Goal: Communication & Community: Participate in discussion

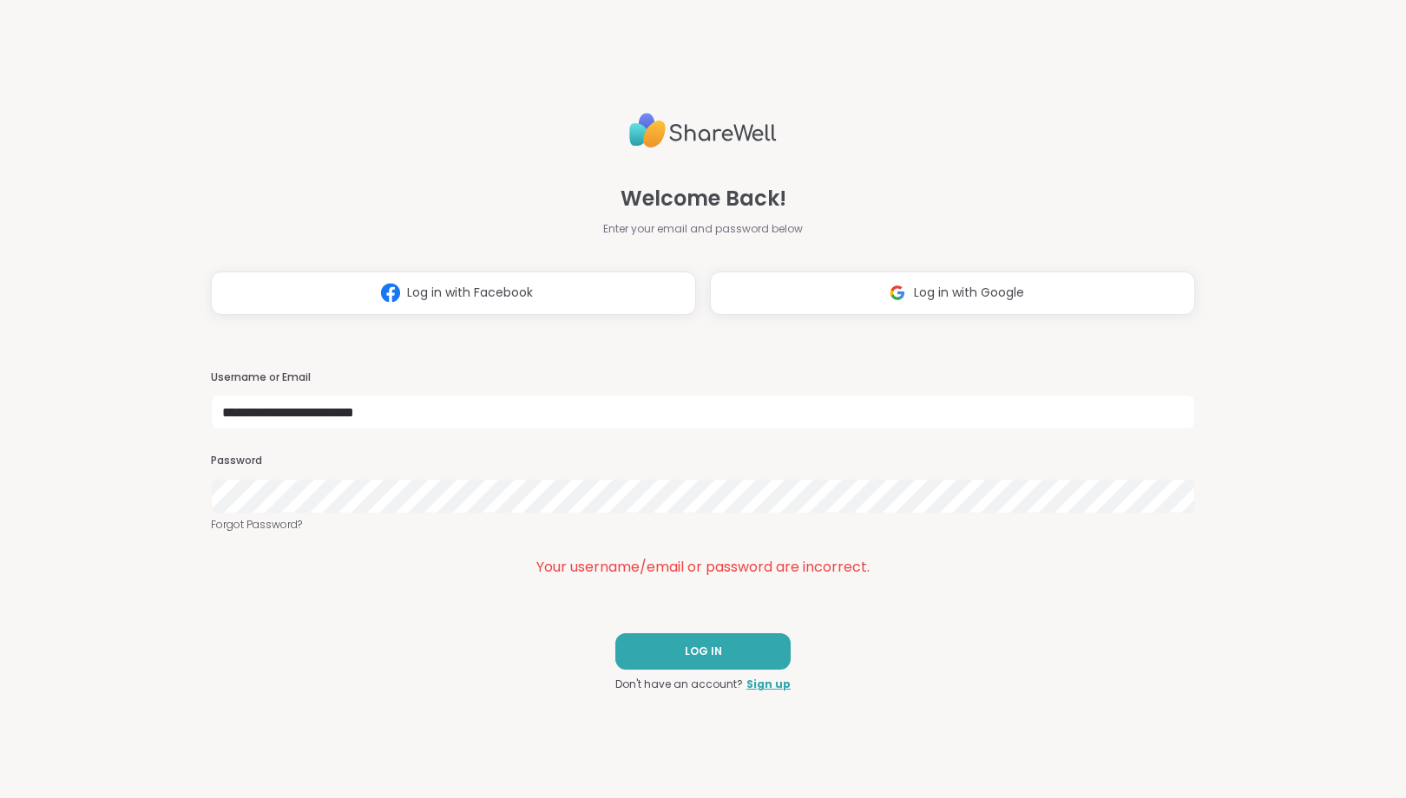
click at [0, 653] on div "**********" at bounding box center [703, 399] width 1406 height 798
click at [684, 652] on button "LOG IN" at bounding box center [702, 652] width 175 height 36
click at [694, 649] on span "LOG IN" at bounding box center [703, 652] width 37 height 16
click at [667, 650] on button "LOG IN" at bounding box center [702, 652] width 175 height 36
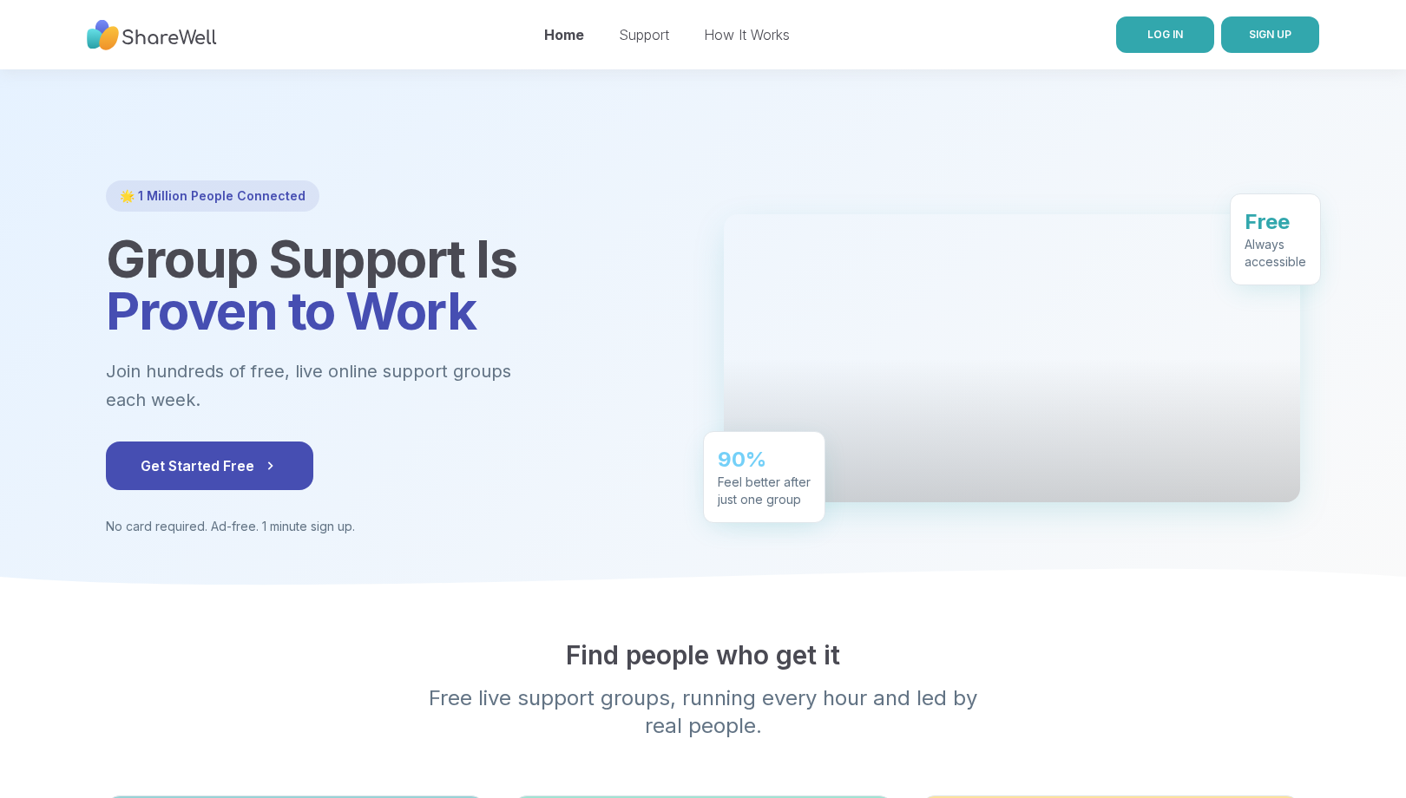
click at [1178, 25] on link "LOG IN" at bounding box center [1165, 34] width 98 height 36
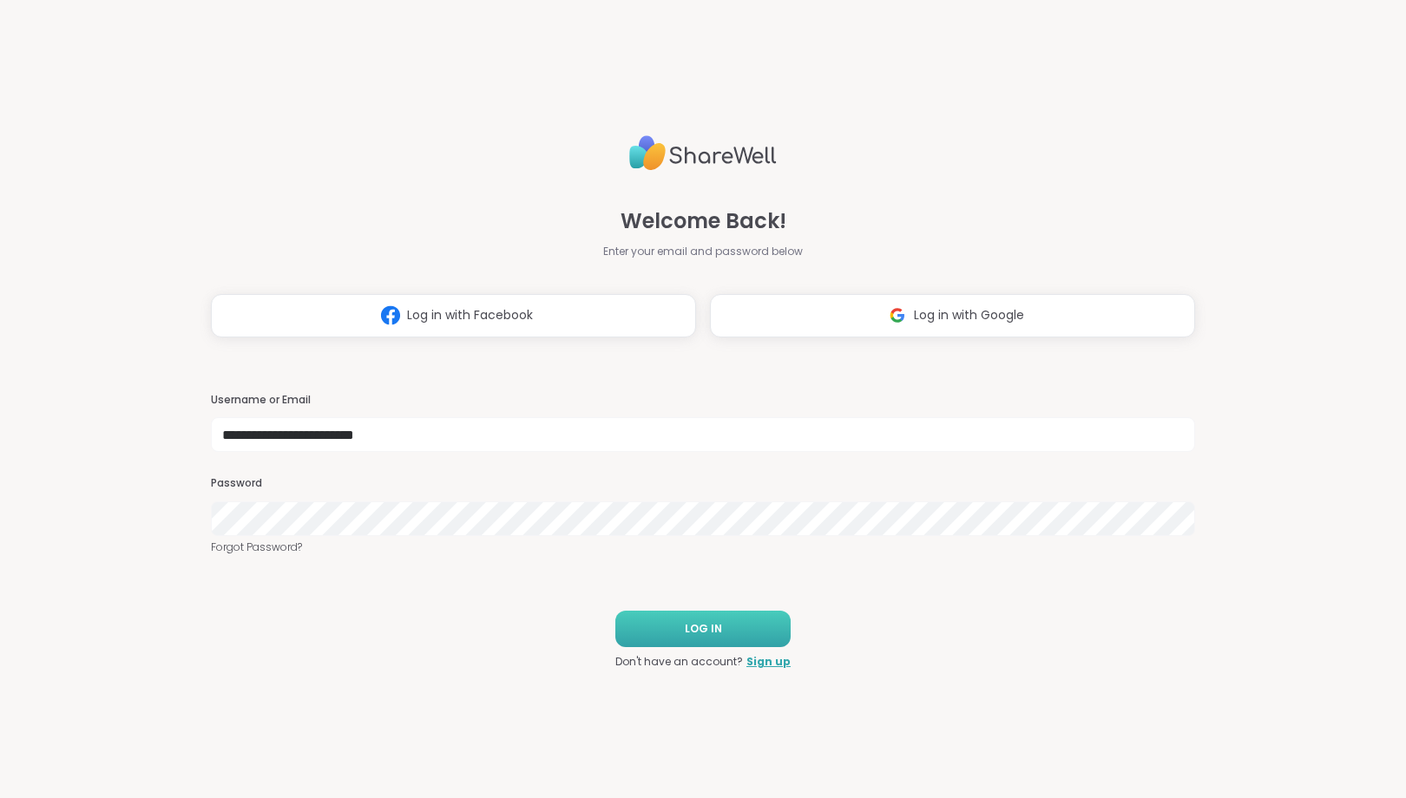
click at [707, 621] on button "LOG IN" at bounding box center [702, 629] width 175 height 36
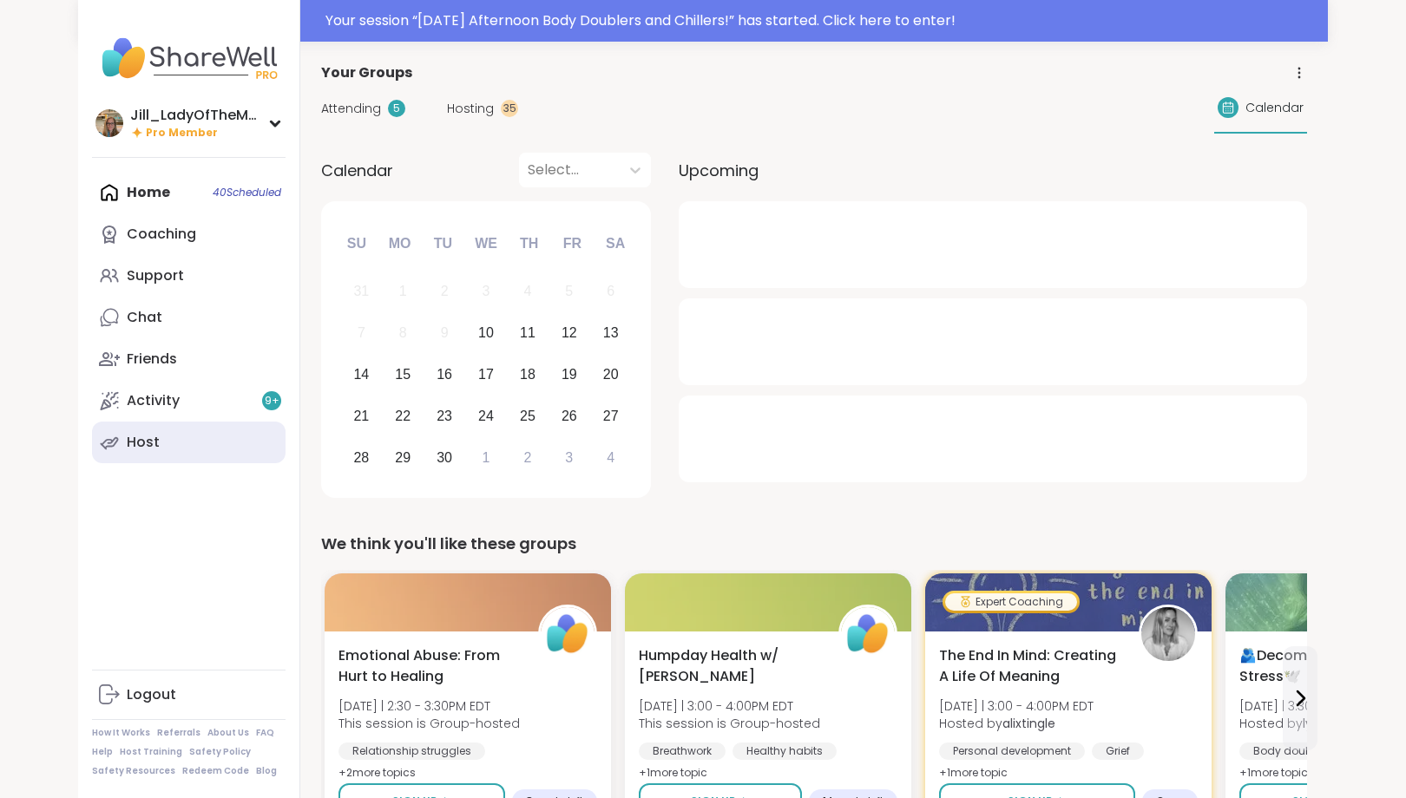
click at [195, 450] on link "Host" at bounding box center [189, 443] width 194 height 42
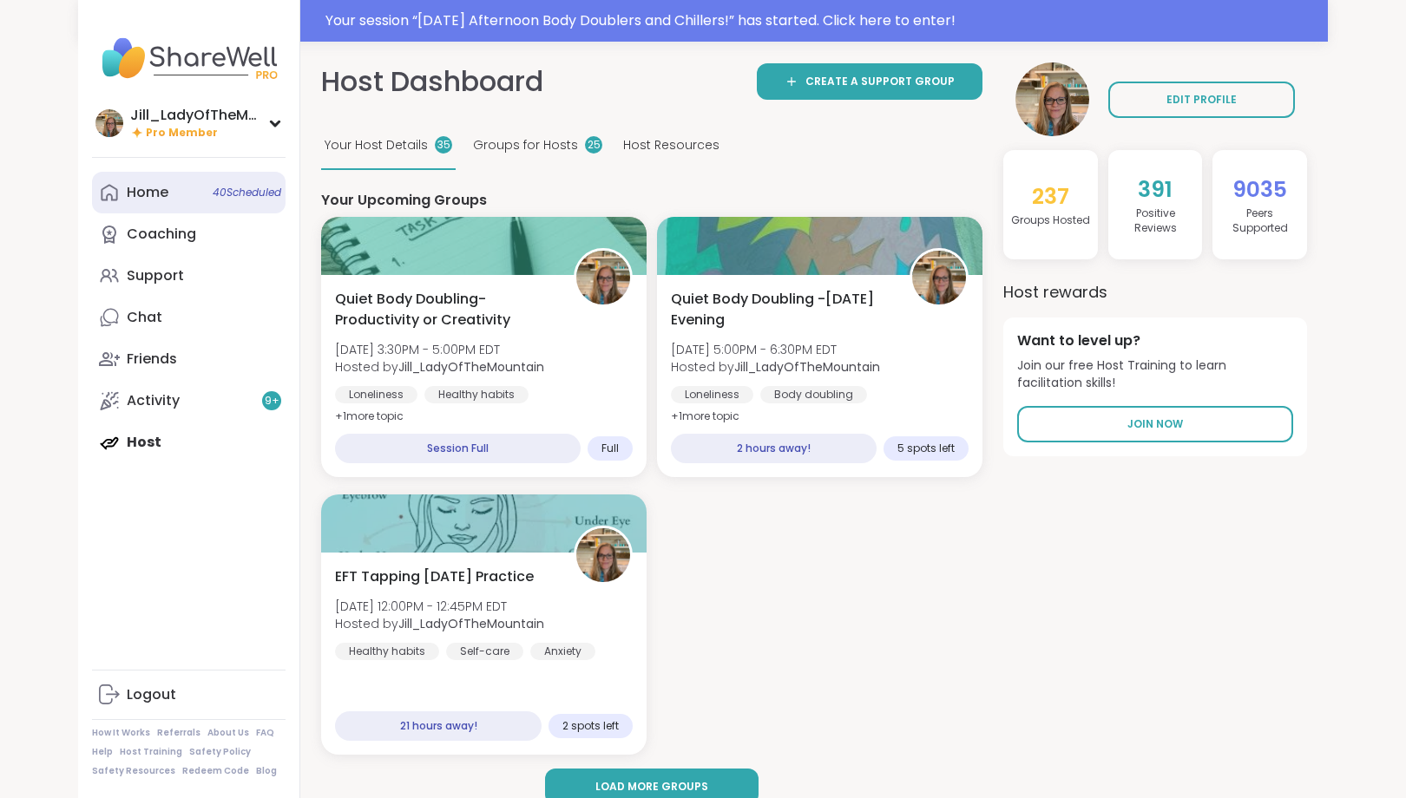
click at [223, 188] on span "40 Scheduled" at bounding box center [247, 193] width 69 height 14
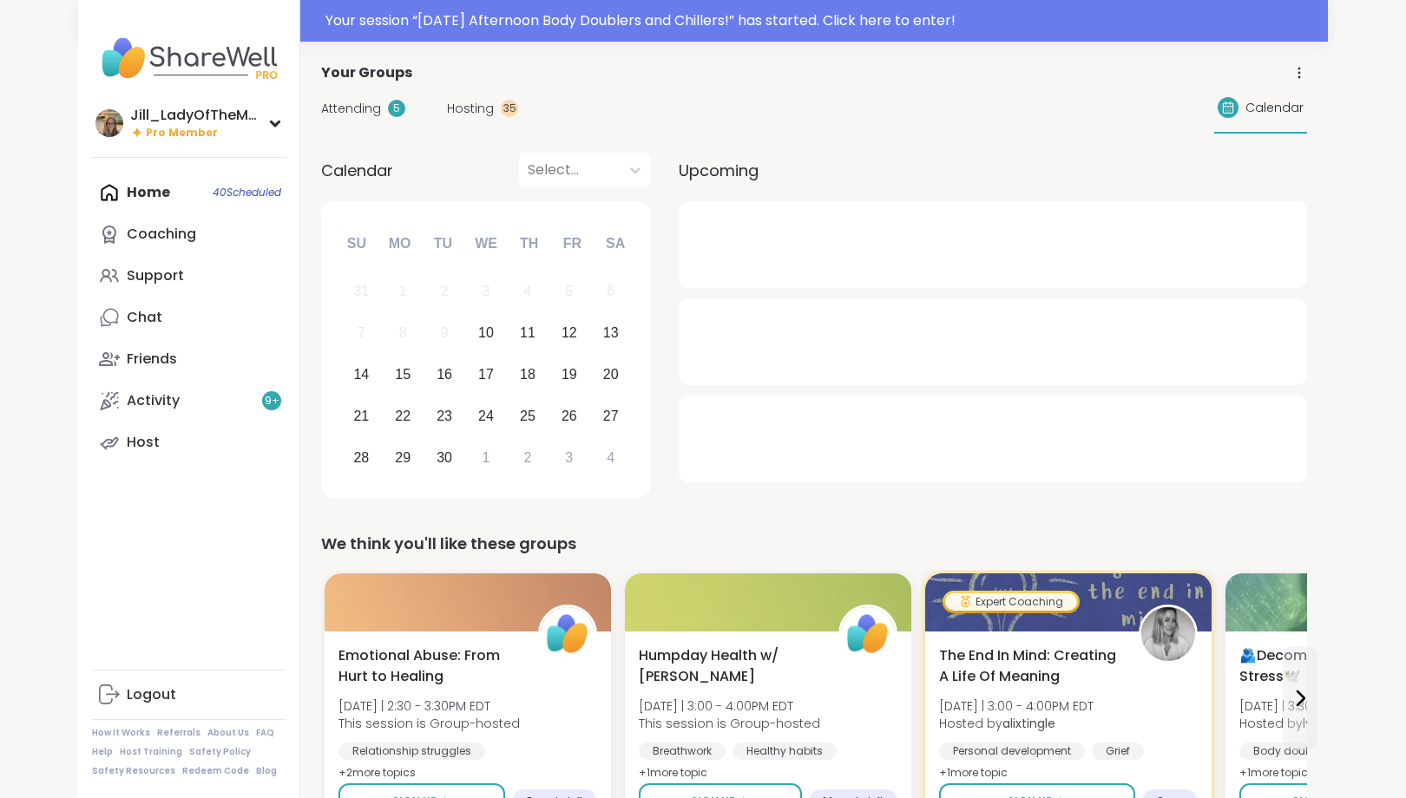
click at [368, 113] on span "Attending" at bounding box center [351, 109] width 60 height 18
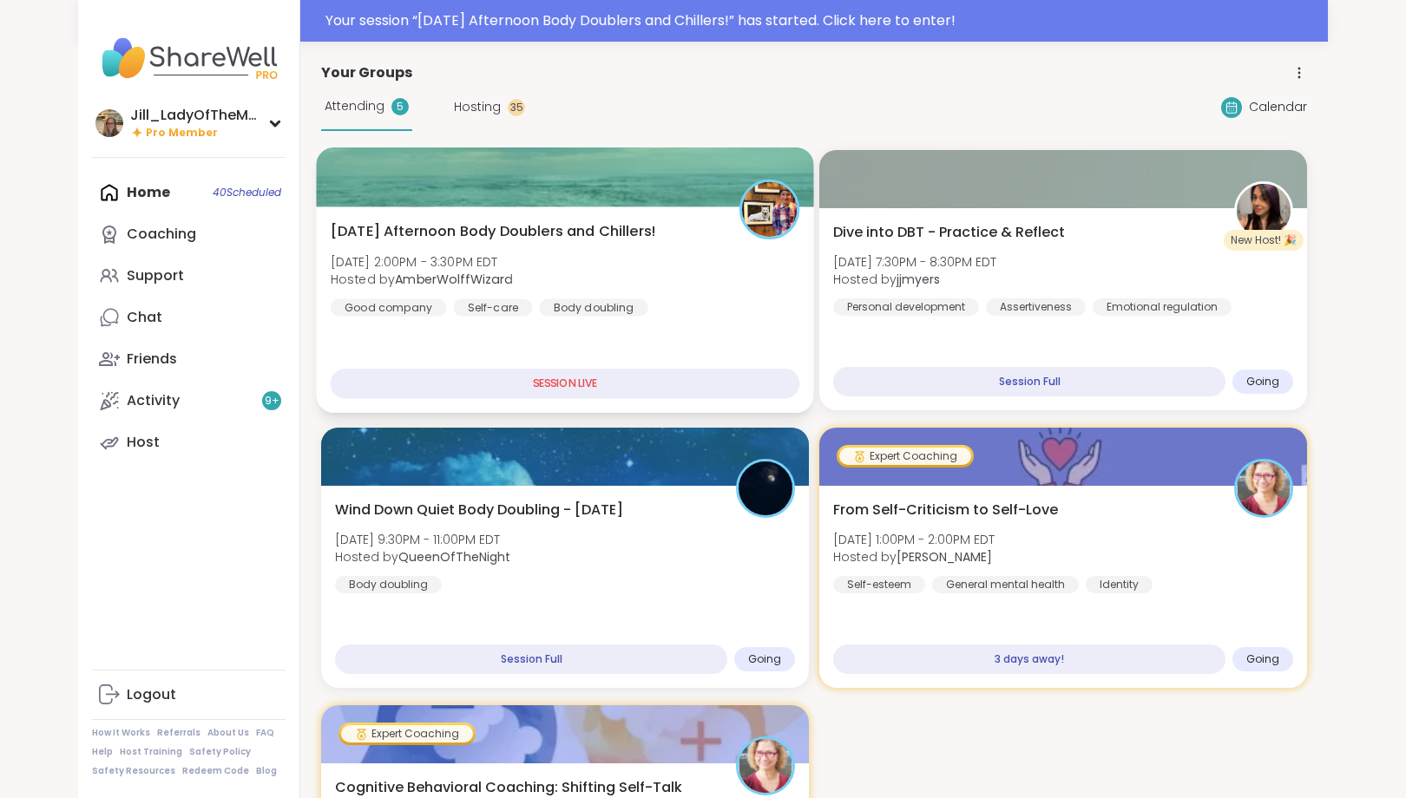
click at [627, 287] on div "Wednesday Afternoon Body Doublers and Chillers! Wed, Sep 10 | 2:00PM - 3:30PM E…" at bounding box center [566, 268] width 470 height 95
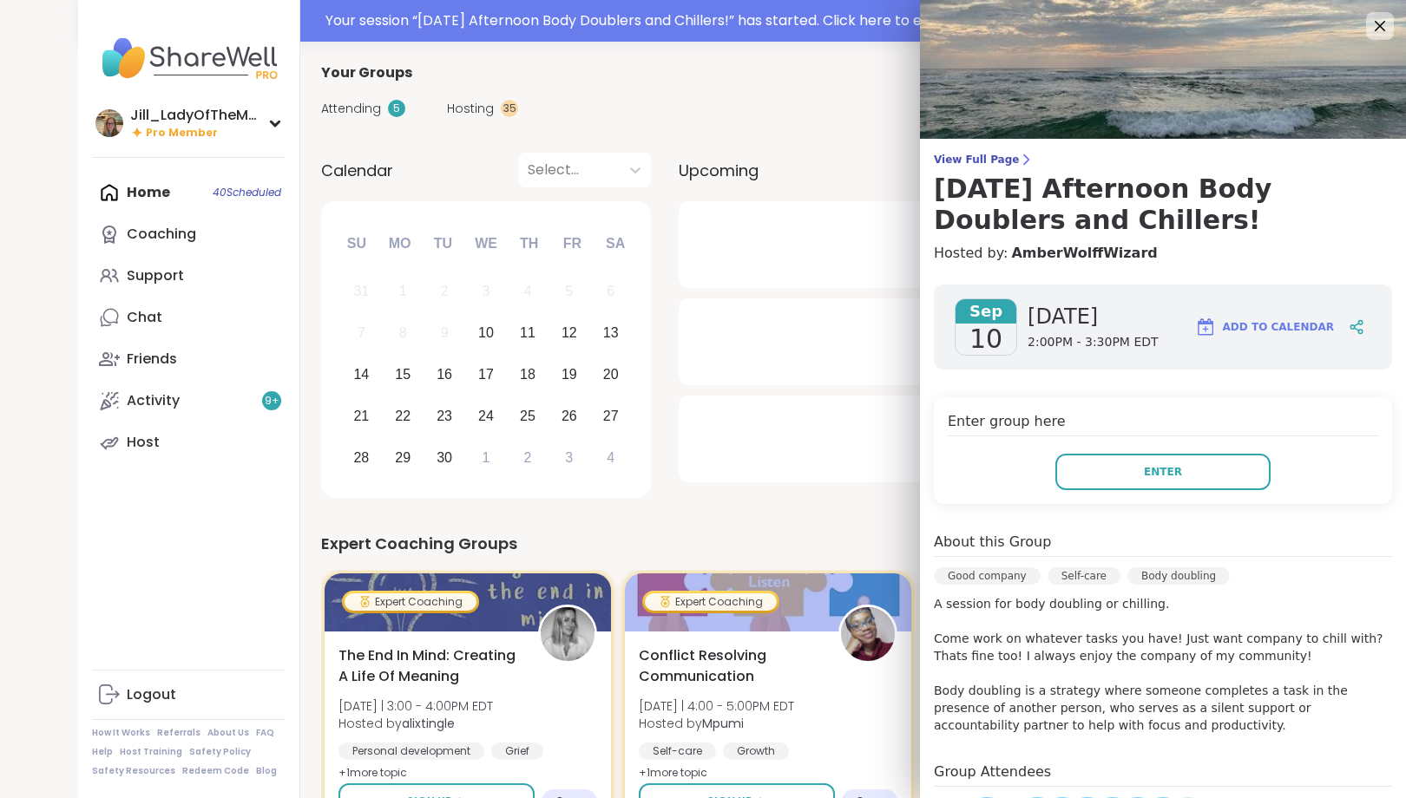
click at [218, 192] on div "Home 40 Scheduled Coaching Support Chat Friends Activity 9 + Host" at bounding box center [189, 318] width 194 height 292
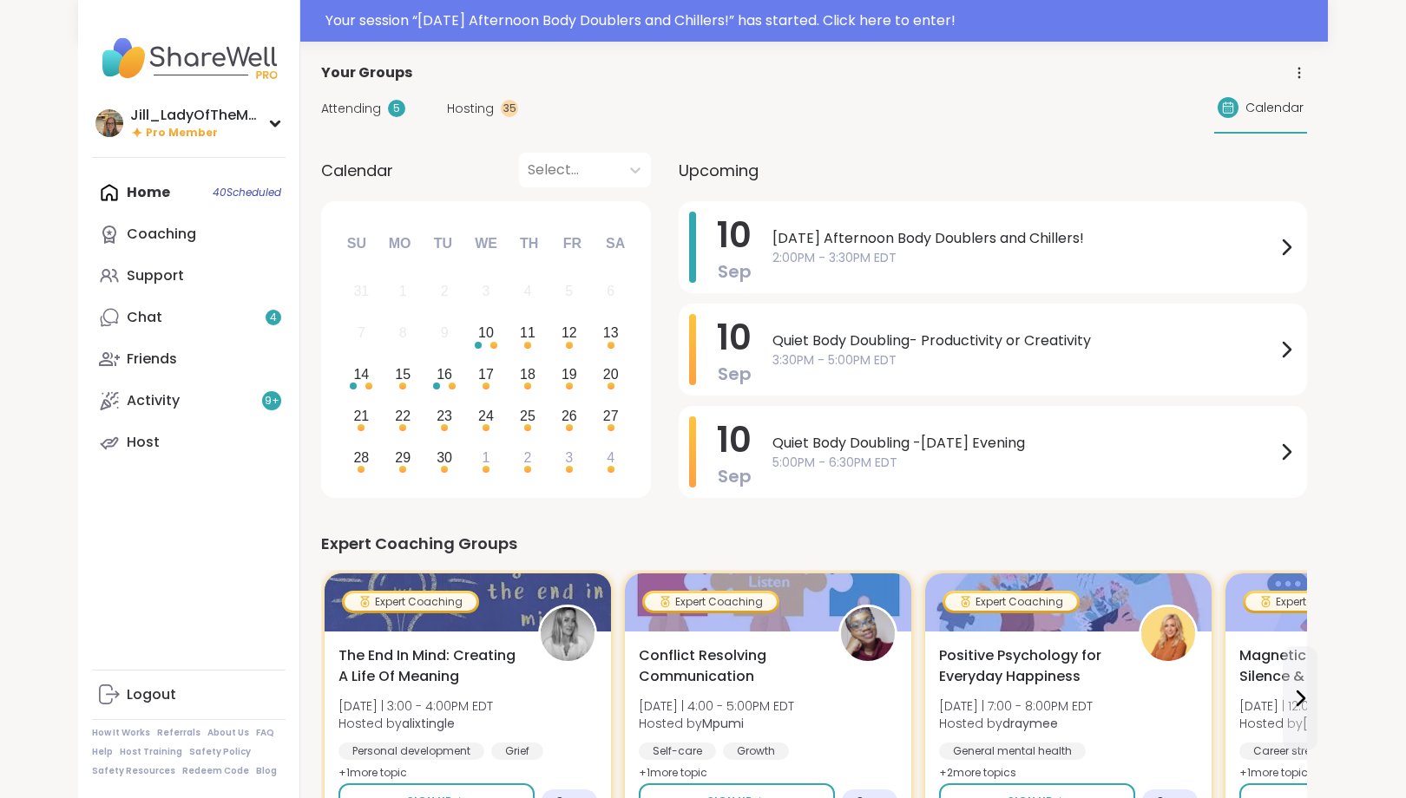
click at [483, 103] on span "Hosting" at bounding box center [470, 109] width 47 height 18
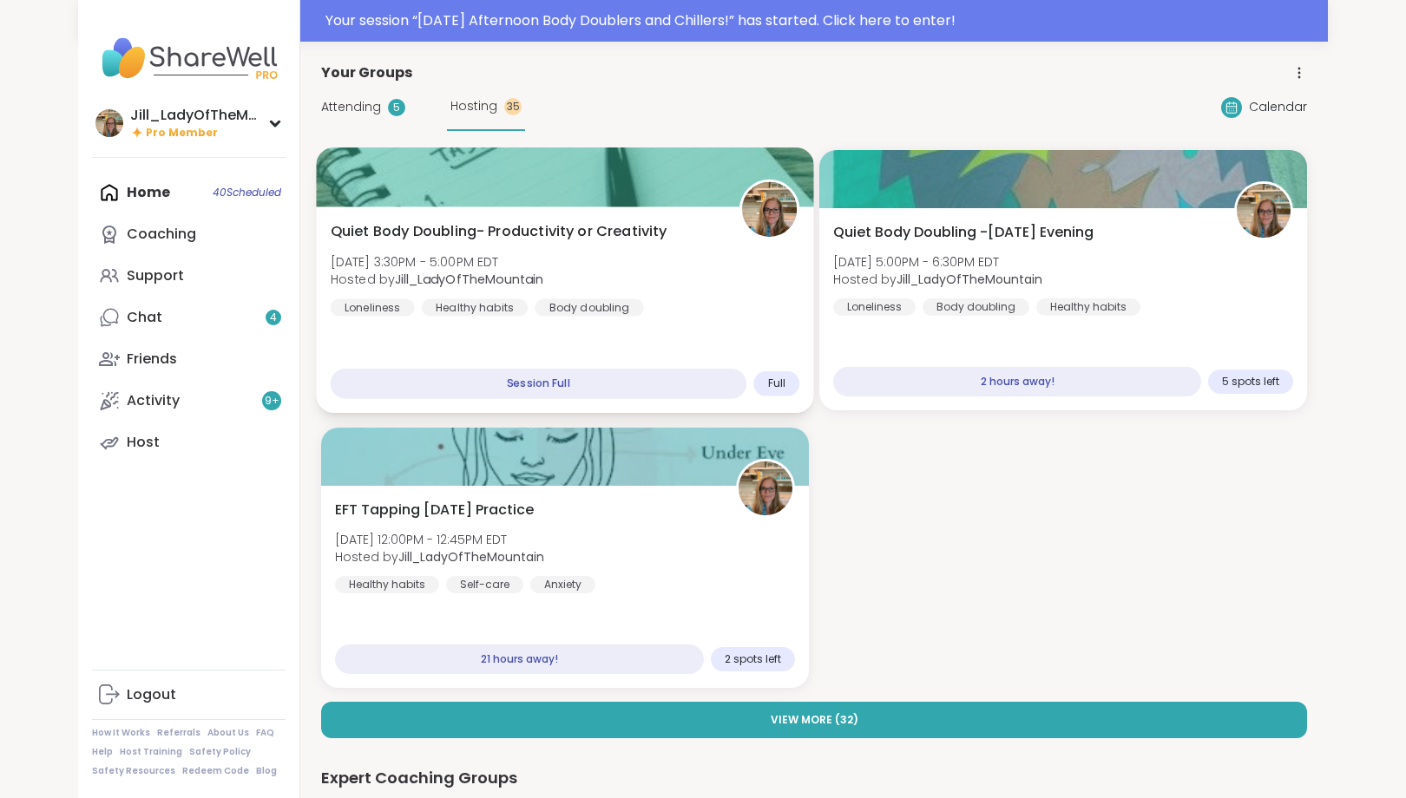
click at [721, 259] on div "Quiet Body Doubling- Productivity or Creativity Wed, Sep 10 | 3:30PM - 5:00PM E…" at bounding box center [566, 268] width 470 height 95
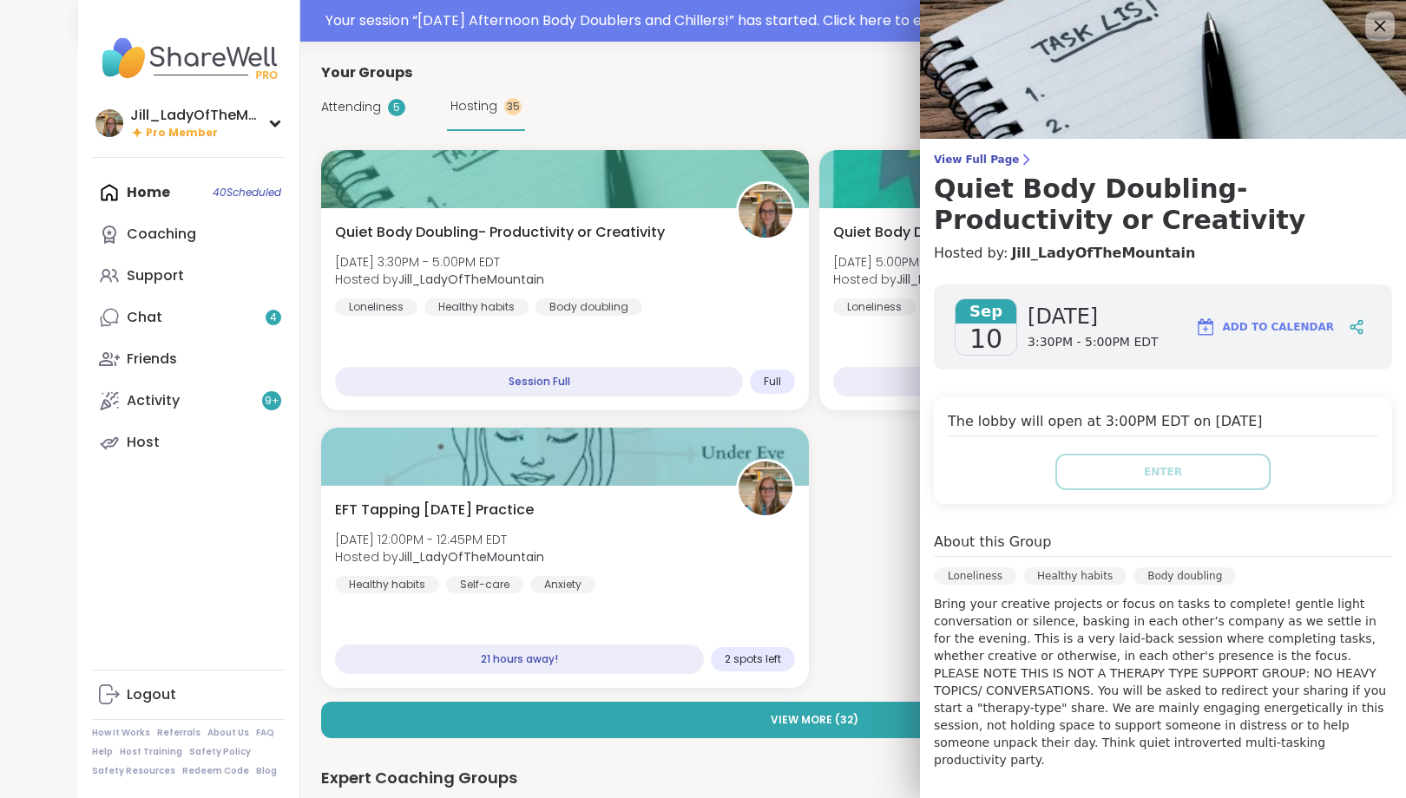
click at [1375, 26] on icon at bounding box center [1380, 26] width 22 height 22
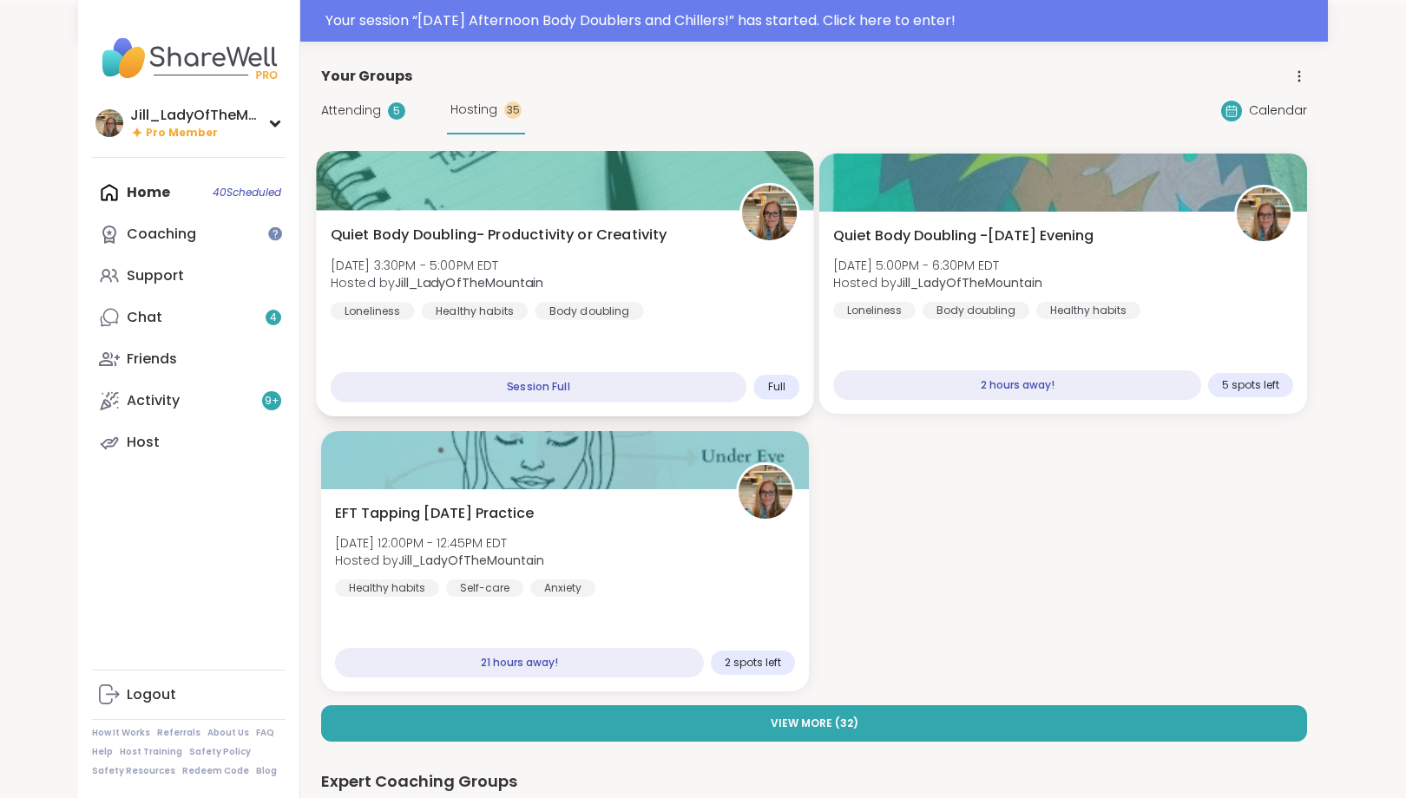
click at [716, 307] on div "Quiet Body Doubling- Productivity or Creativity Wed, Sep 10 | 3:30PM - 5:00PM E…" at bounding box center [566, 272] width 470 height 95
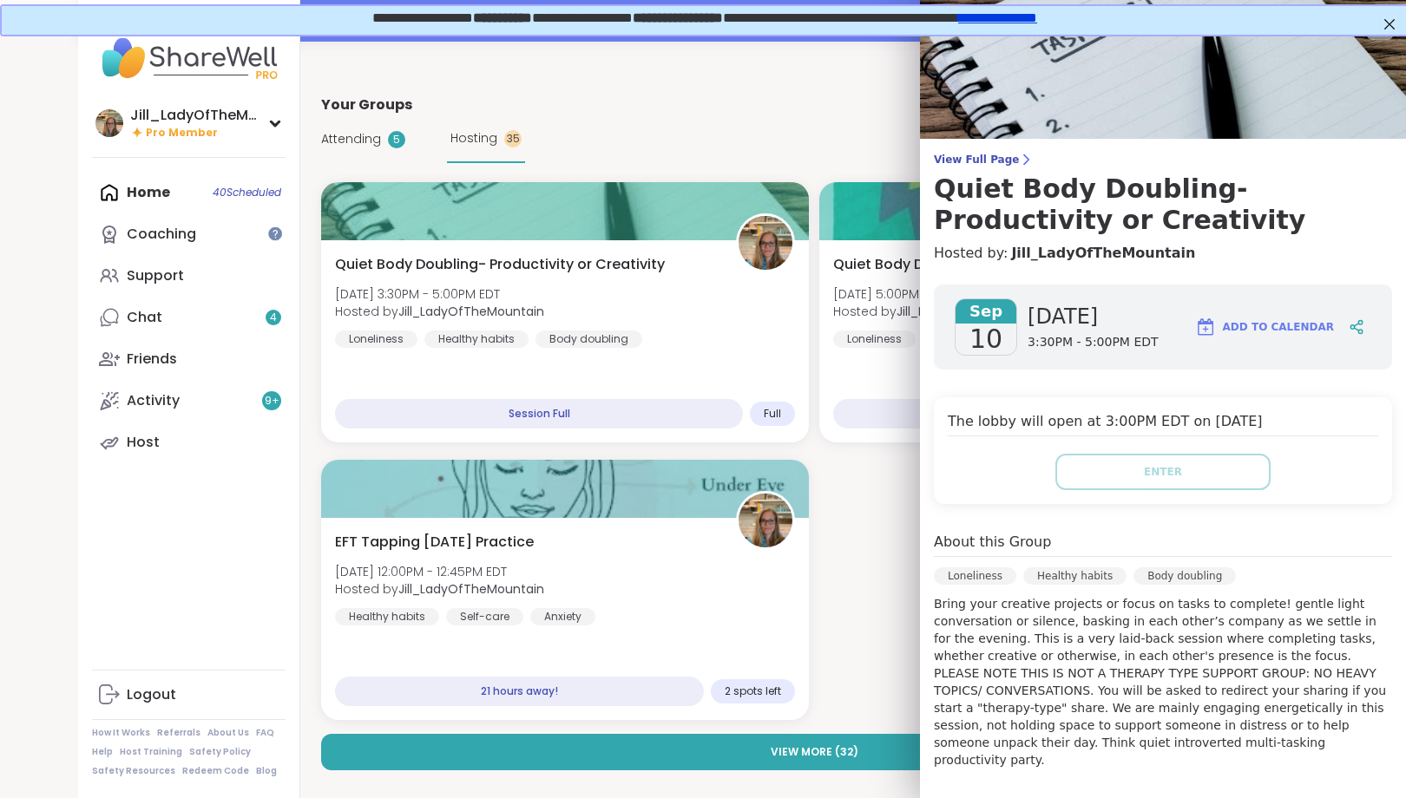
click at [852, 129] on div "Attending 5 Hosting 35 Calendar" at bounding box center [814, 139] width 986 height 48
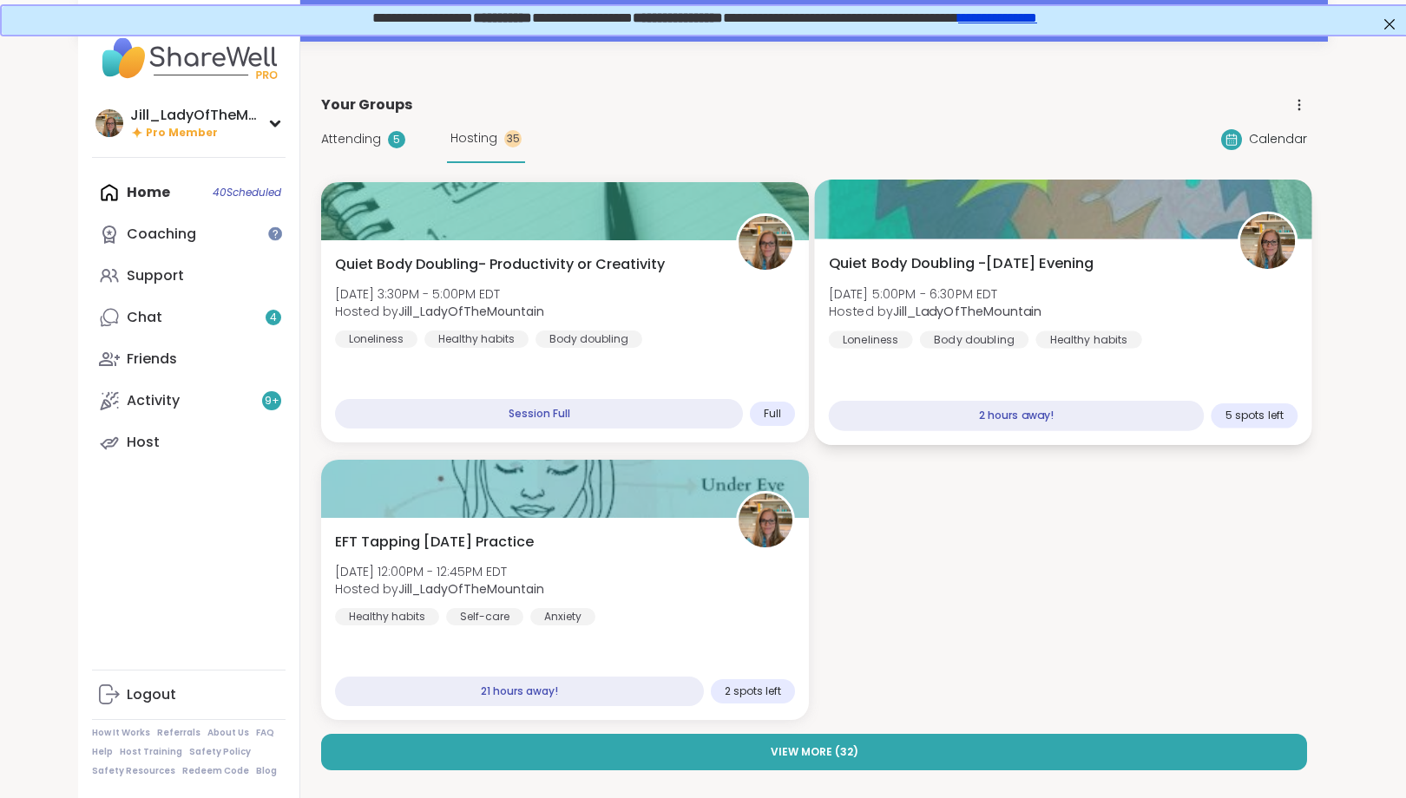
click at [1043, 313] on div "Quiet Body Doubling -Wednesday Evening Wed, Sep 10 | 5:00PM - 6:30PM EDT Hosted…" at bounding box center [1064, 300] width 470 height 95
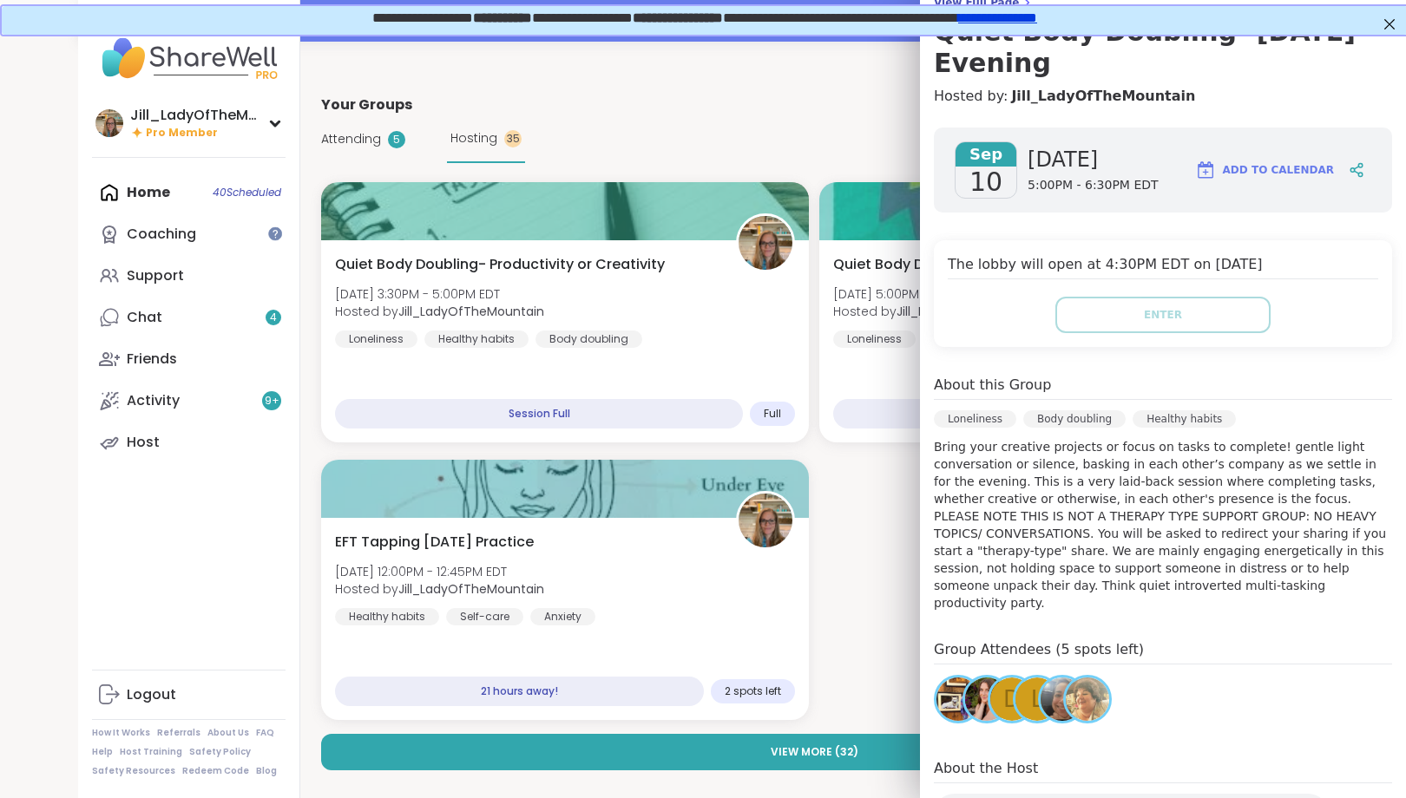
scroll to position [161, 0]
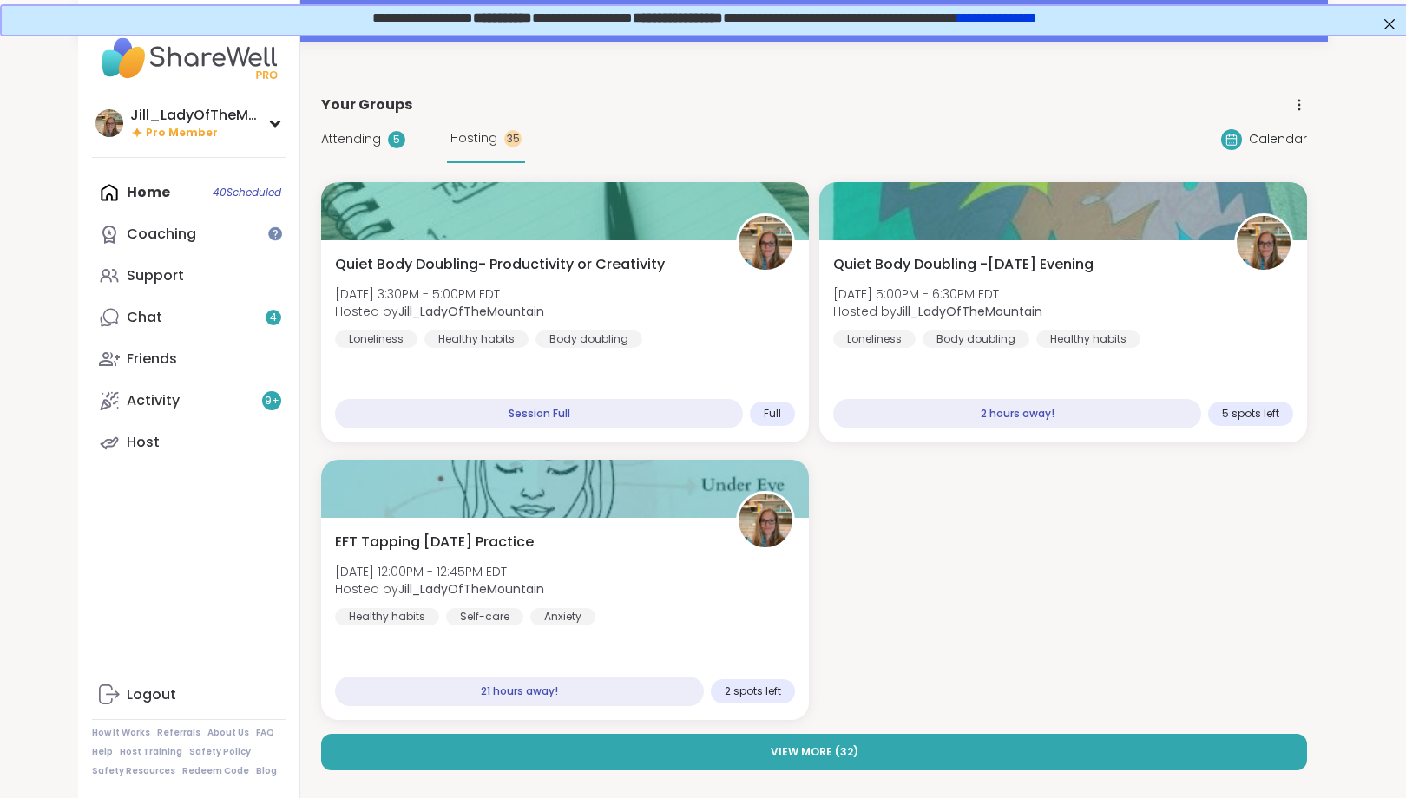
click at [856, 529] on div "Quiet Body Doubling- Productivity or Creativity Wed, Sep 10 | 3:30PM - 5:00PM E…" at bounding box center [814, 451] width 986 height 538
click at [343, 134] on span "Attending" at bounding box center [351, 139] width 60 height 18
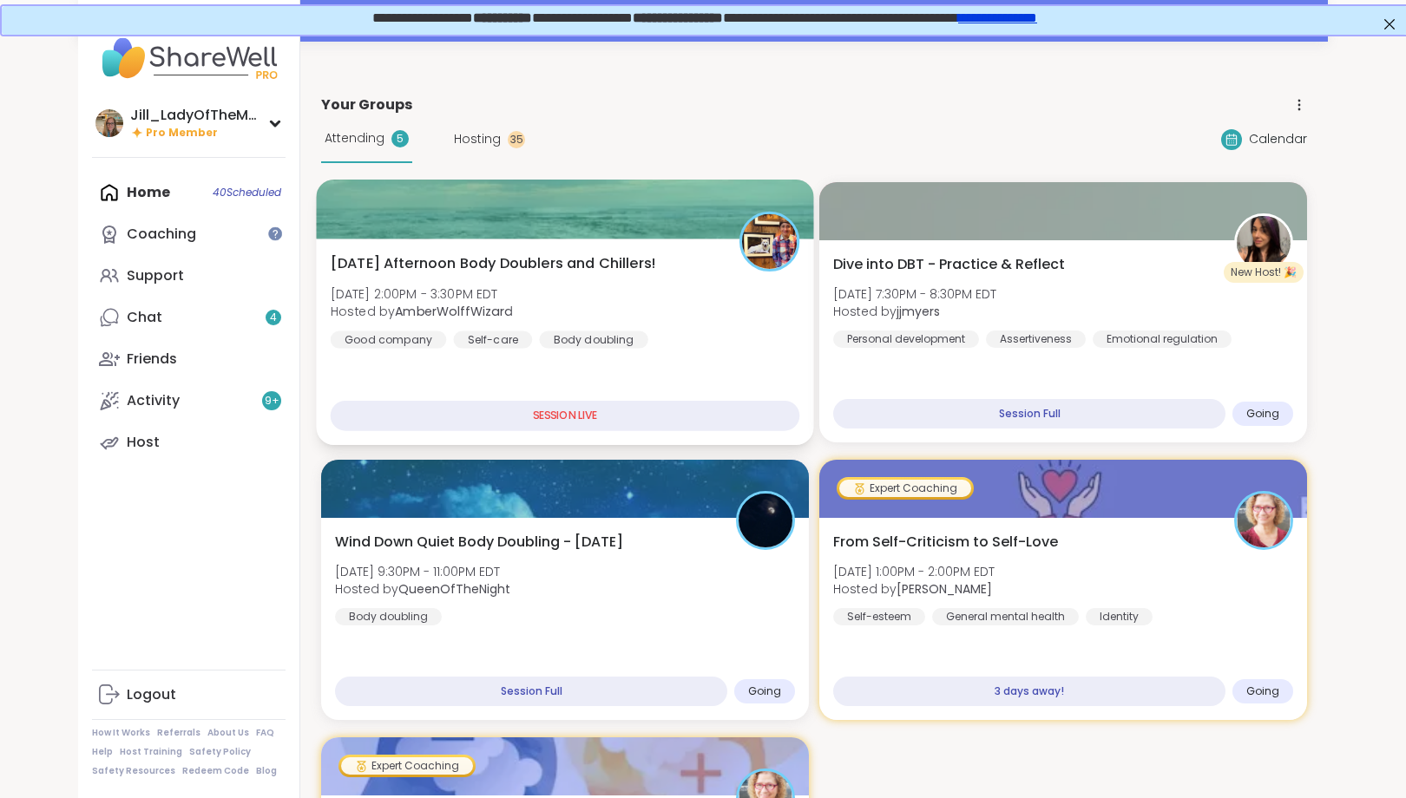
click at [546, 327] on div "Wednesday Afternoon Body Doublers and Chillers! Wed, Sep 10 | 2:00PM - 3:30PM E…" at bounding box center [566, 300] width 470 height 95
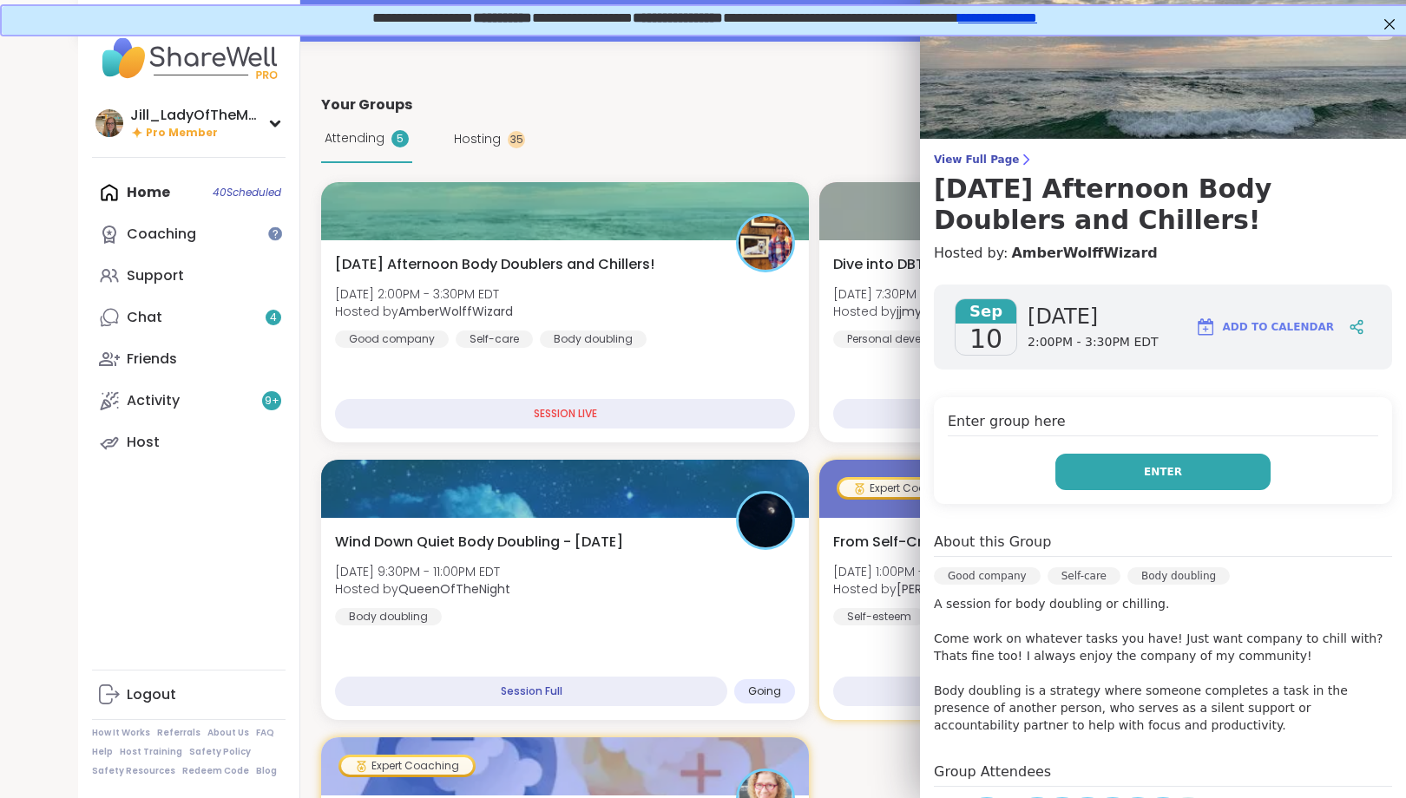
click at [1101, 465] on button "Enter" at bounding box center [1162, 472] width 215 height 36
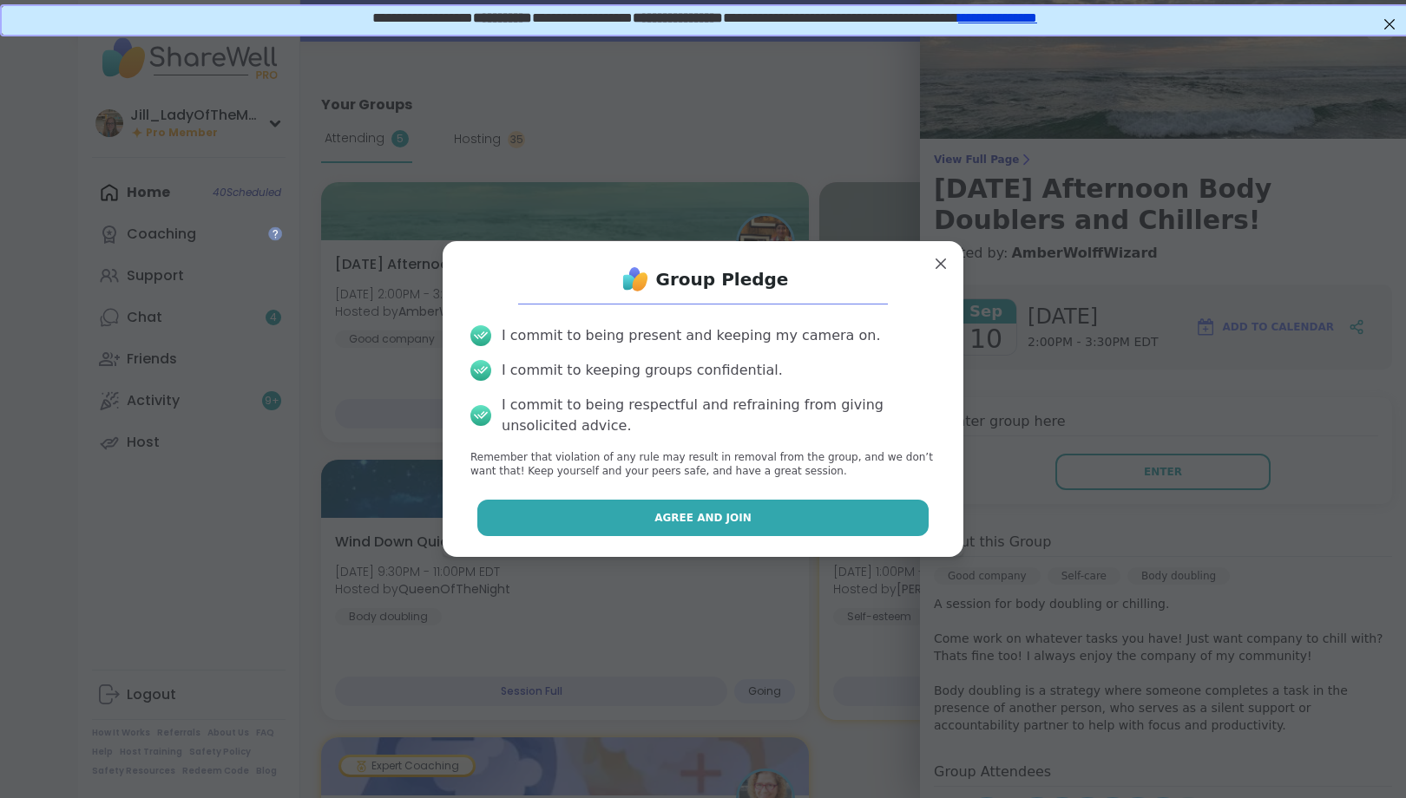
click at [829, 522] on button "Agree and Join" at bounding box center [703, 518] width 452 height 36
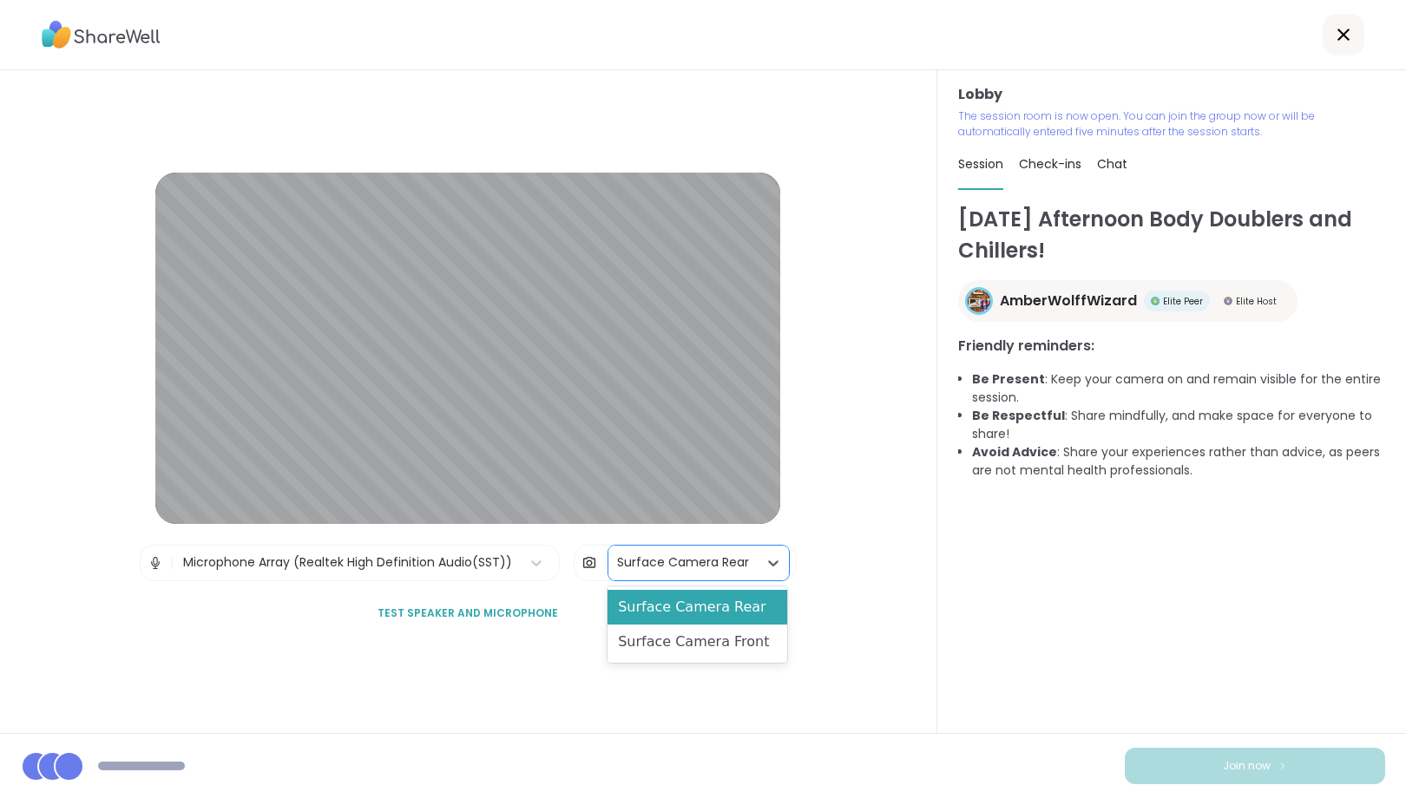
click at [733, 555] on div "Surface Camera Rear" at bounding box center [683, 563] width 132 height 18
click at [728, 647] on div "Surface Camera Front" at bounding box center [697, 642] width 180 height 35
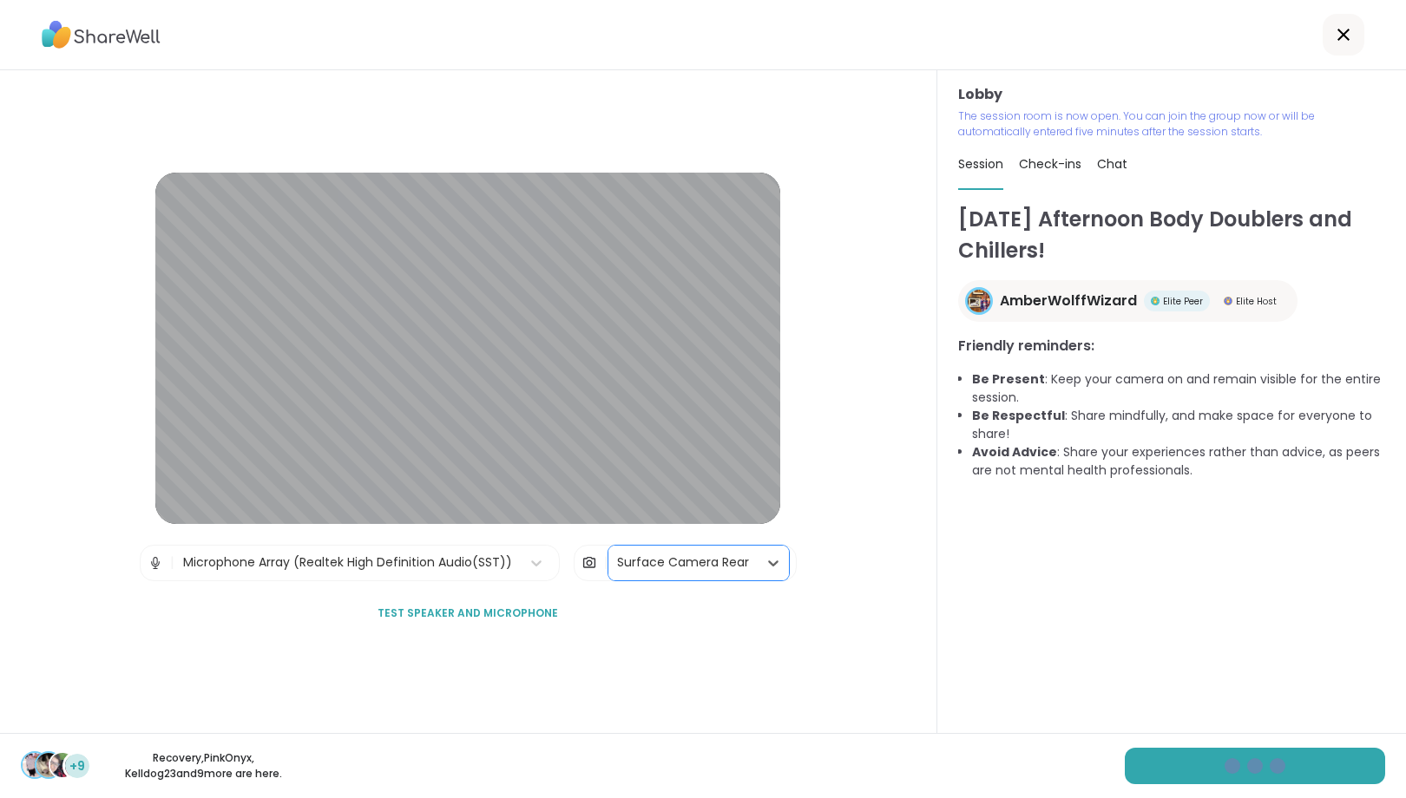
click at [753, 573] on div "Surface Camera Rear" at bounding box center [682, 563] width 149 height 35
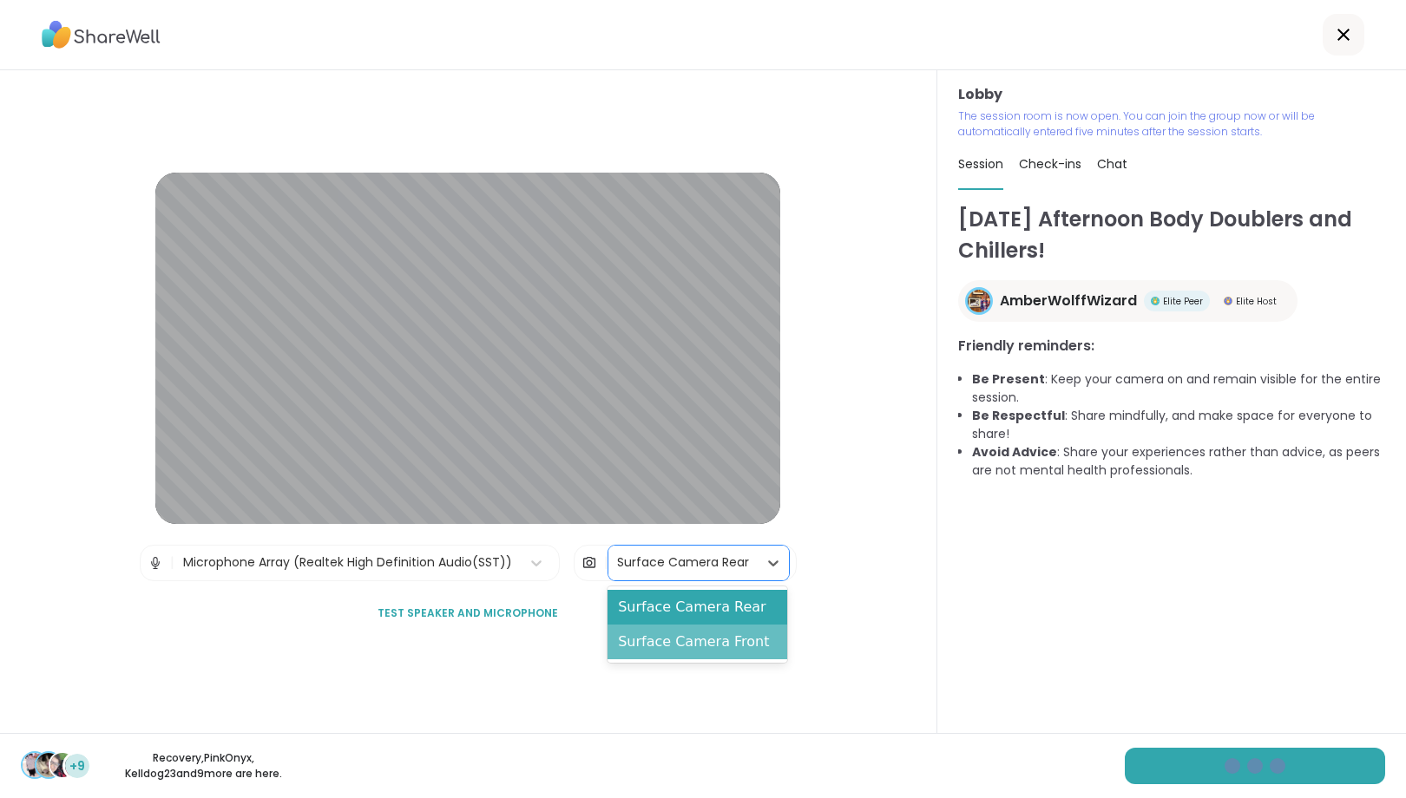
click at [722, 642] on div "Surface Camera Front" at bounding box center [697, 642] width 180 height 35
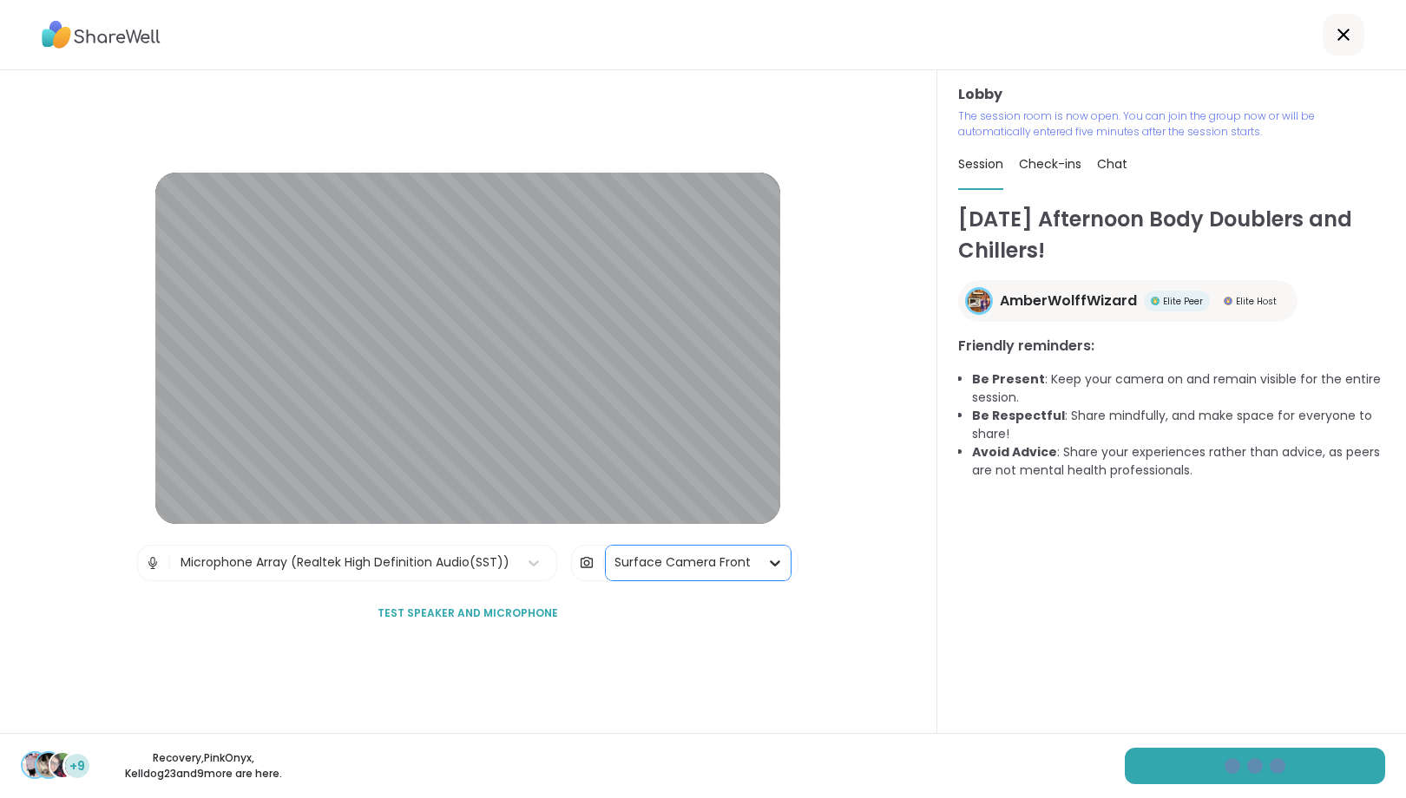
click at [776, 561] on icon at bounding box center [776, 564] width 10 height 6
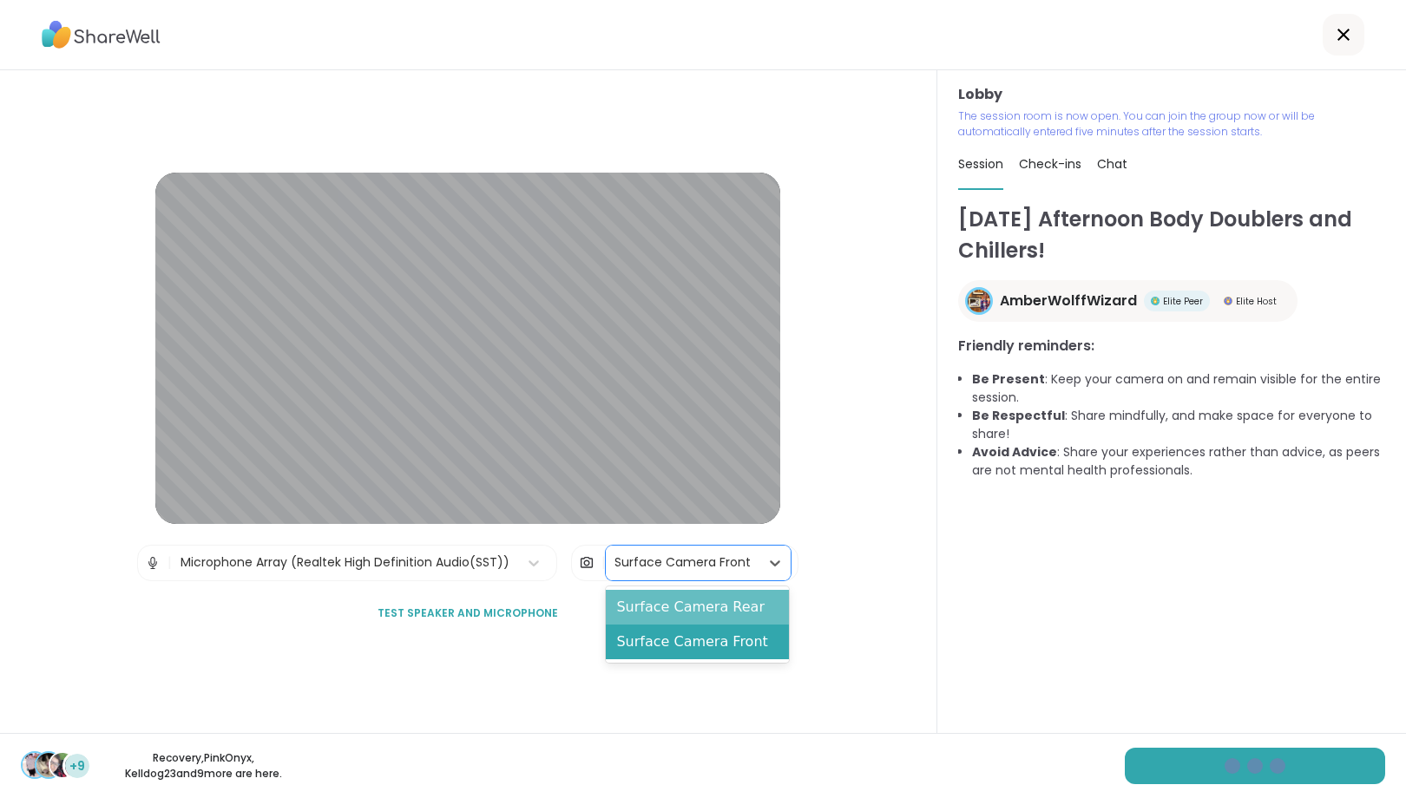
click at [710, 602] on div "Surface Camera Rear" at bounding box center [697, 607] width 182 height 35
click at [770, 564] on icon at bounding box center [773, 564] width 10 height 6
click at [729, 644] on div "Surface Camera Front" at bounding box center [697, 642] width 180 height 35
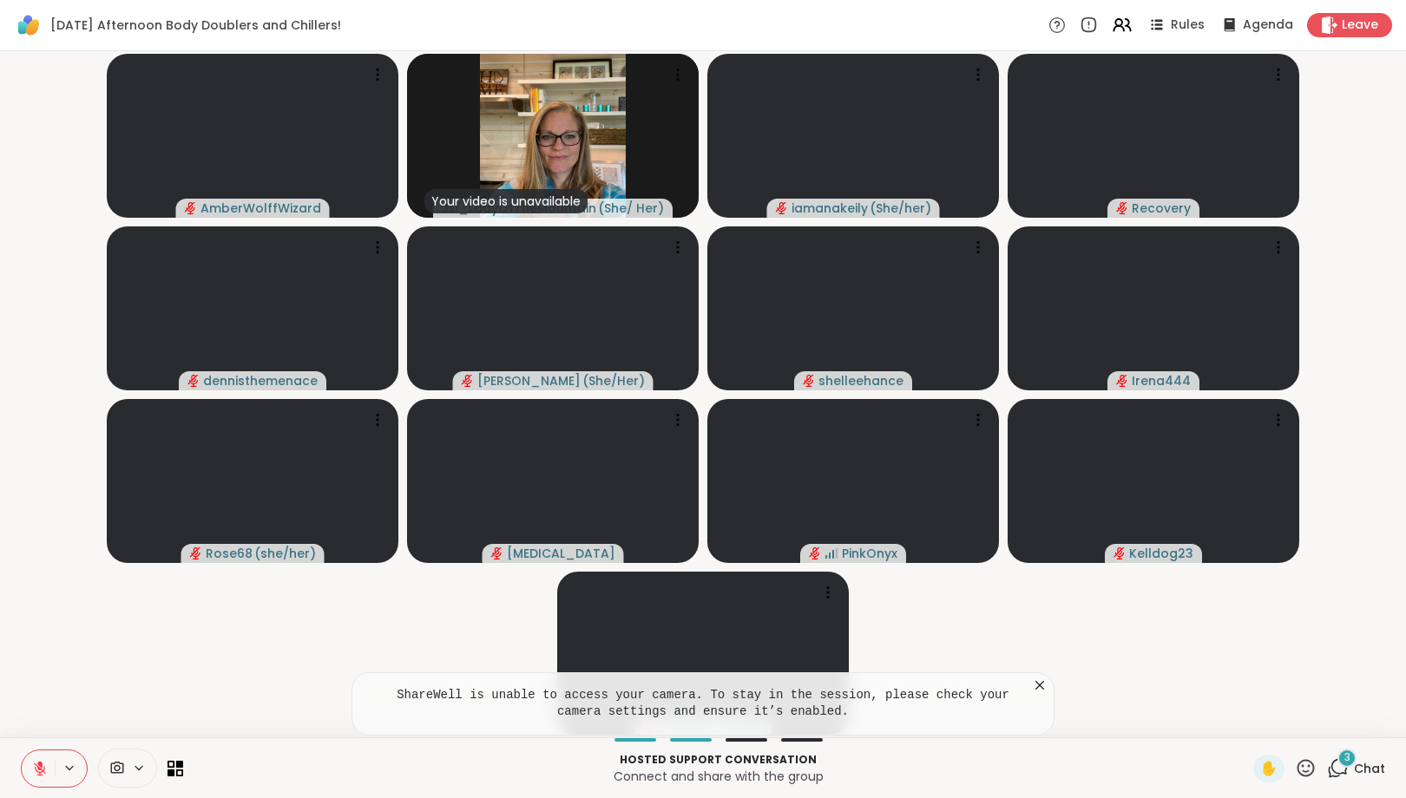
click at [1352, 763] on div "3" at bounding box center [1346, 758] width 19 height 19
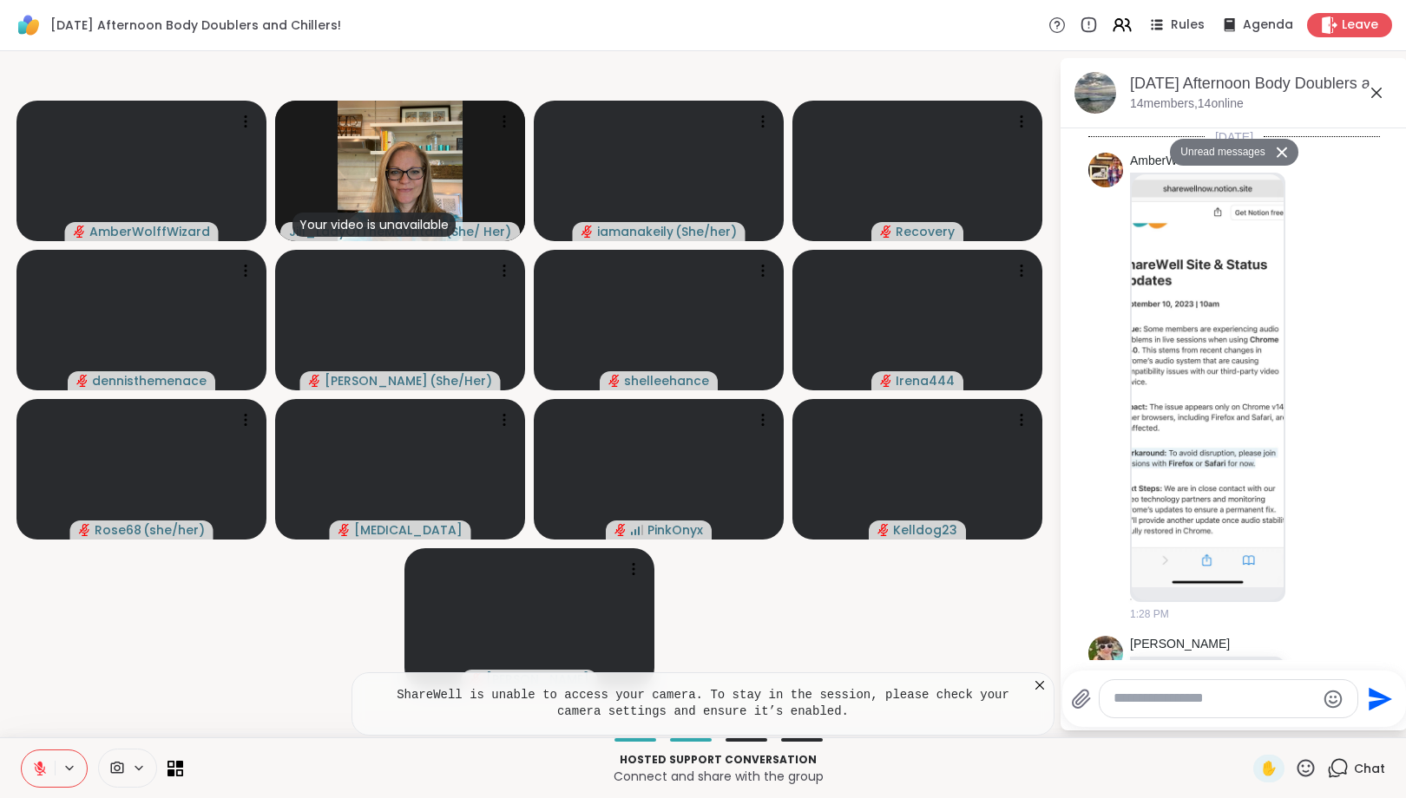
scroll to position [1629, 0]
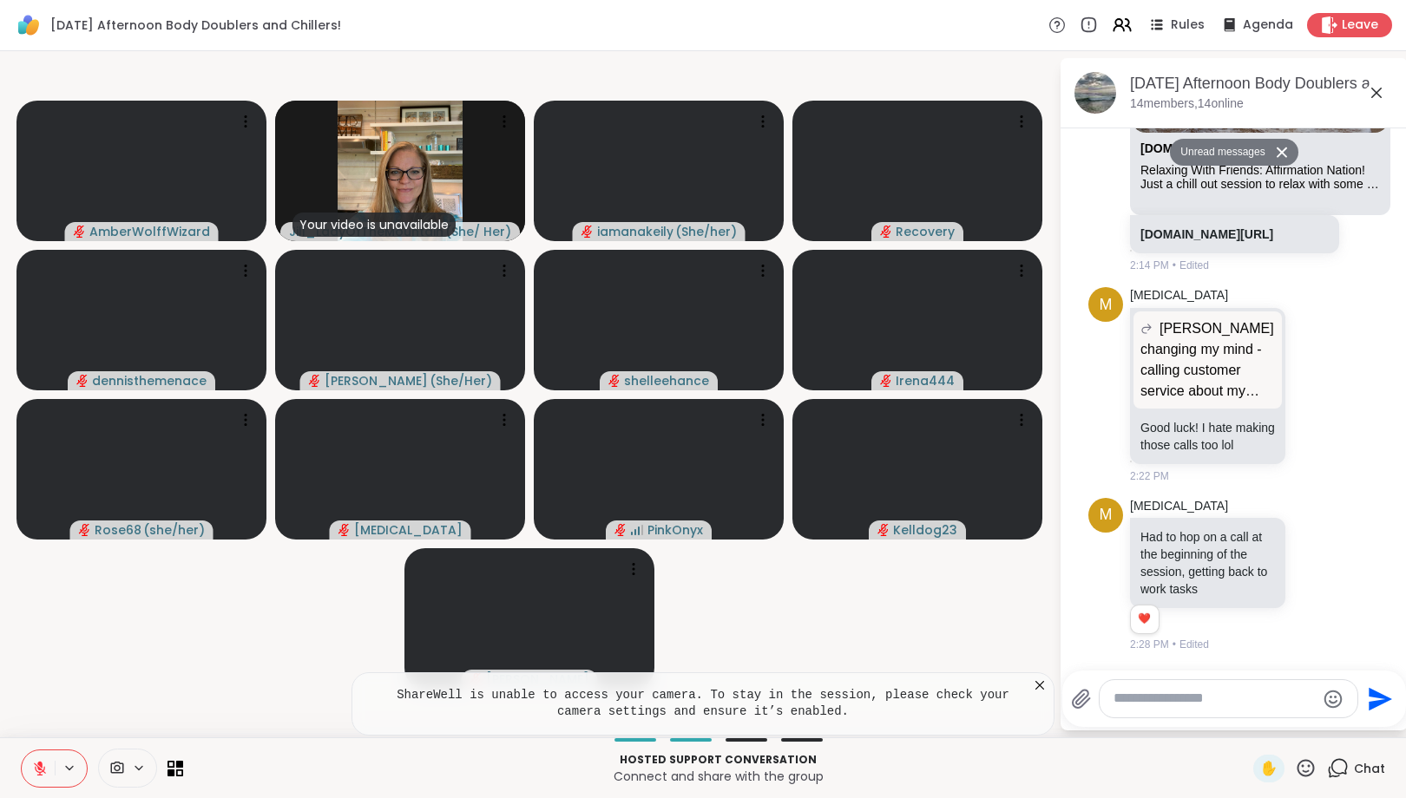
click at [1040, 682] on icon at bounding box center [1039, 685] width 17 height 17
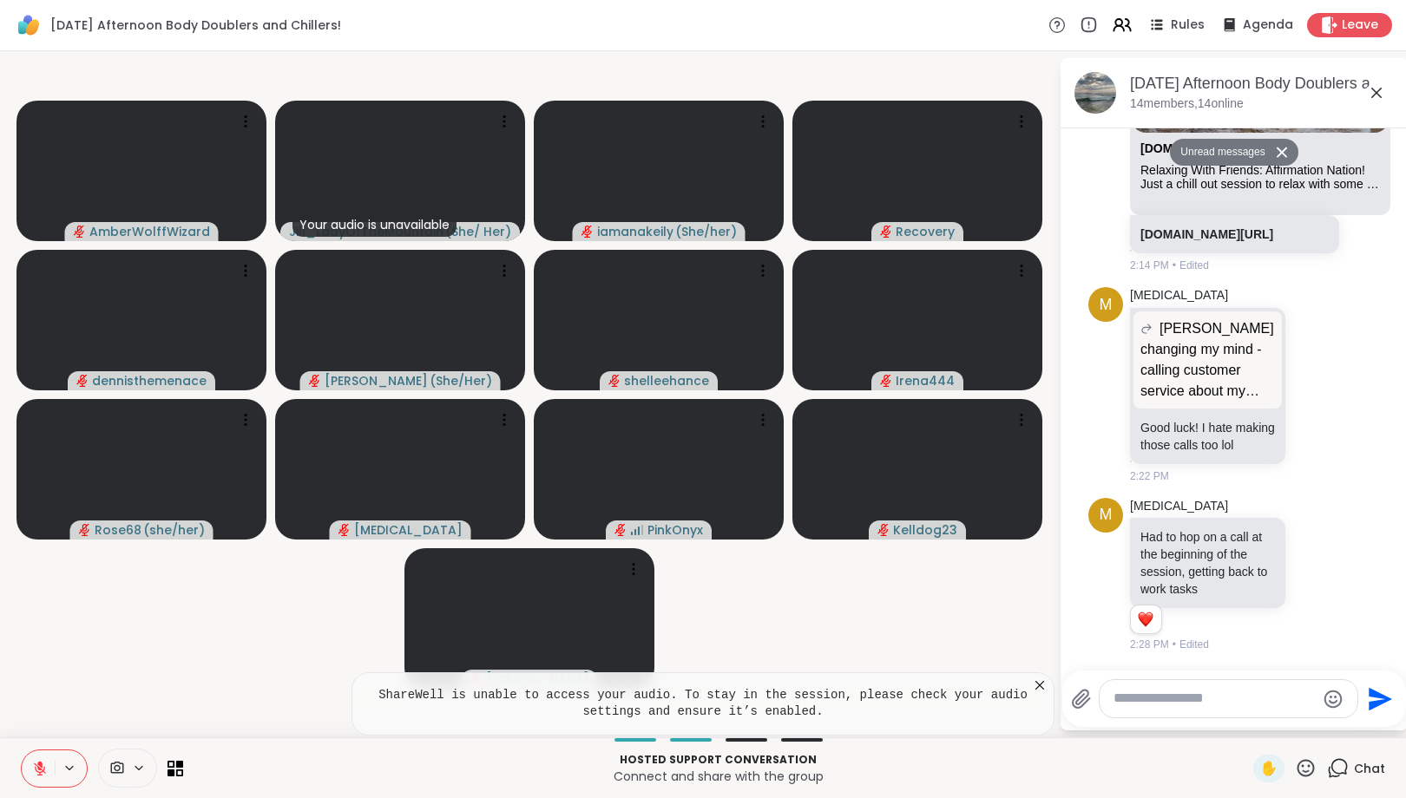
click at [132, 765] on span at bounding box center [115, 768] width 33 height 16
click at [152, 706] on div at bounding box center [164, 707] width 30 height 30
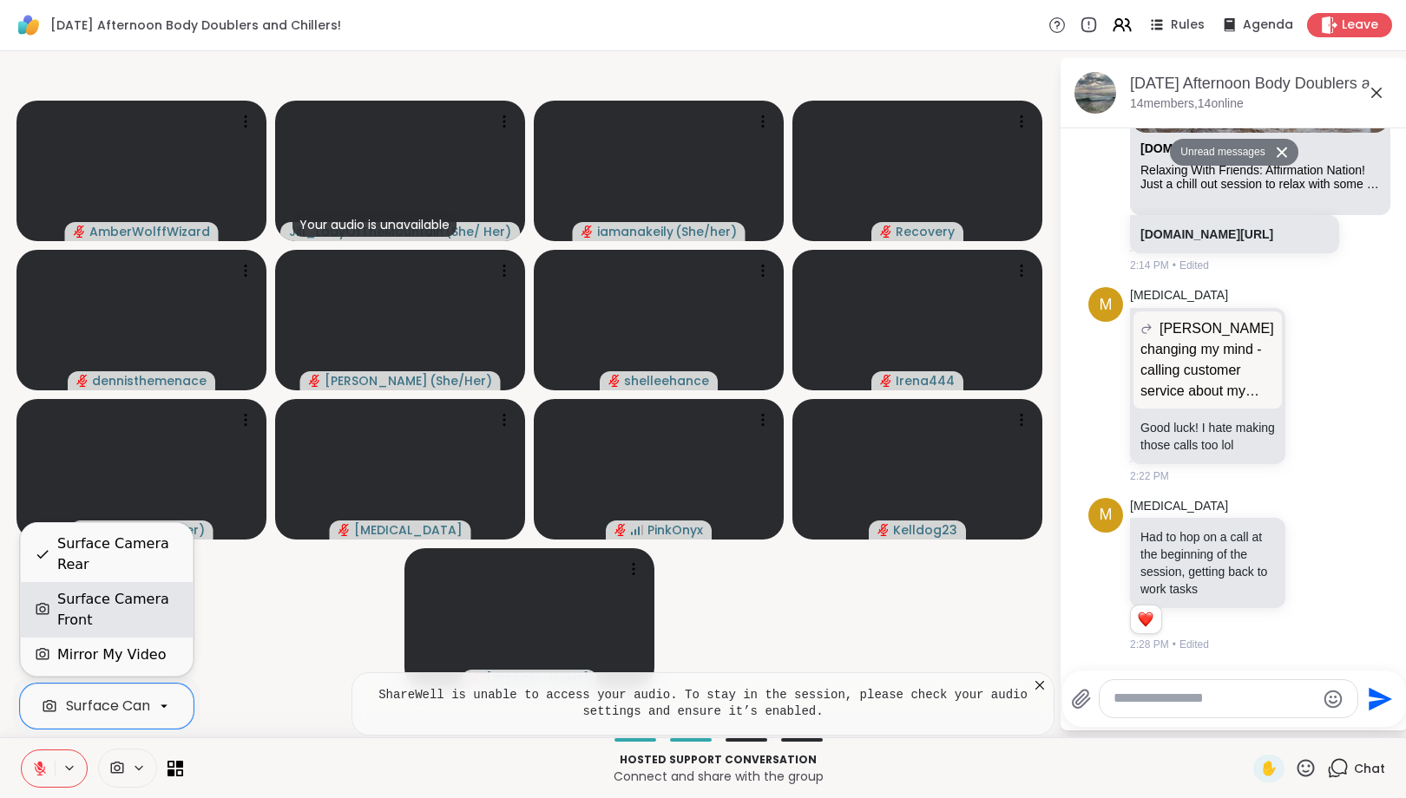
click at [147, 608] on div "Surface Camera Front" at bounding box center [117, 610] width 121 height 42
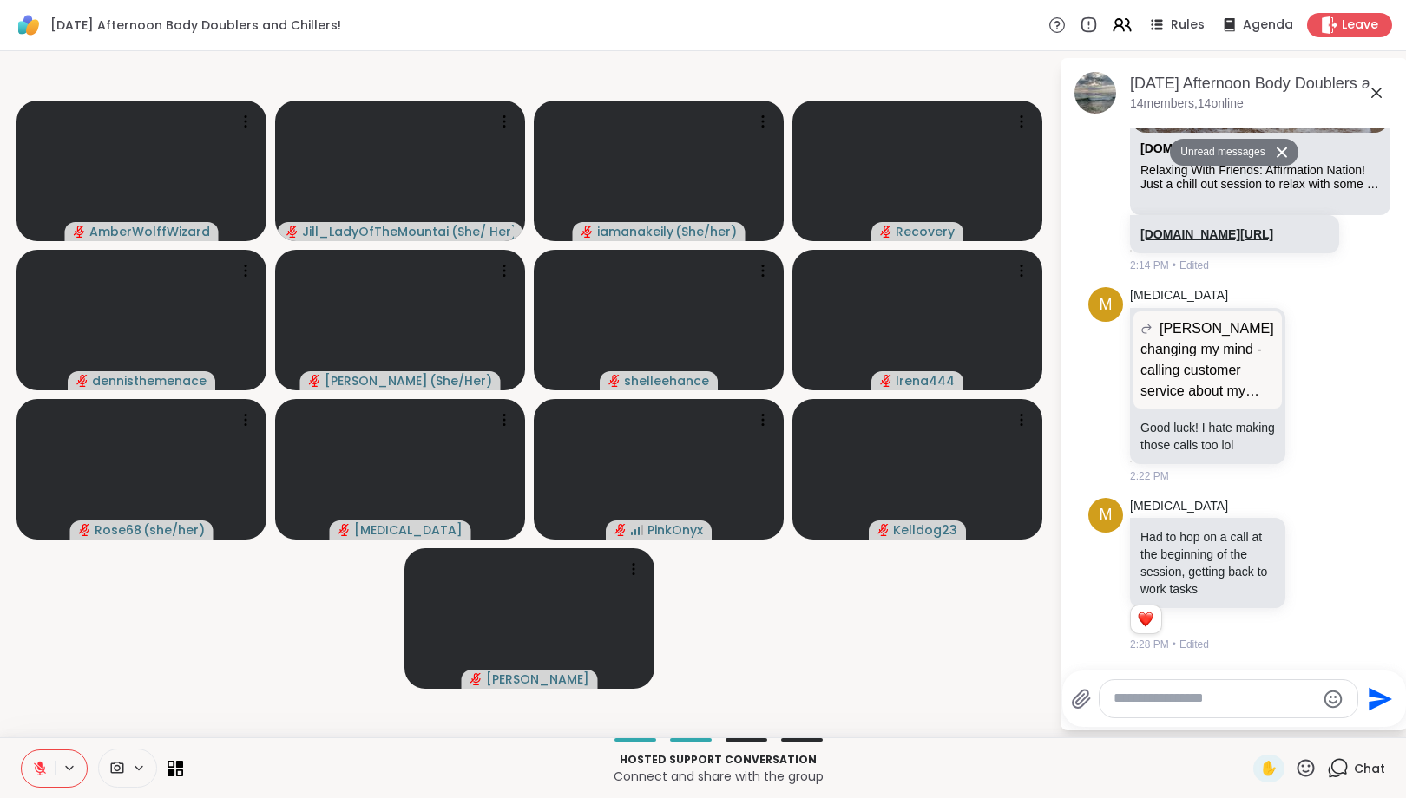
click at [1196, 227] on link "[DOMAIN_NAME][URL]" at bounding box center [1206, 234] width 133 height 14
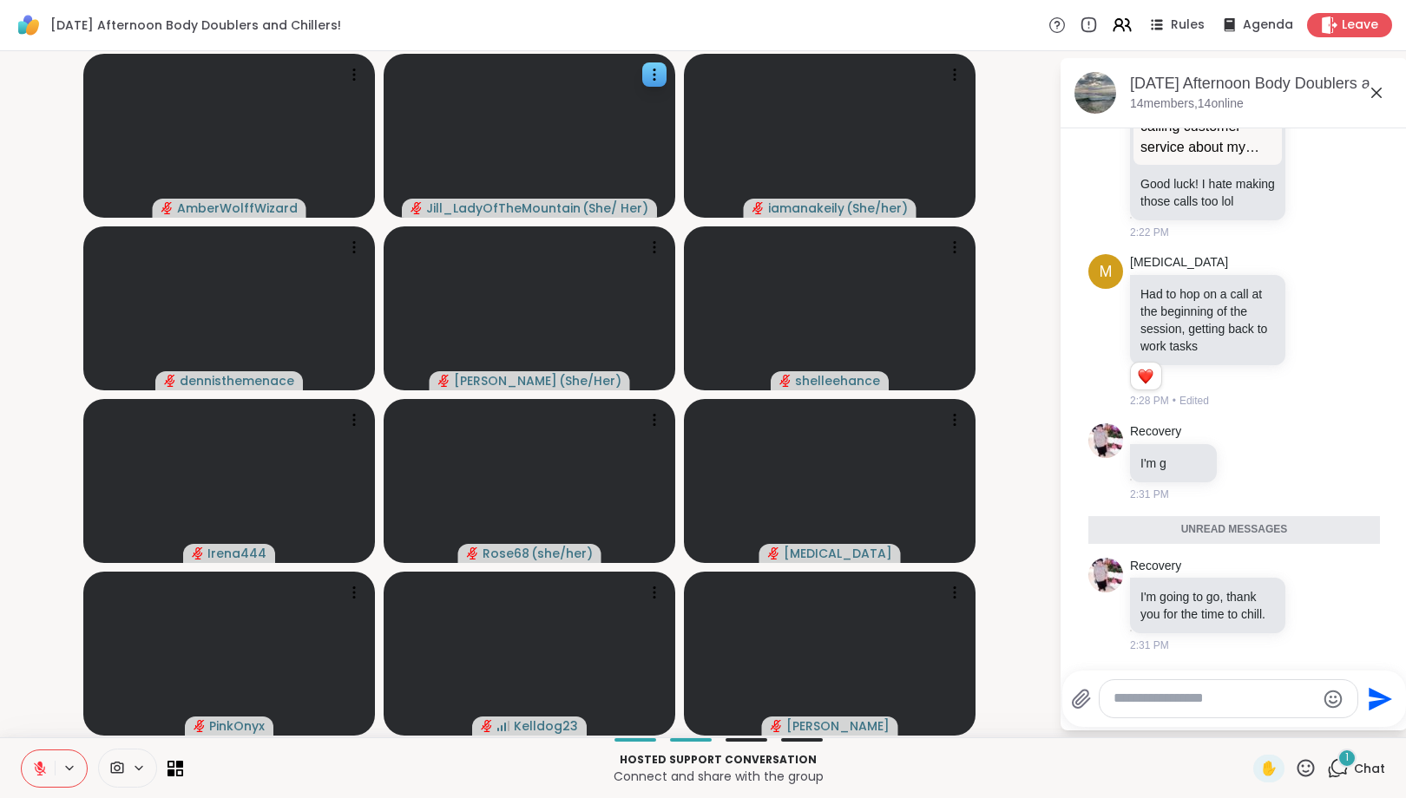
scroll to position [1790, 0]
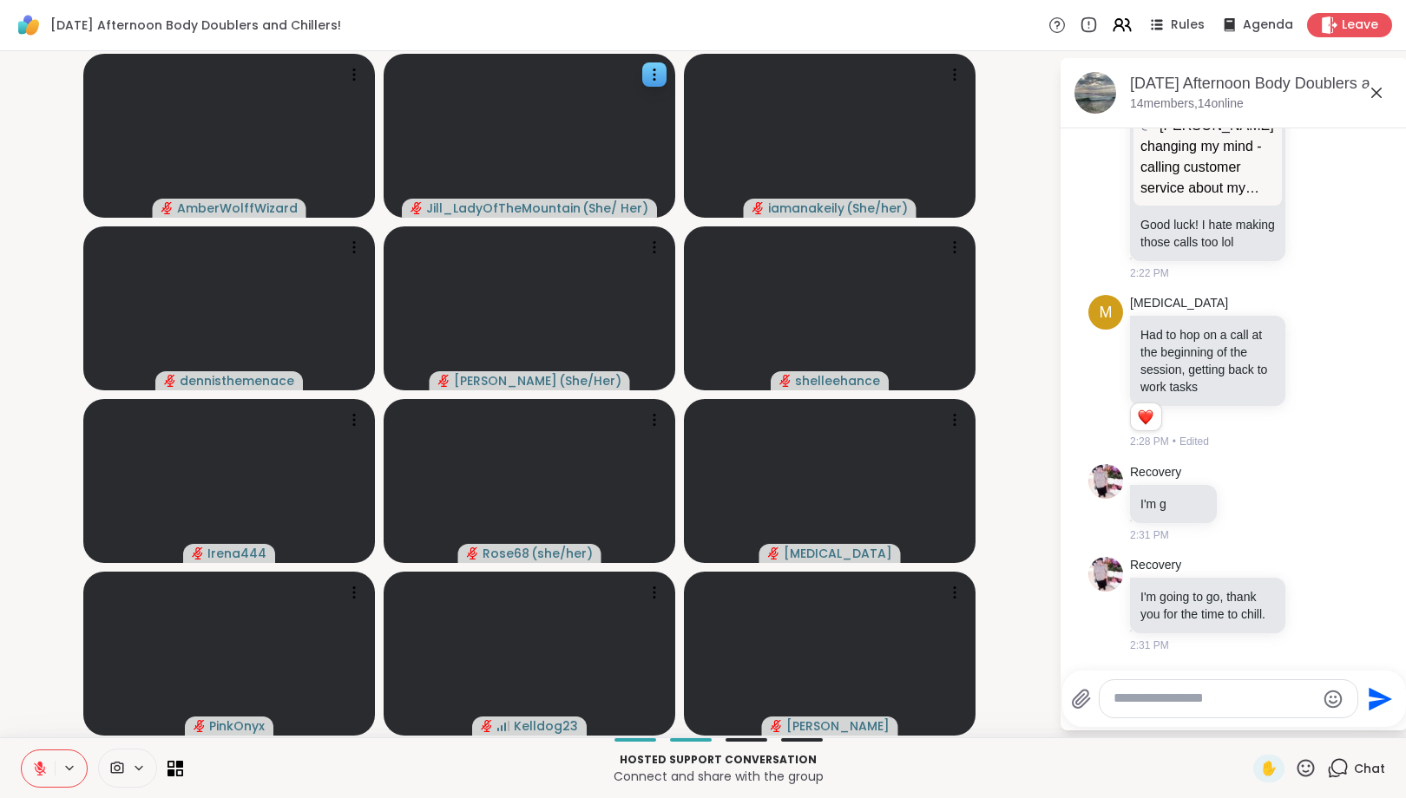
drag, startPoint x: 1395, startPoint y: 473, endPoint x: 1404, endPoint y: 500, distance: 28.5
click at [1221, 702] on textarea "Type your message" at bounding box center [1214, 699] width 202 height 18
click at [1225, 704] on textarea "Type your message" at bounding box center [1214, 699] width 202 height 18
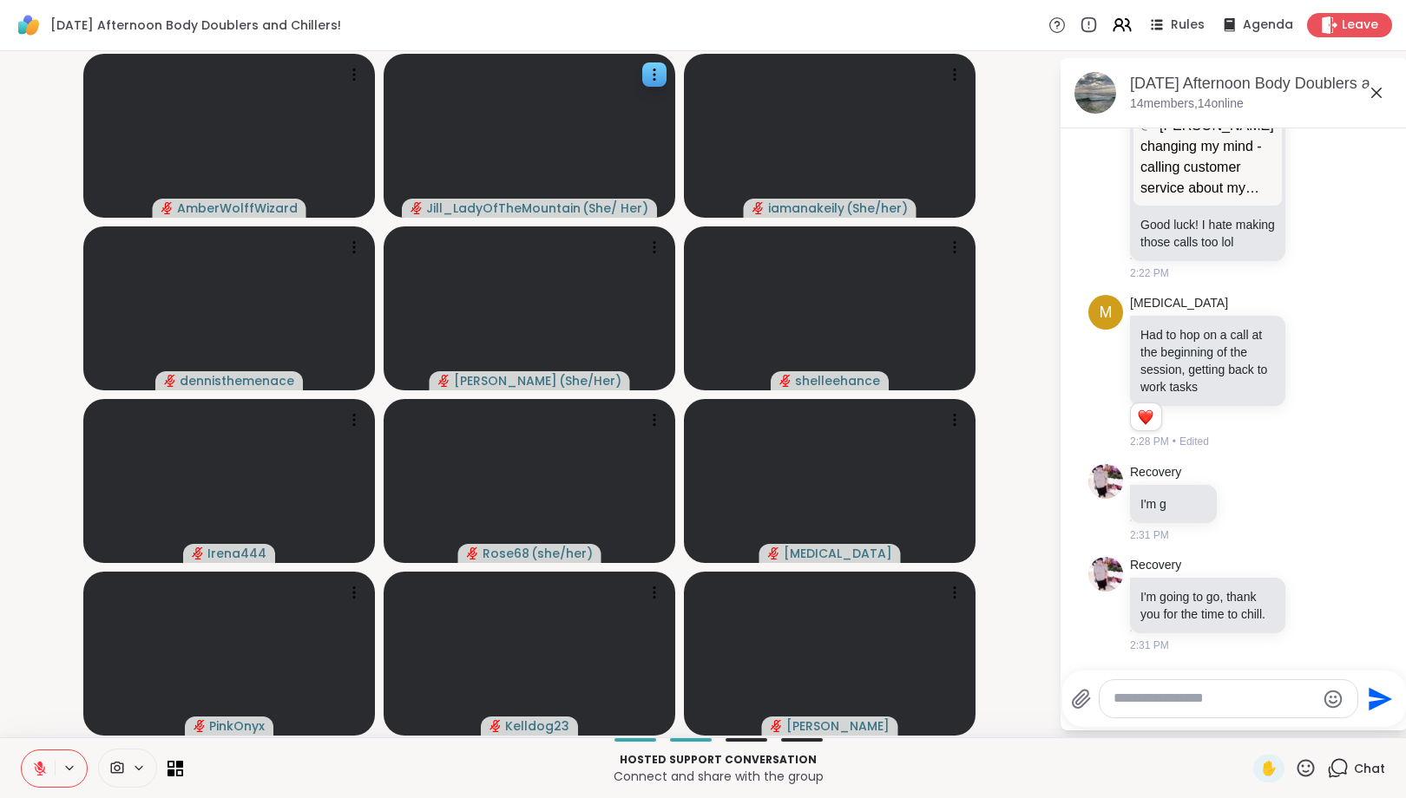
click at [1225, 704] on textarea "Type your message" at bounding box center [1214, 699] width 202 height 18
type textarea "*"
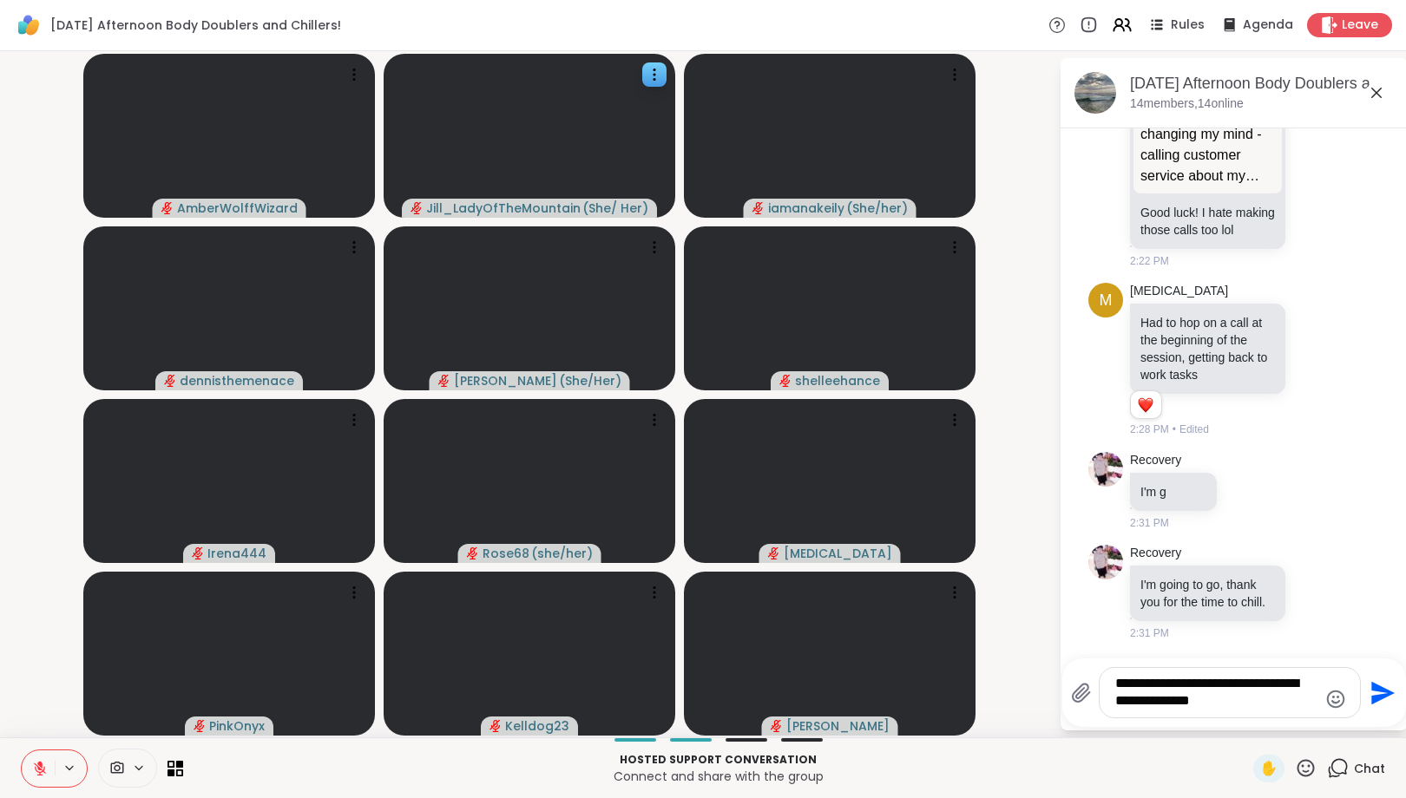
type textarea "**********"
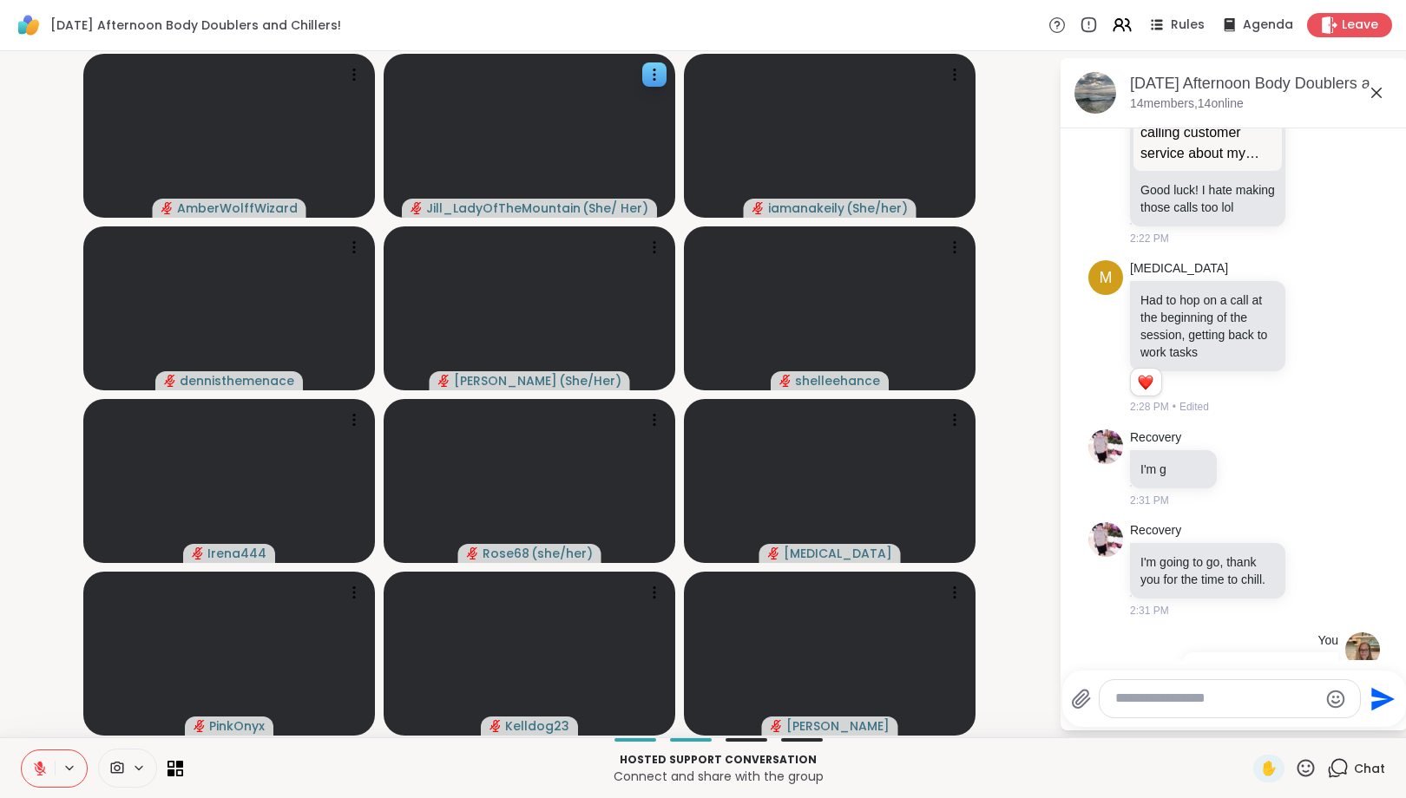
scroll to position [1918, 0]
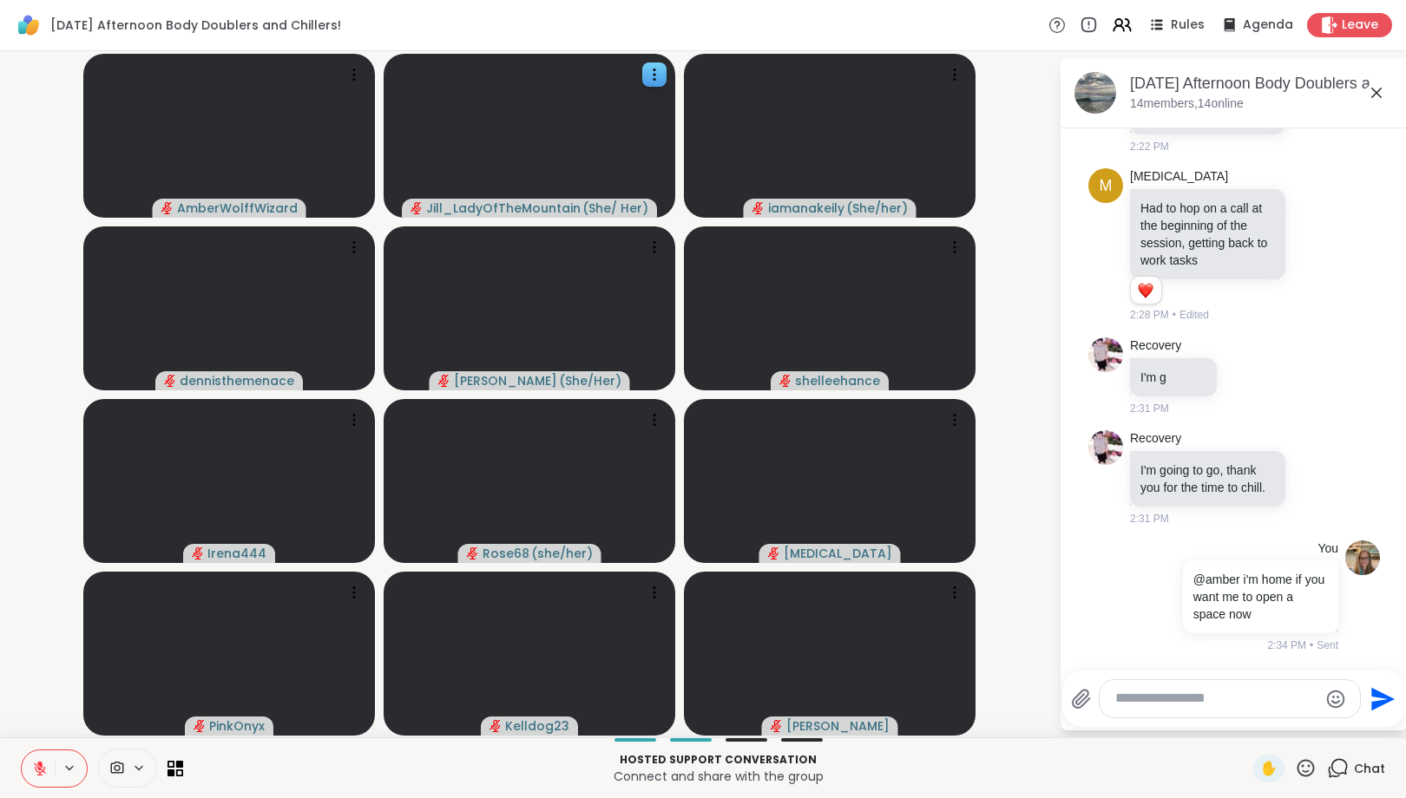
click at [1225, 712] on div at bounding box center [1230, 698] width 260 height 37
click at [1225, 702] on textarea "Type your message" at bounding box center [1216, 699] width 202 height 18
type textarea "**********"
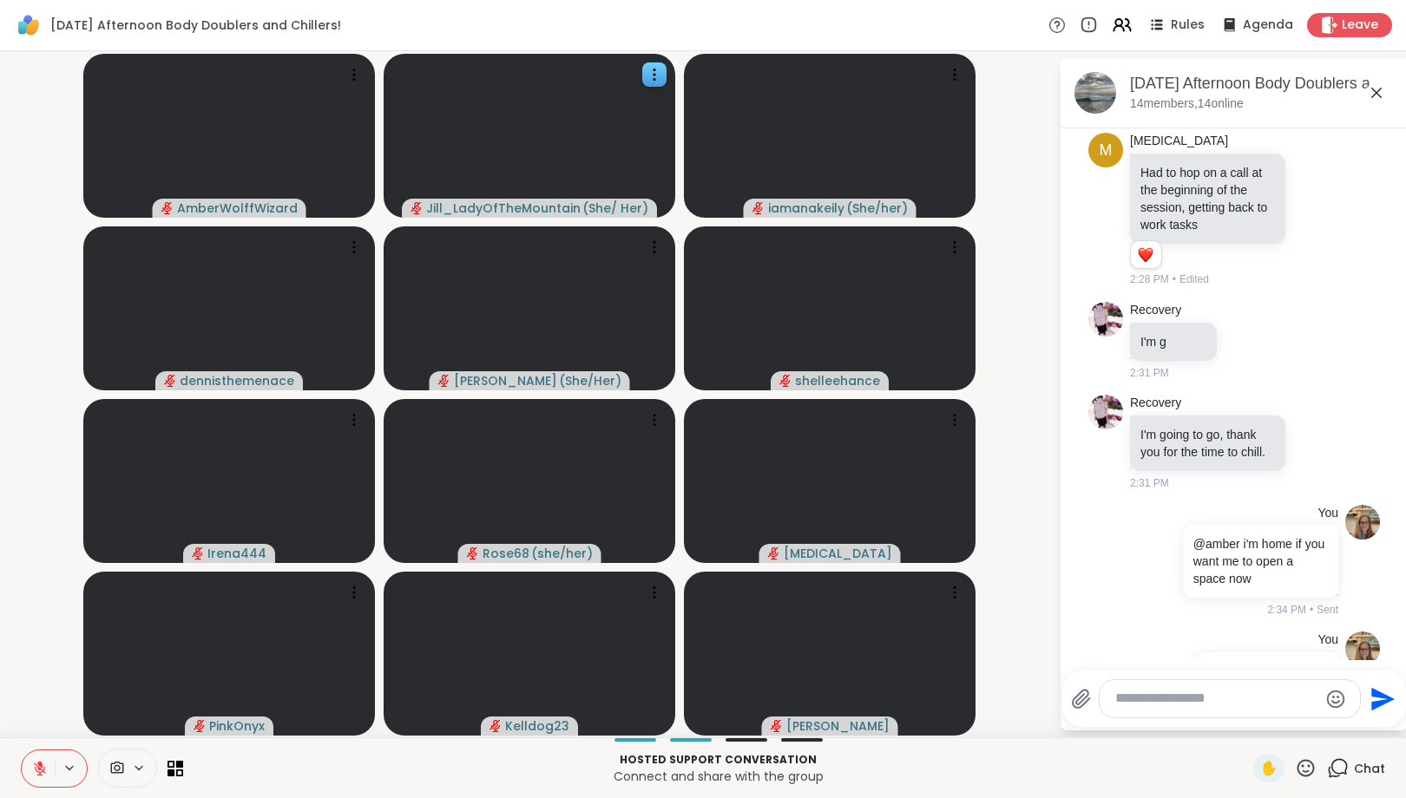
scroll to position [2010, 0]
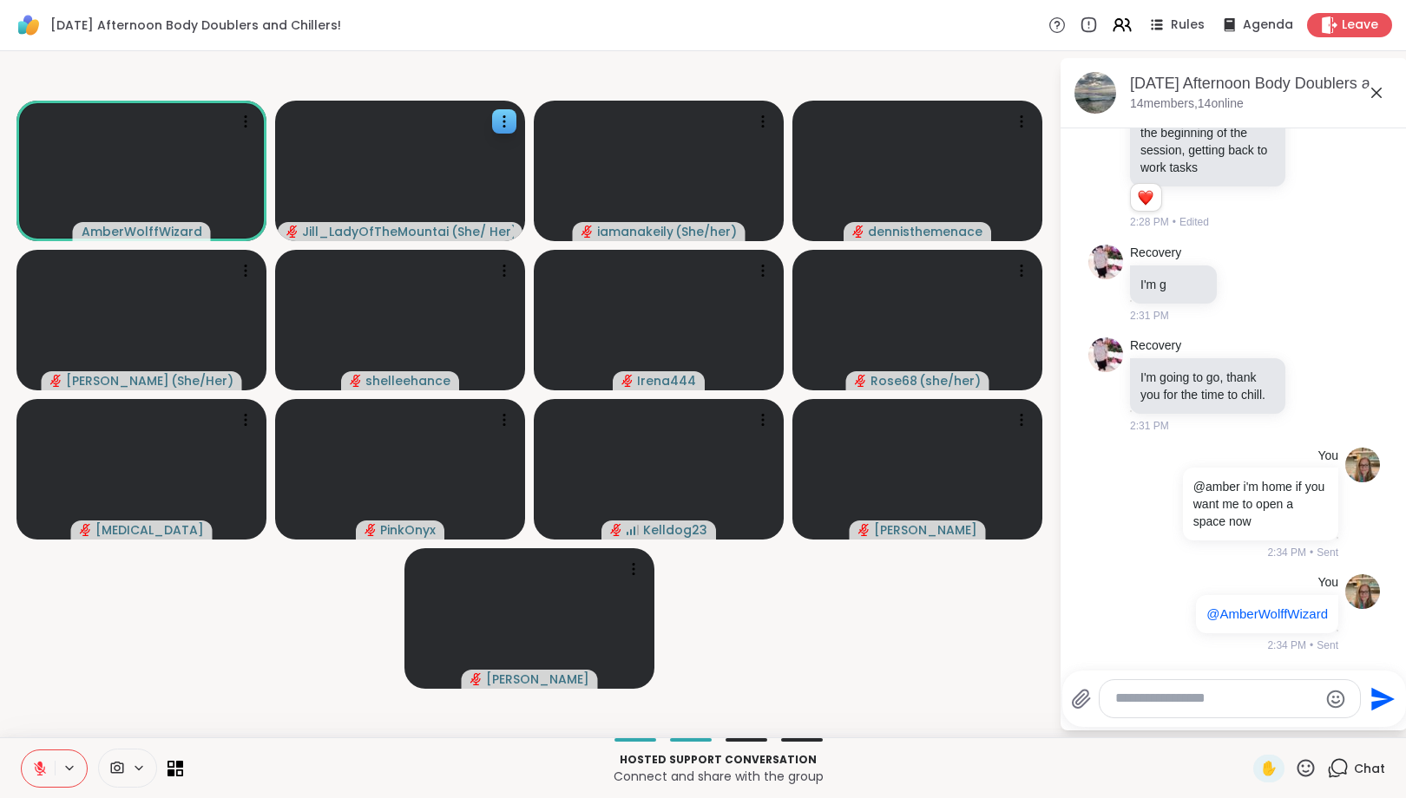
click at [34, 771] on icon at bounding box center [40, 769] width 16 height 16
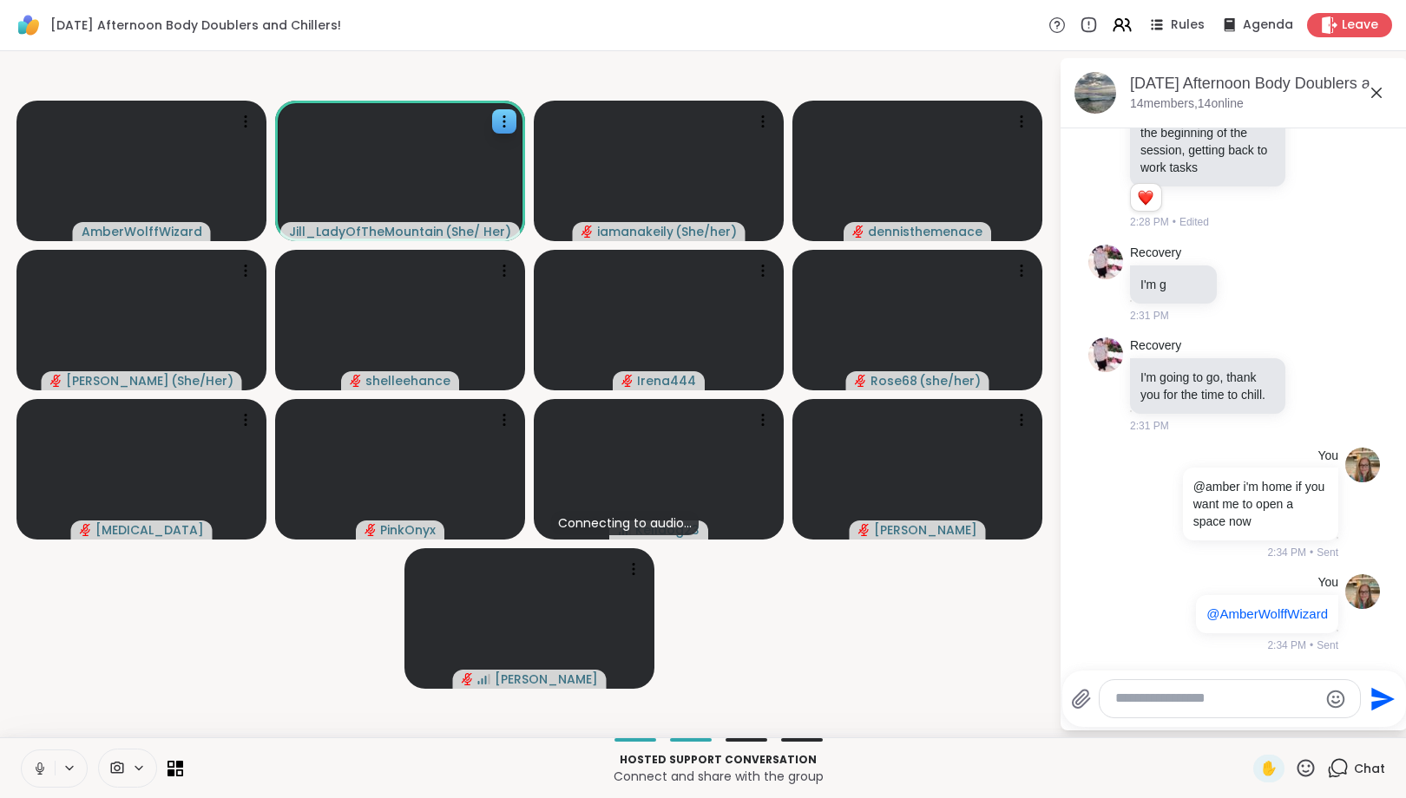
click at [37, 764] on icon at bounding box center [40, 769] width 16 height 16
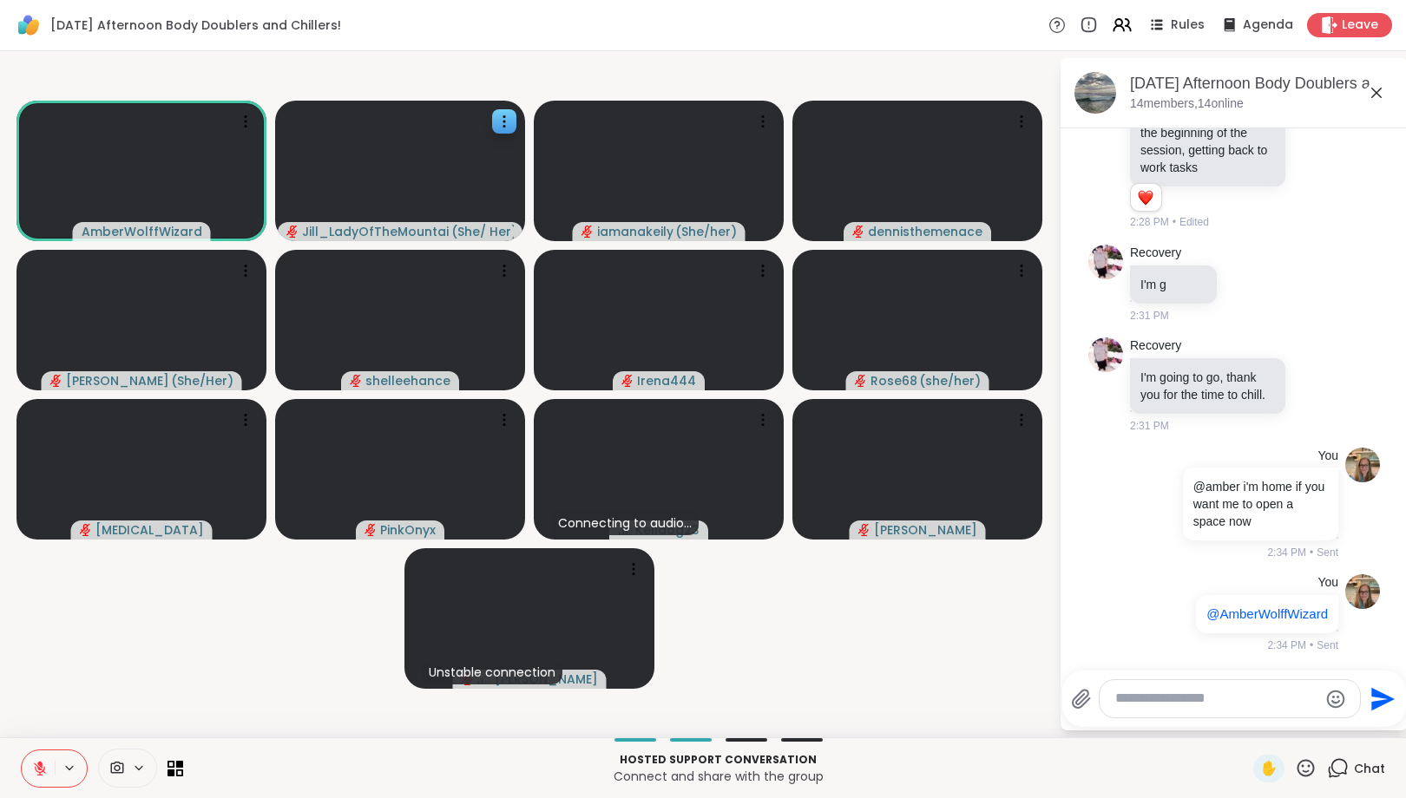
click at [36, 770] on icon at bounding box center [40, 769] width 12 height 12
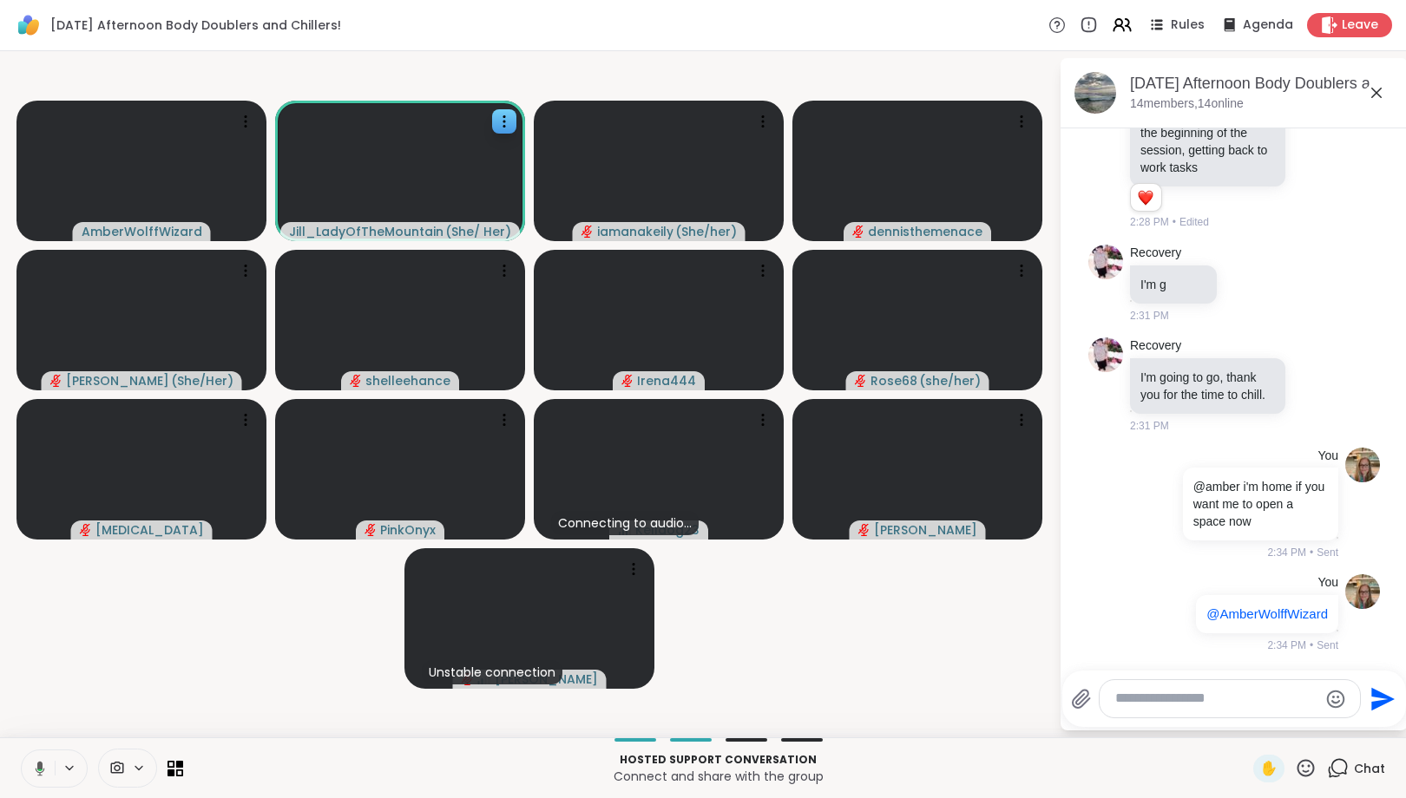
click at [36, 770] on icon at bounding box center [41, 768] width 10 height 15
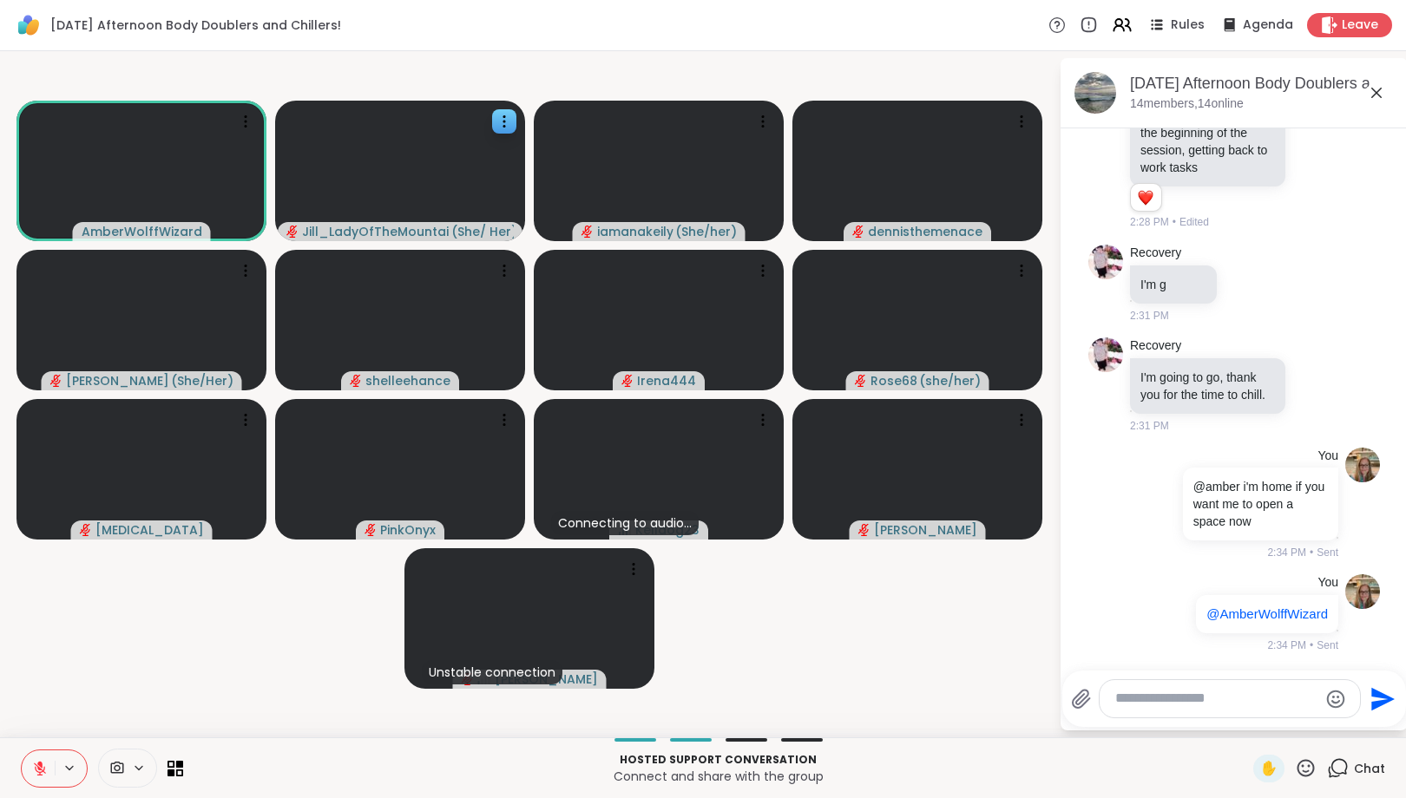
click at [45, 755] on button at bounding box center [38, 769] width 33 height 36
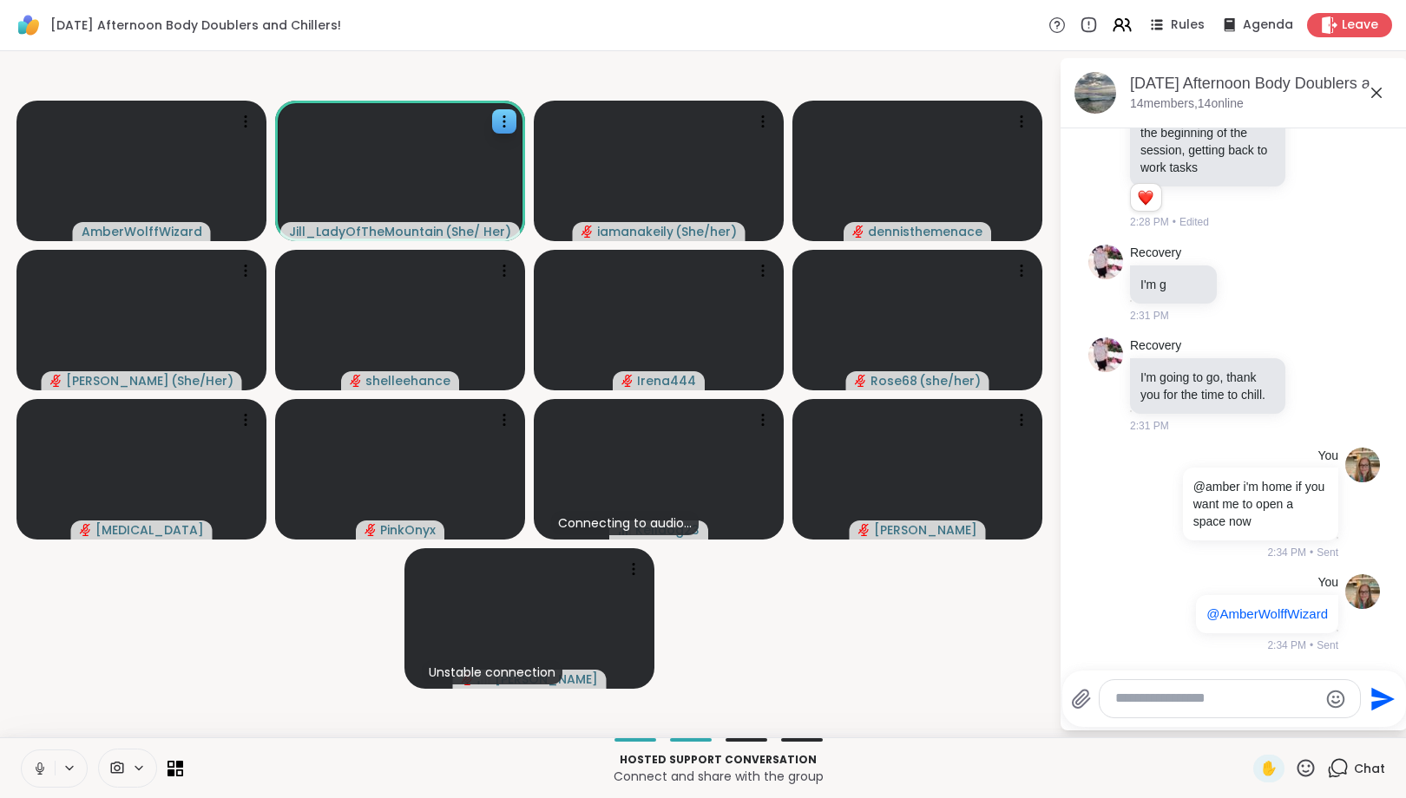
click at [36, 769] on icon at bounding box center [40, 768] width 9 height 5
click at [1212, 709] on div at bounding box center [1230, 698] width 260 height 37
click at [1208, 704] on textarea "Type your message" at bounding box center [1216, 699] width 202 height 18
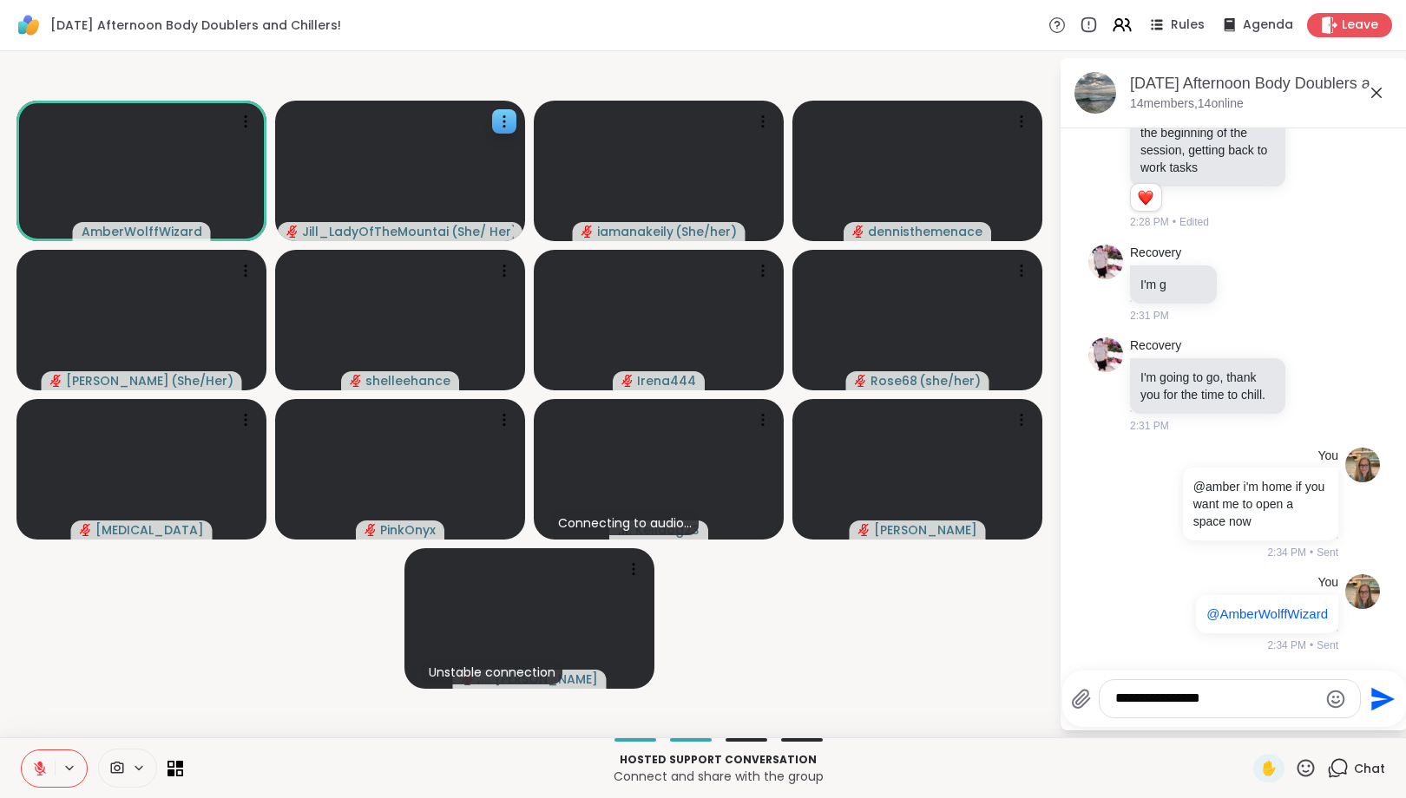
type textarea "**********"
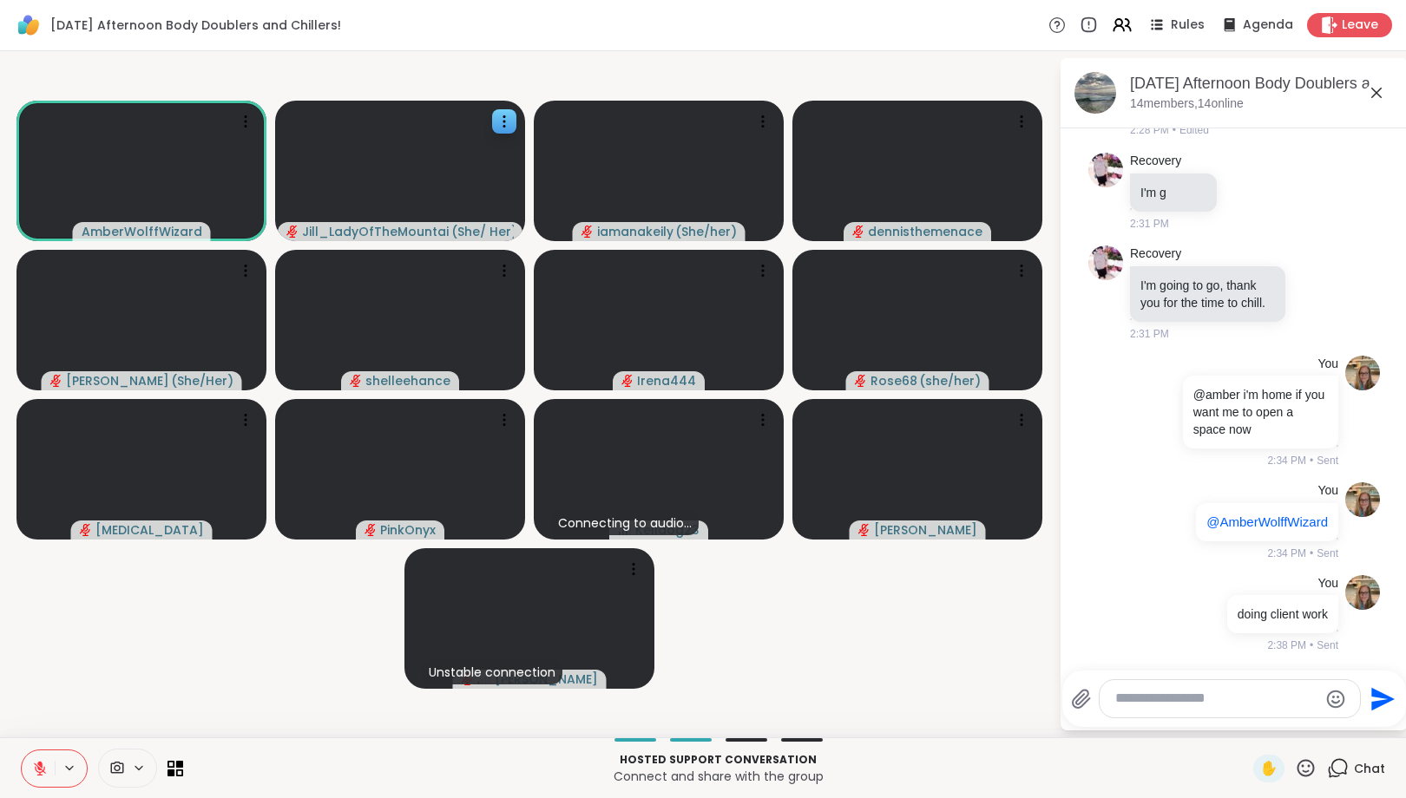
click at [40, 769] on icon at bounding box center [40, 769] width 12 height 12
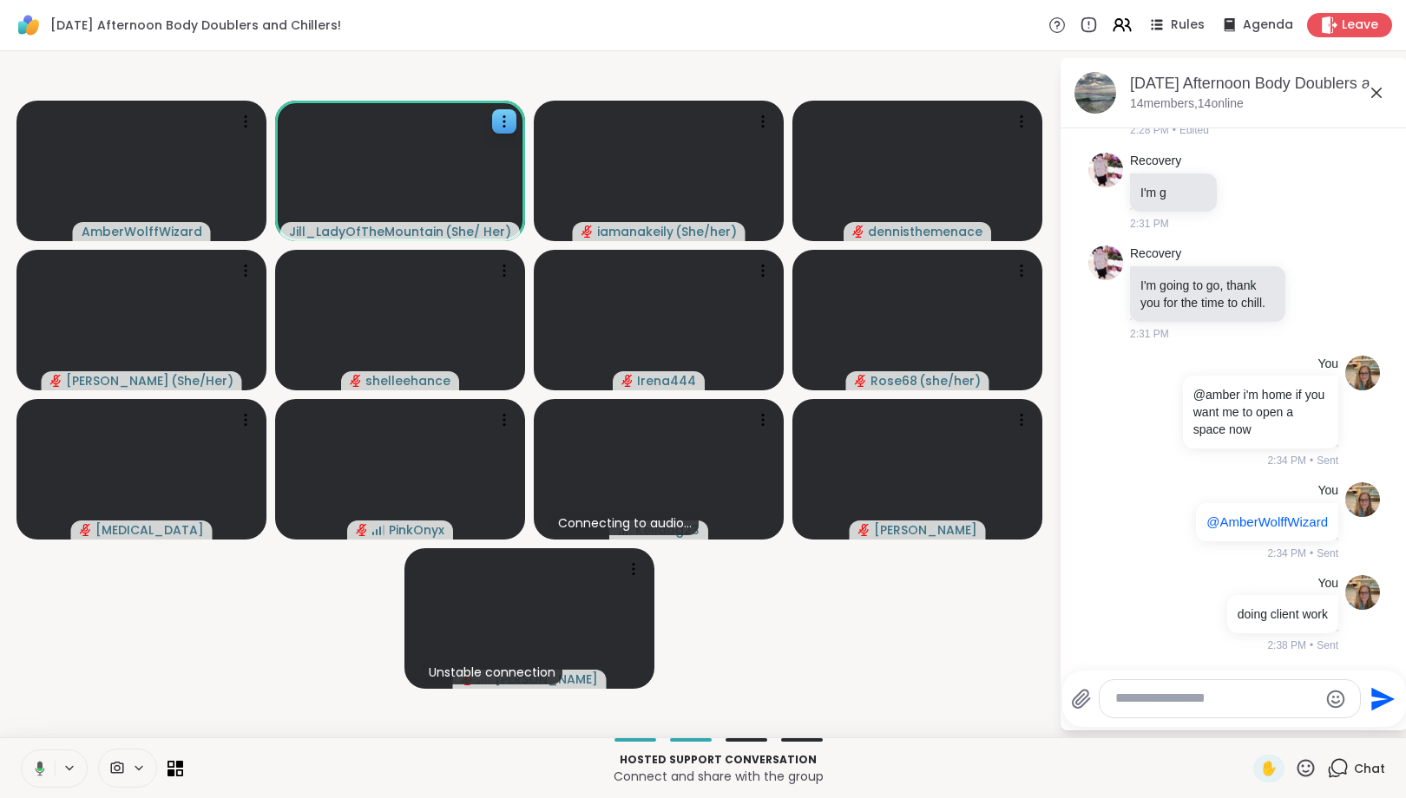
click at [37, 772] on icon at bounding box center [38, 769] width 16 height 16
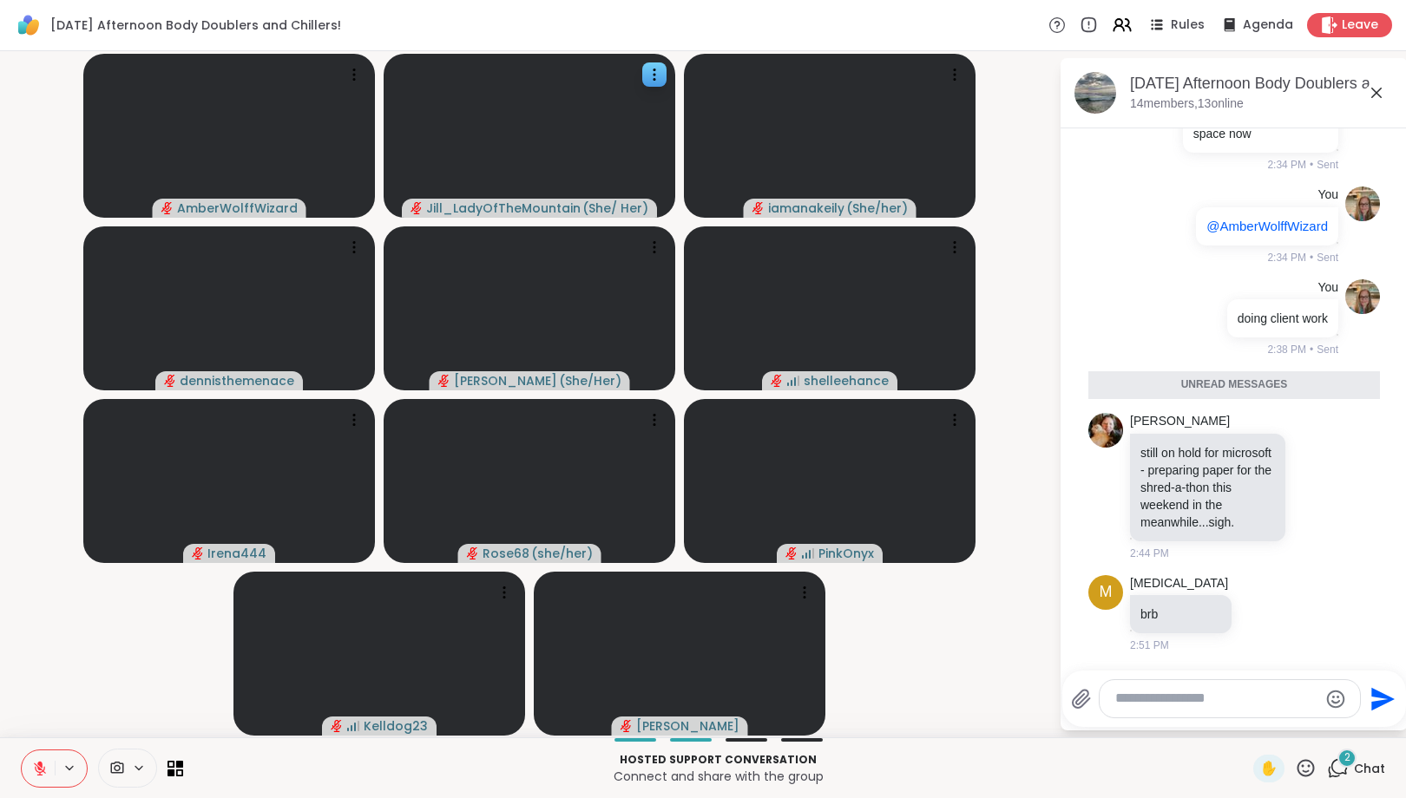
scroll to position [2357, 0]
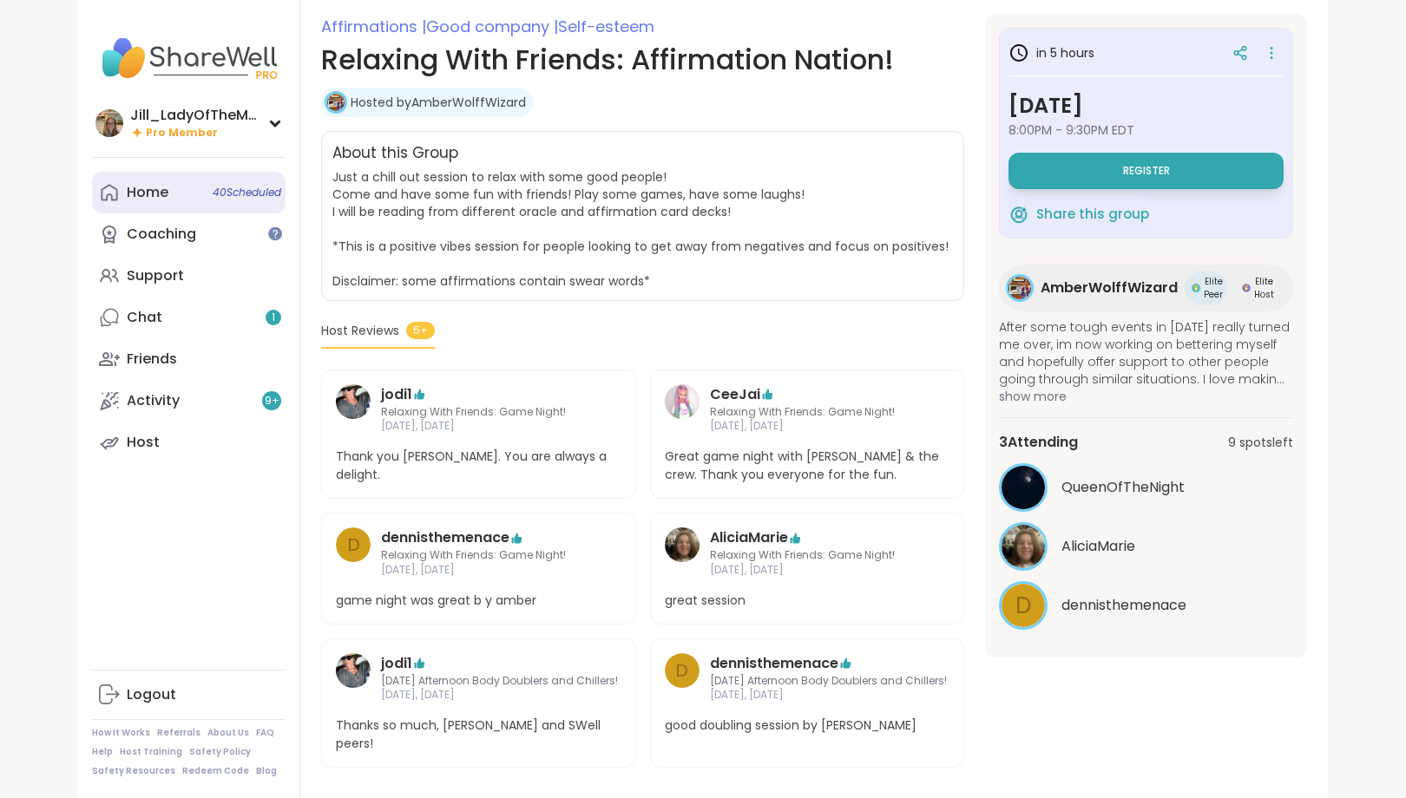
click at [236, 199] on span "40 Scheduled" at bounding box center [247, 193] width 69 height 14
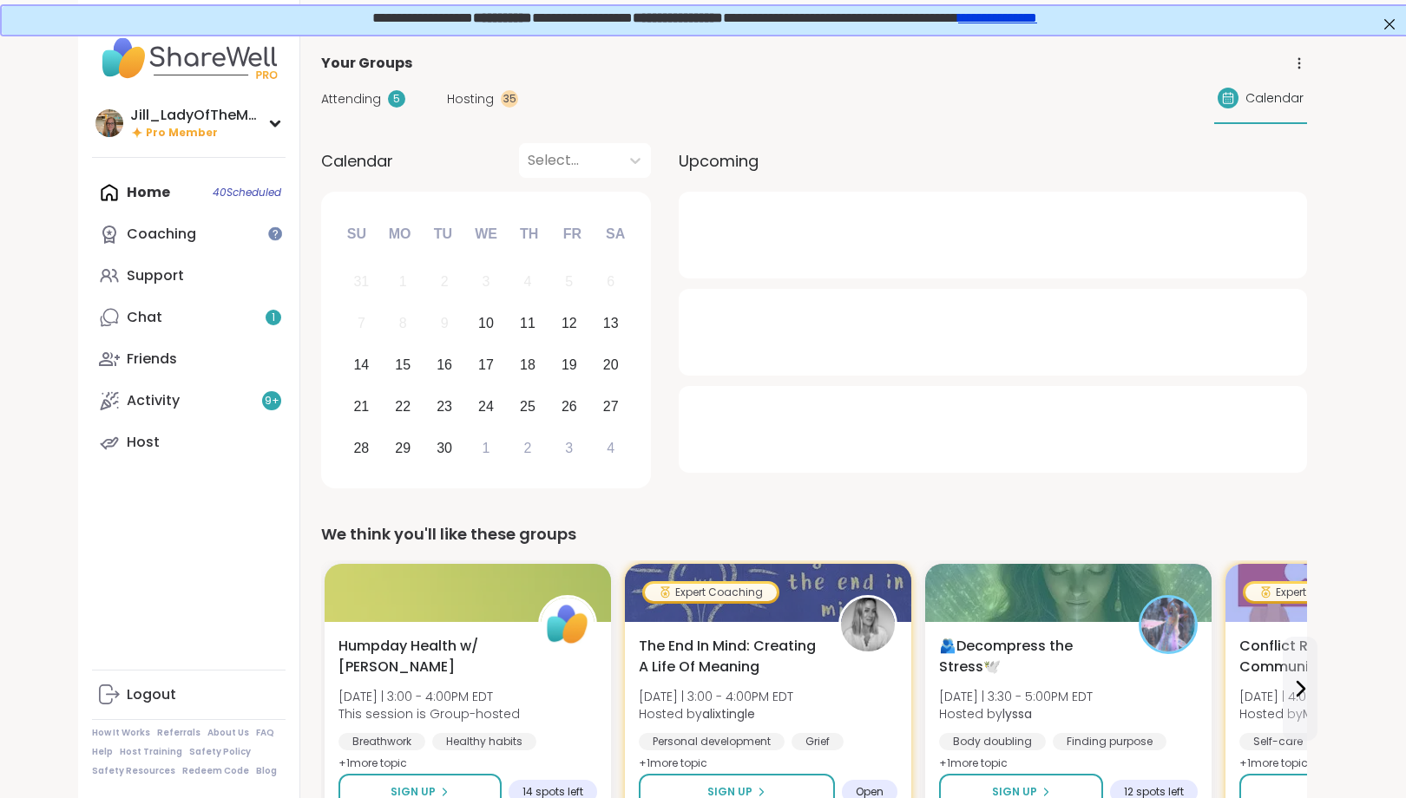
click at [372, 100] on span "Attending" at bounding box center [351, 99] width 60 height 18
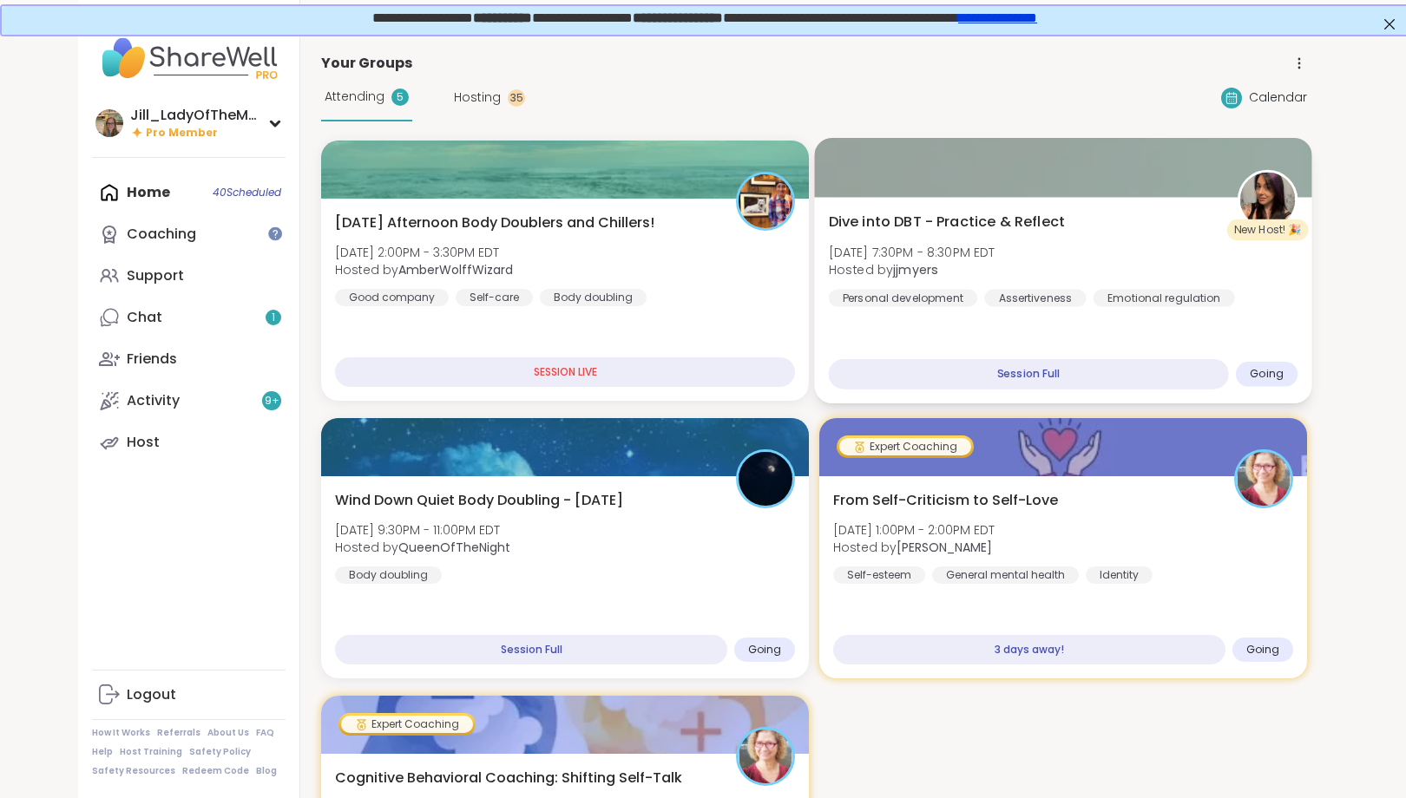
click at [1057, 280] on div "Dive into DBT - Practice & Reflect [DATE] 7:30PM - 8:30PM EDT Hosted by jjmyers…" at bounding box center [1064, 259] width 470 height 95
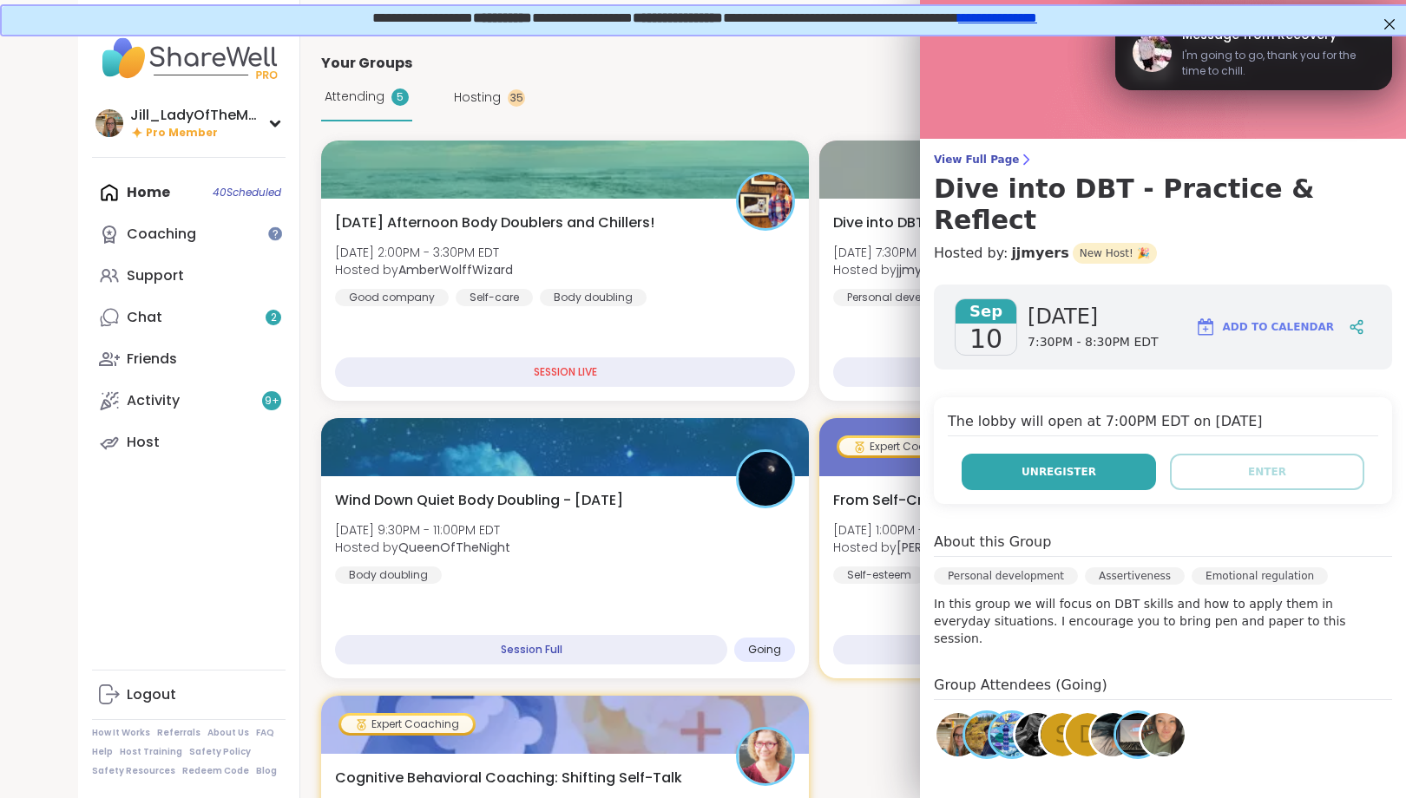
click at [1050, 454] on button "Unregister" at bounding box center [1059, 472] width 194 height 36
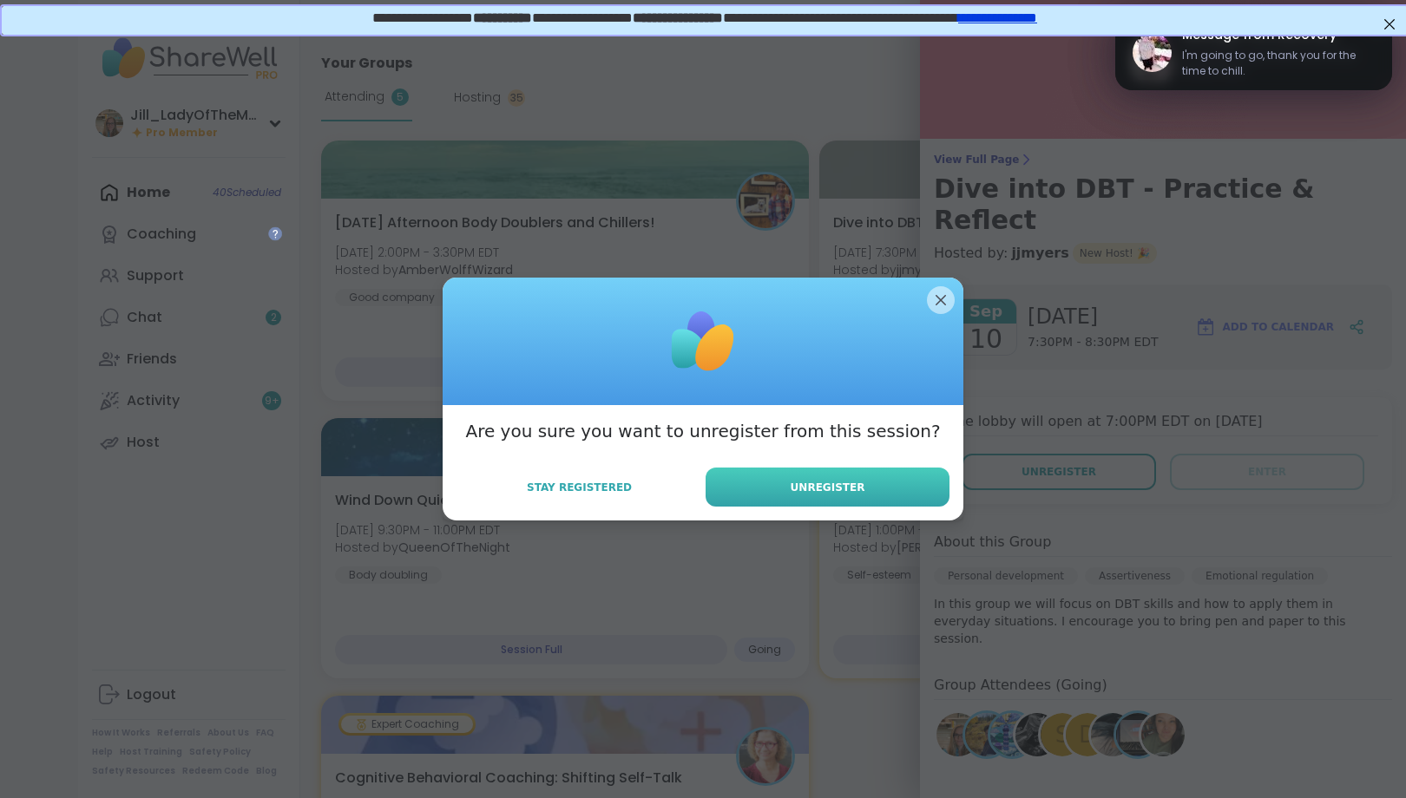
click at [916, 479] on button "Unregister" at bounding box center [828, 487] width 244 height 39
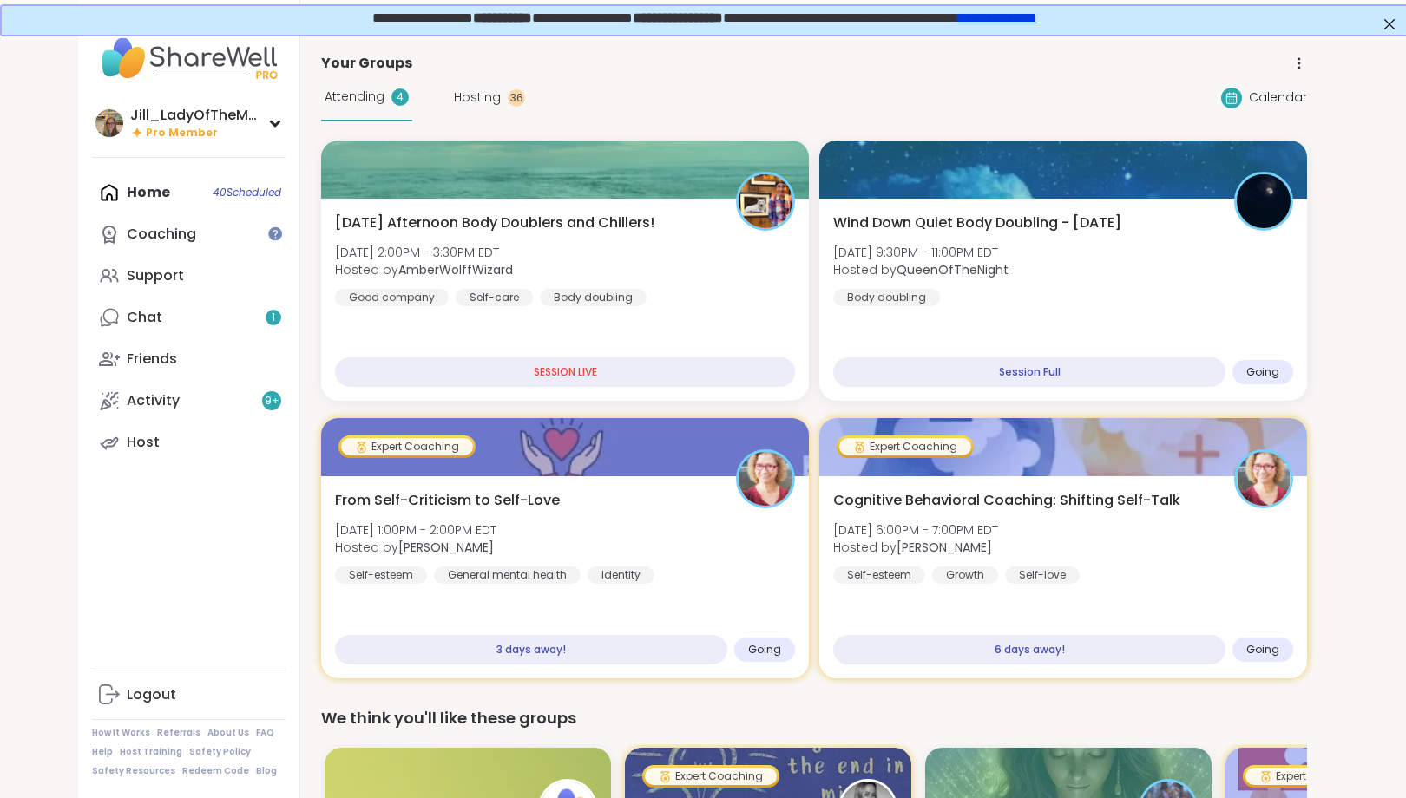
click at [177, 195] on div "Home 40 Scheduled Coaching Support Chat 1 Friends Activity 9 + Host" at bounding box center [189, 318] width 194 height 292
click at [230, 279] on link "Support" at bounding box center [189, 276] width 194 height 42
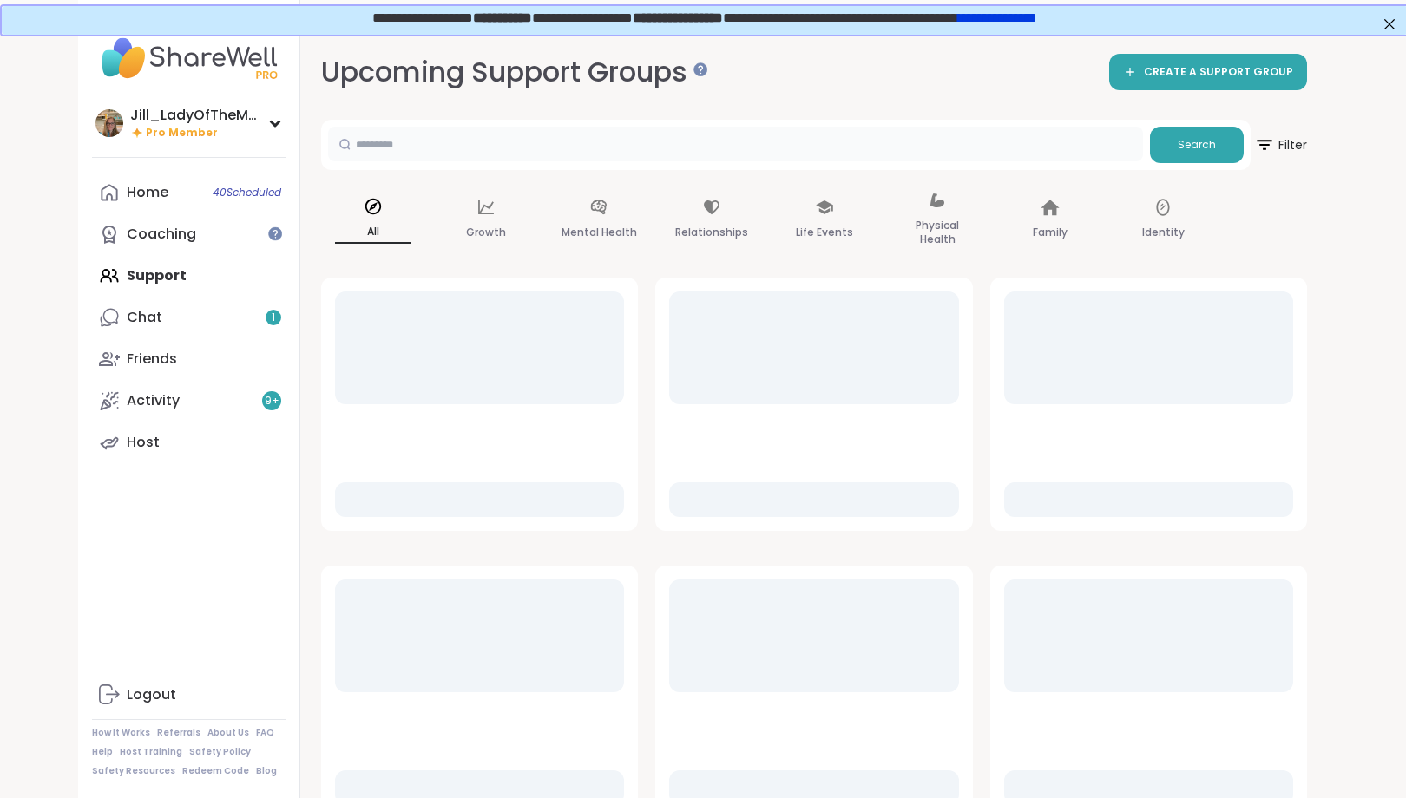
click at [472, 152] on input "text" at bounding box center [735, 144] width 815 height 35
type input "*****"
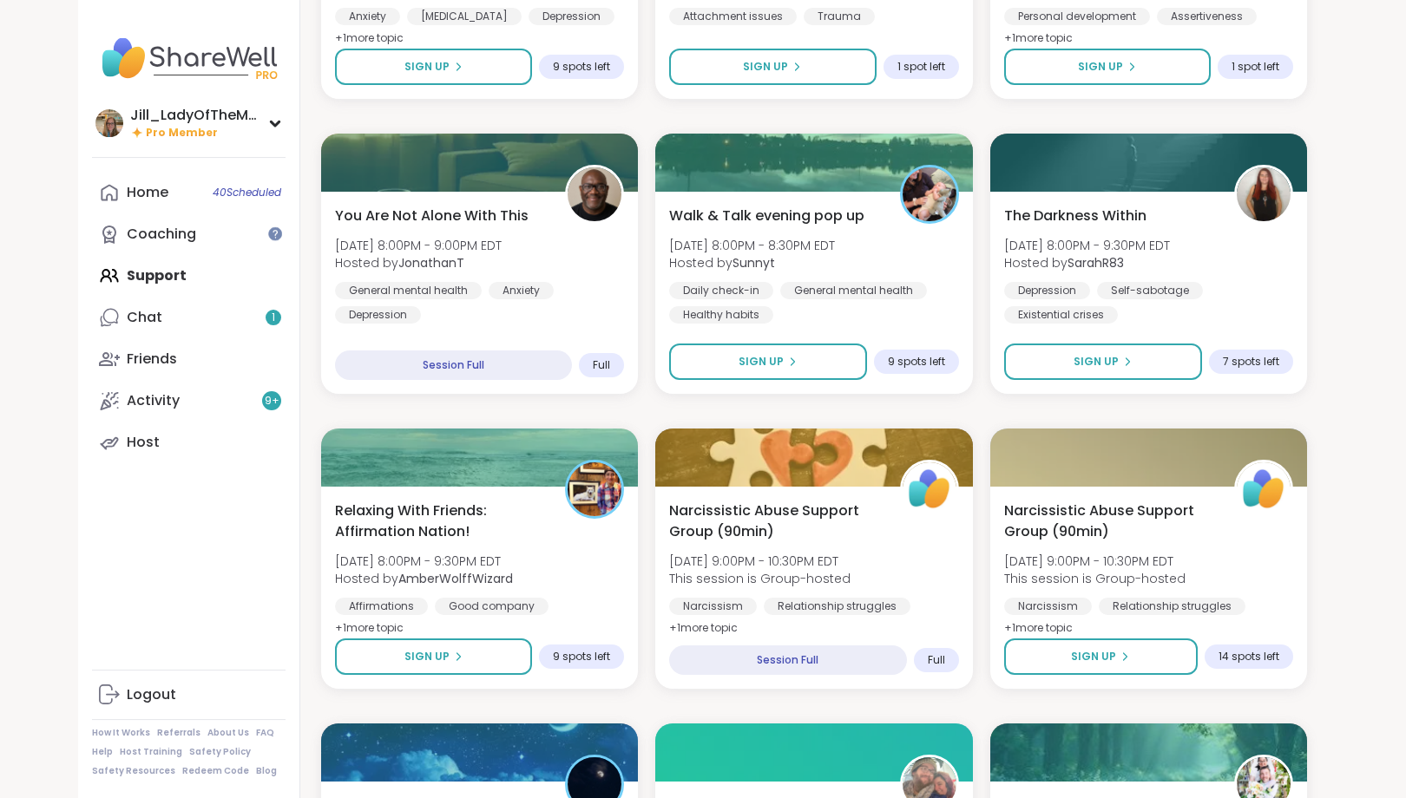
scroll to position [1932, 0]
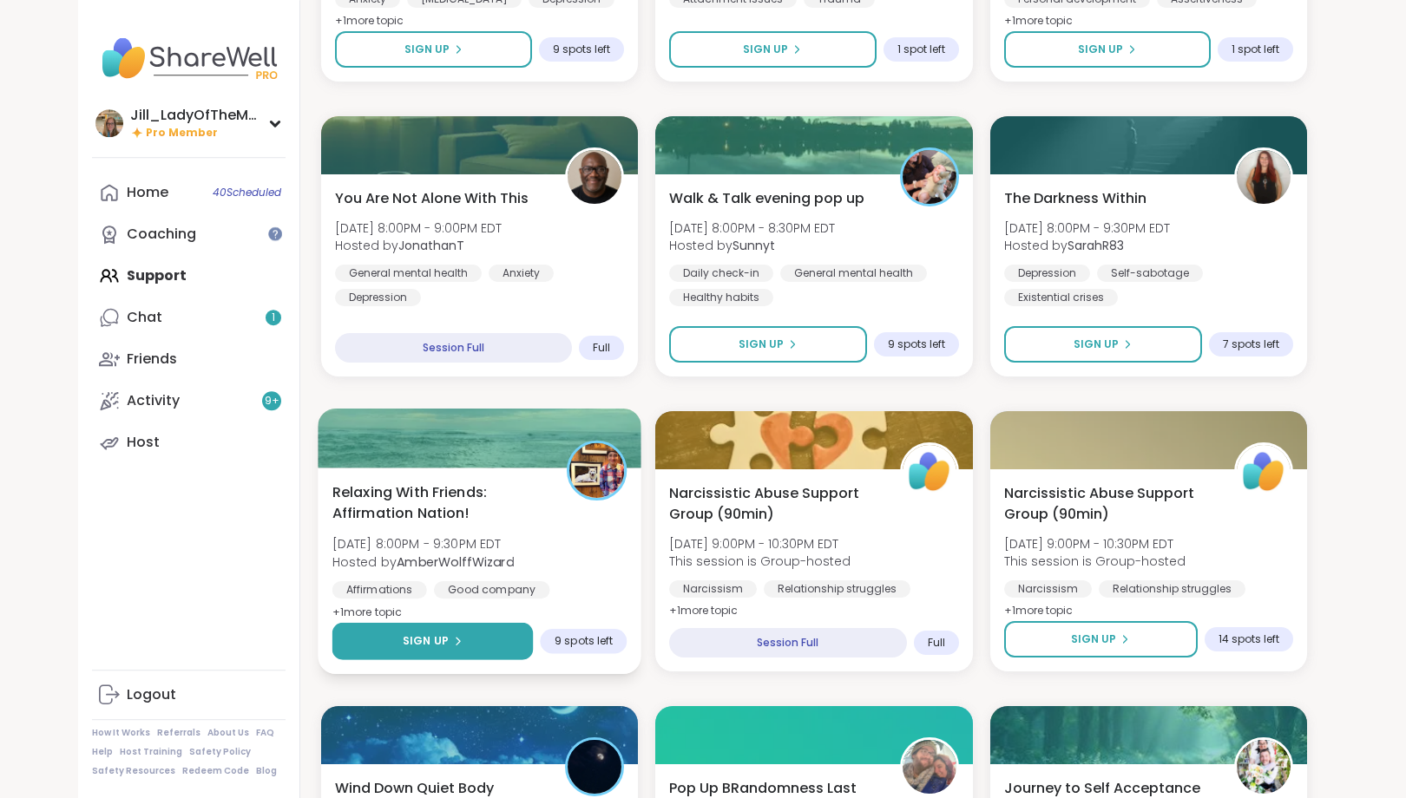
click at [488, 637] on button "Sign Up" at bounding box center [432, 641] width 201 height 37
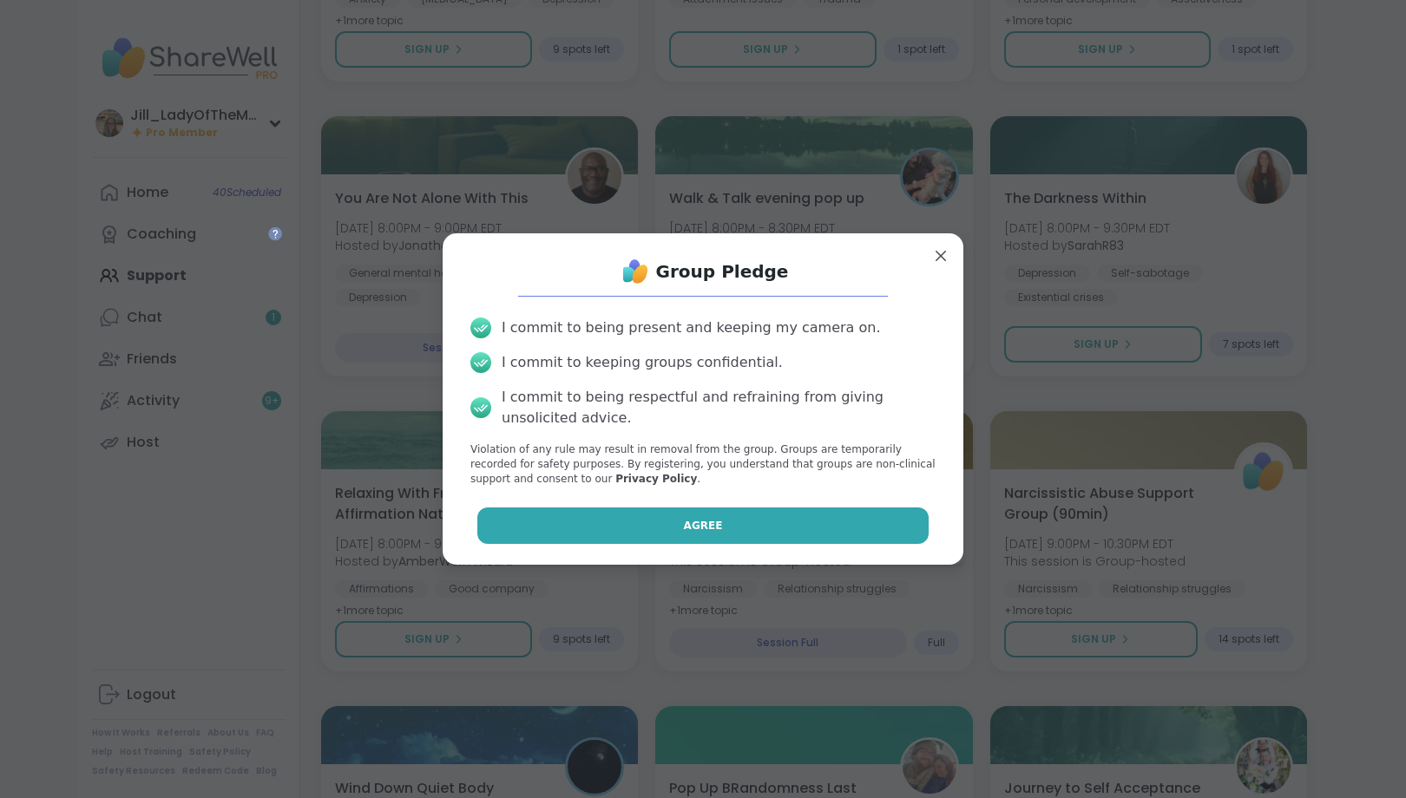
click at [634, 522] on button "Agree" at bounding box center [703, 526] width 452 height 36
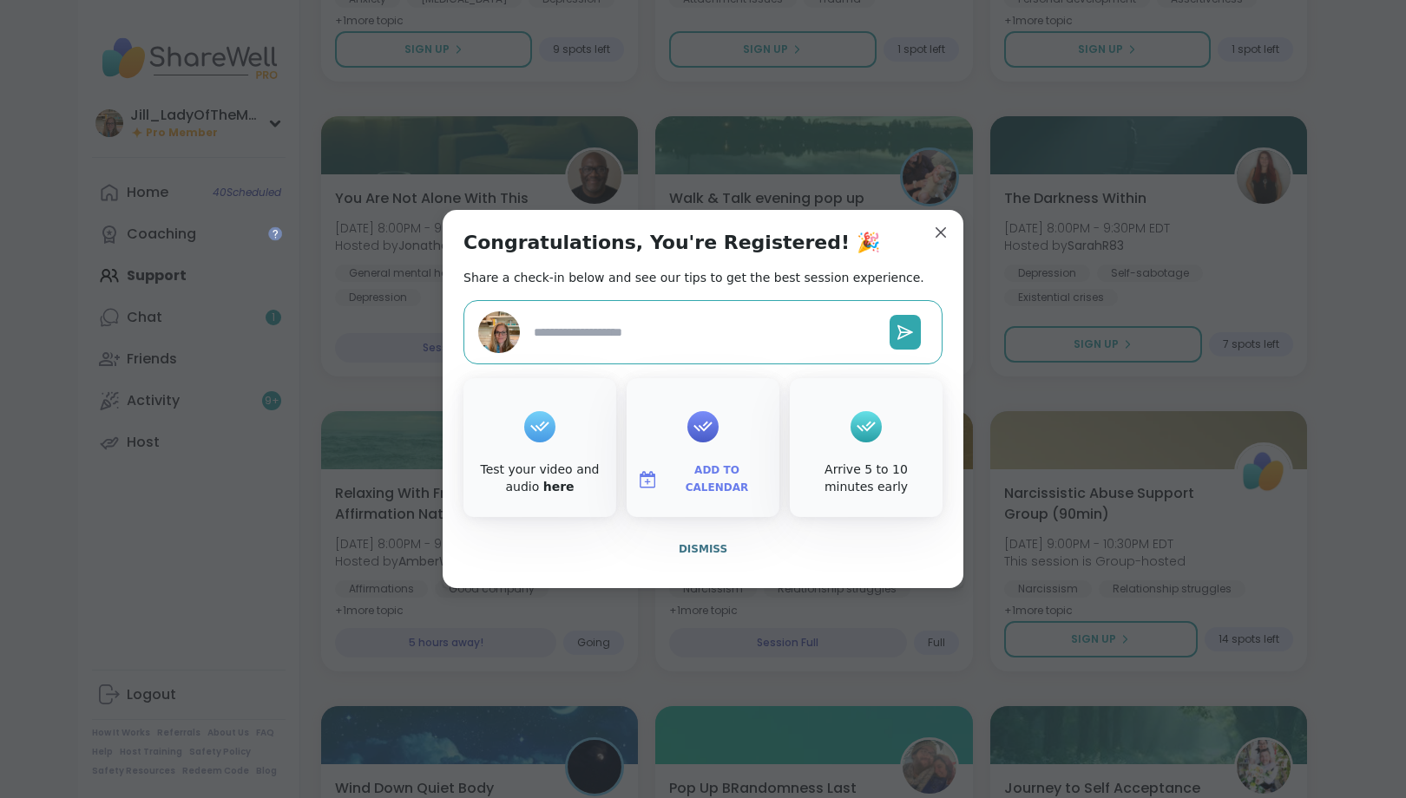
click at [697, 478] on span "Add to Calendar" at bounding box center [717, 480] width 104 height 34
click at [702, 321] on button "Google Calendar" at bounding box center [703, 323] width 132 height 38
type textarea "*"
click at [703, 317] on button "Google Calendar" at bounding box center [703, 323] width 132 height 38
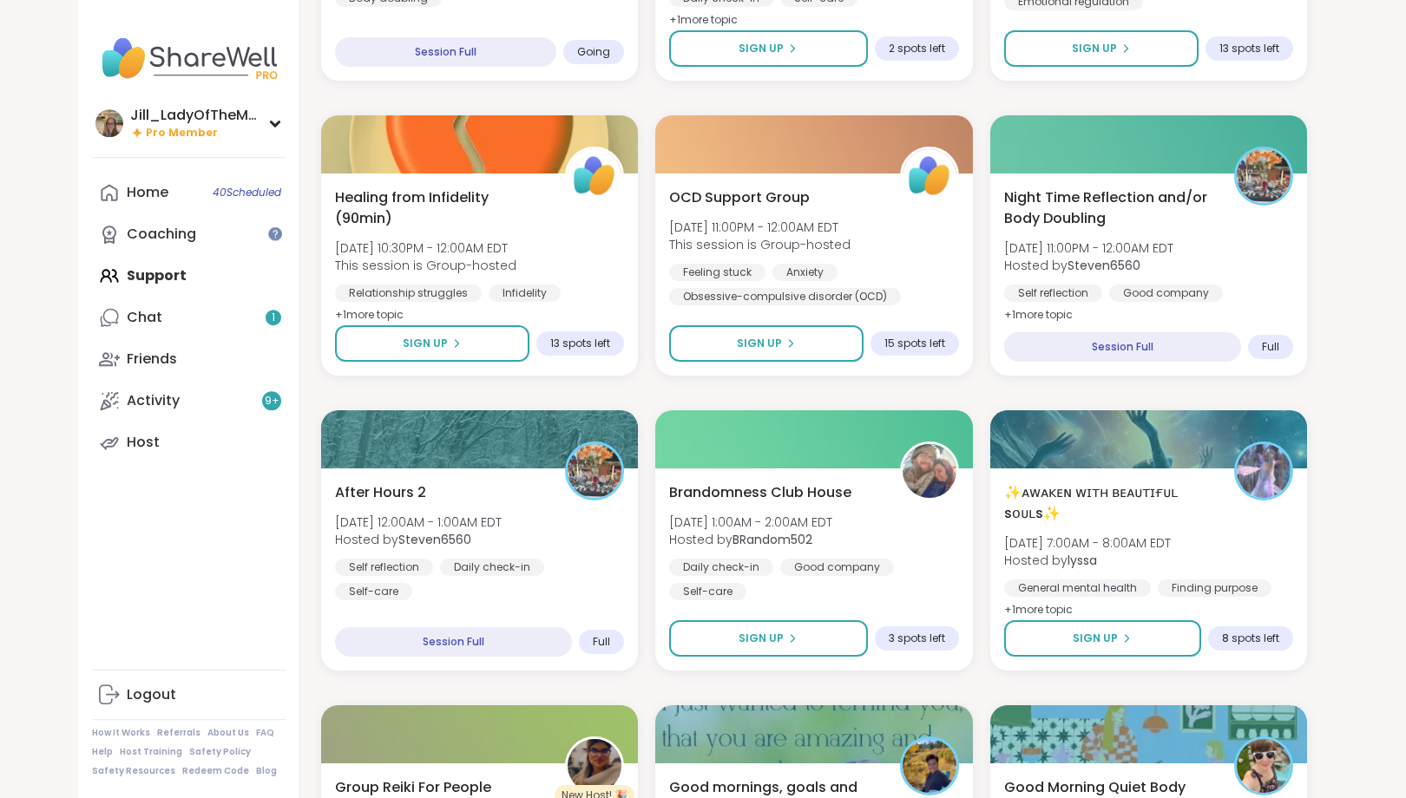
scroll to position [2814, 0]
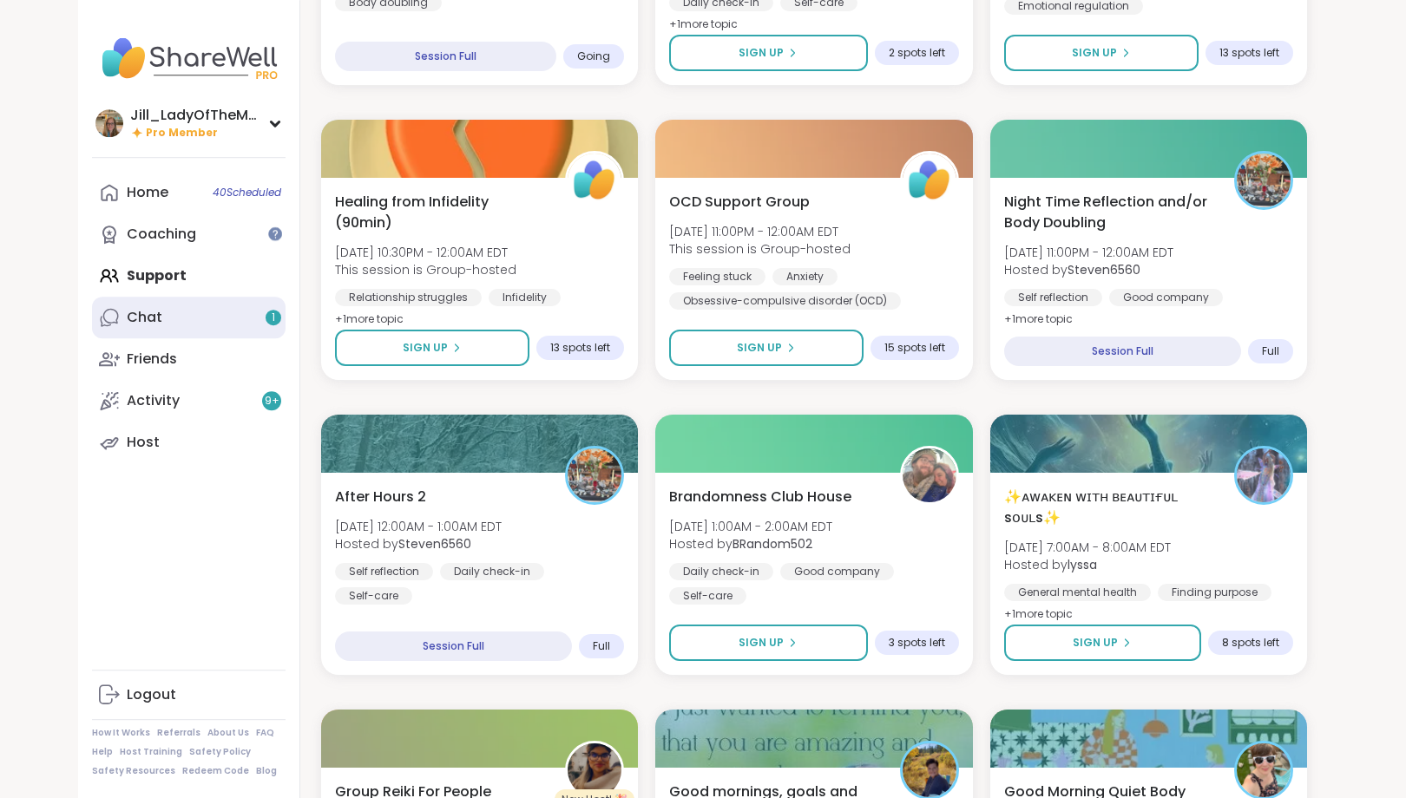
click at [234, 322] on link "Chat 1" at bounding box center [189, 318] width 194 height 42
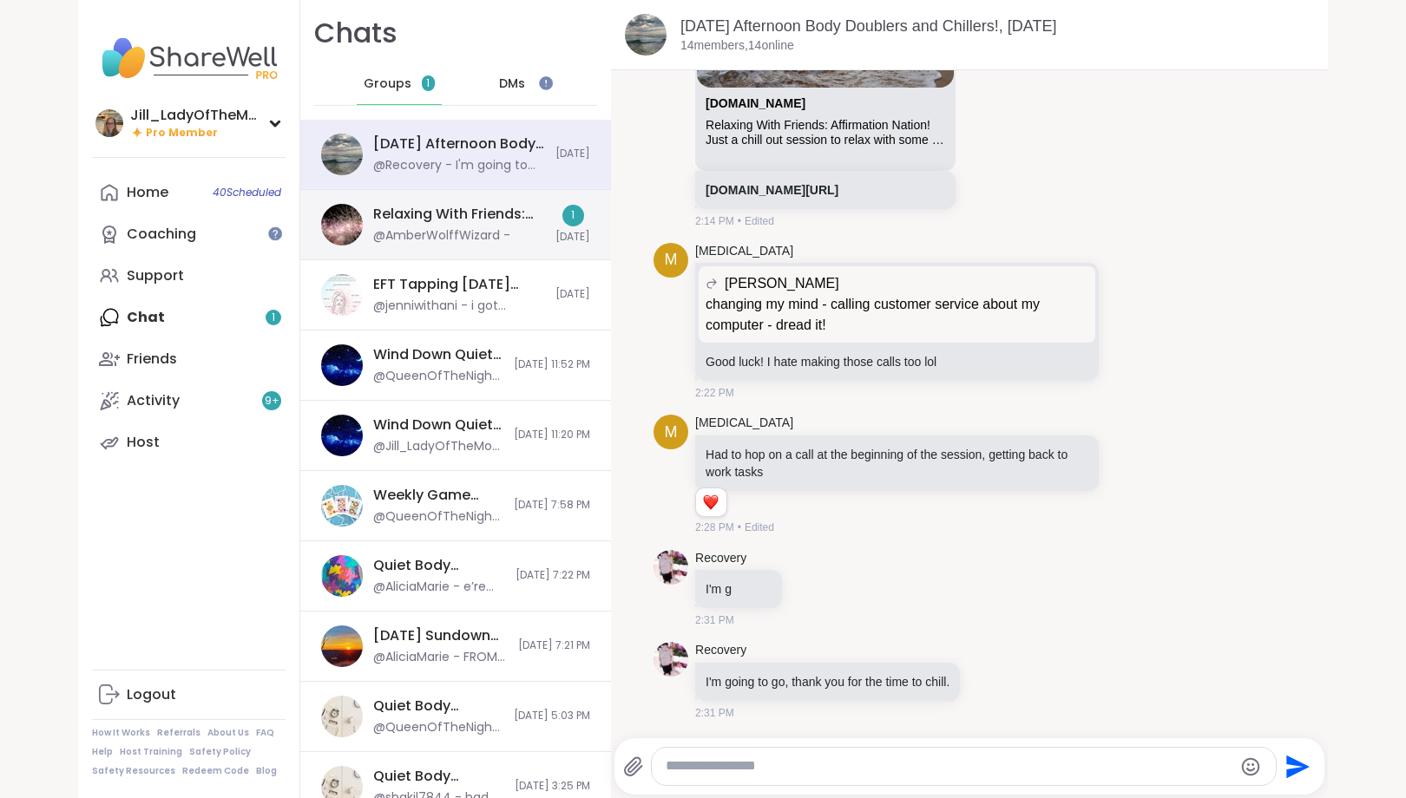
click at [437, 232] on div "@AmberWolffWizard -" at bounding box center [441, 235] width 137 height 17
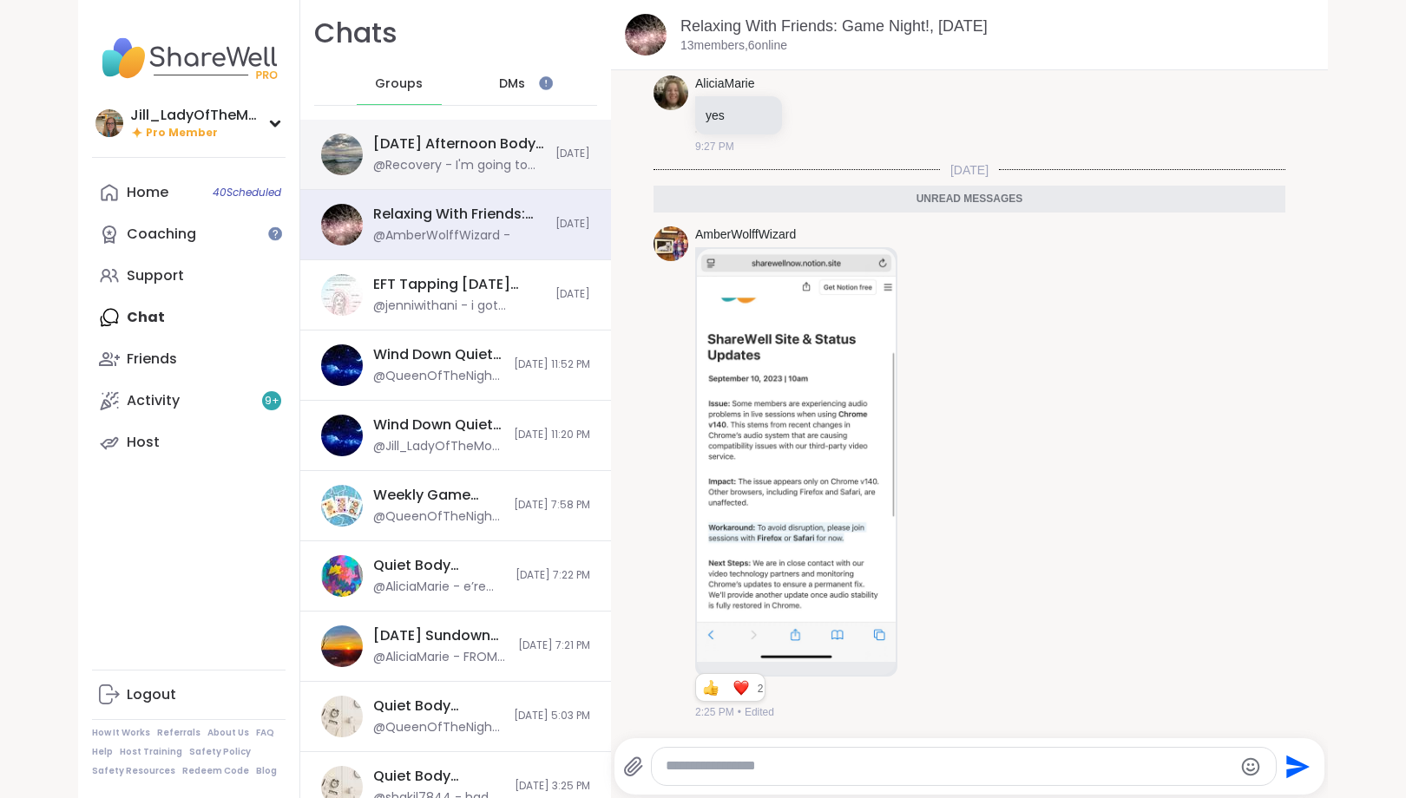
click at [473, 164] on div "@Recovery - I'm going to go, thank you for the time to chill." at bounding box center [459, 165] width 172 height 17
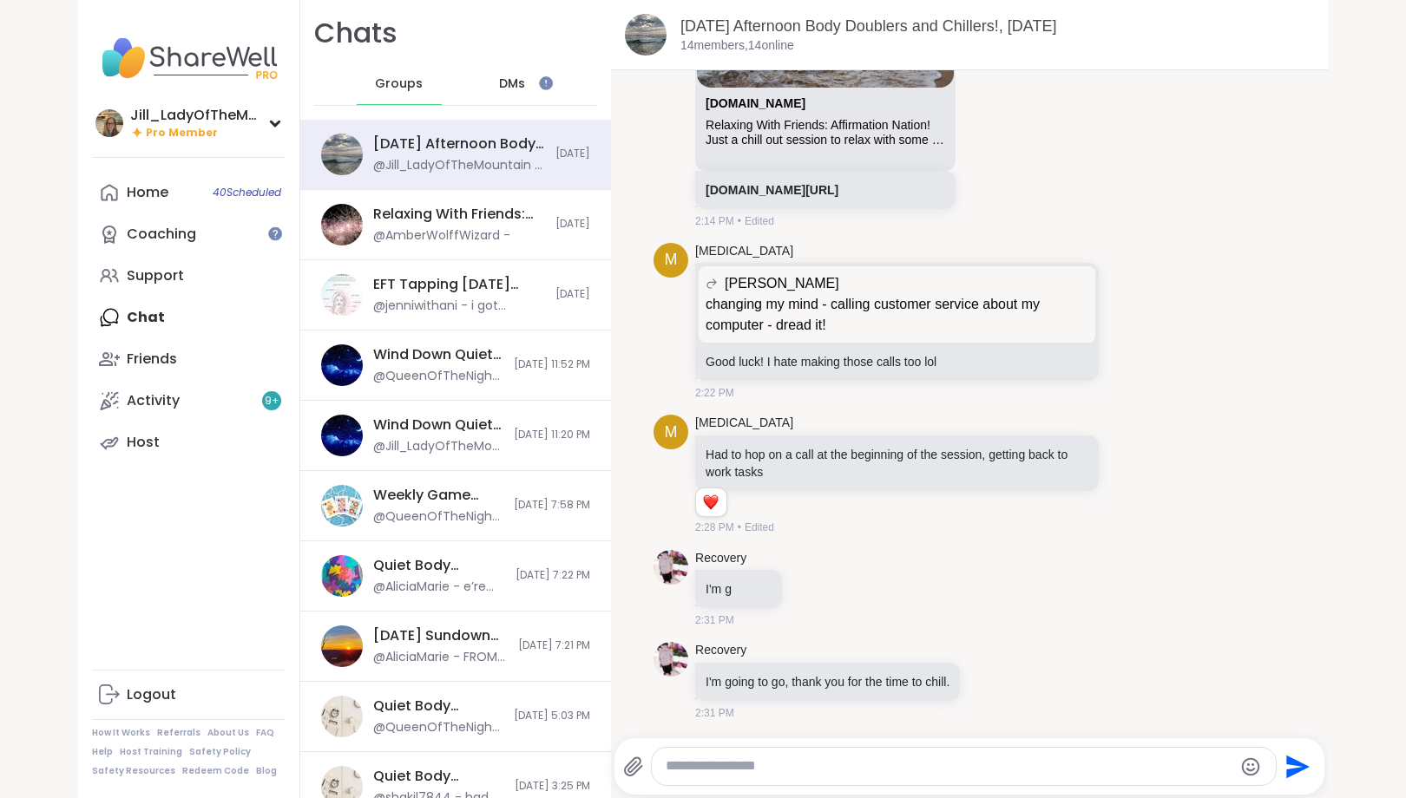
scroll to position [1645, 0]
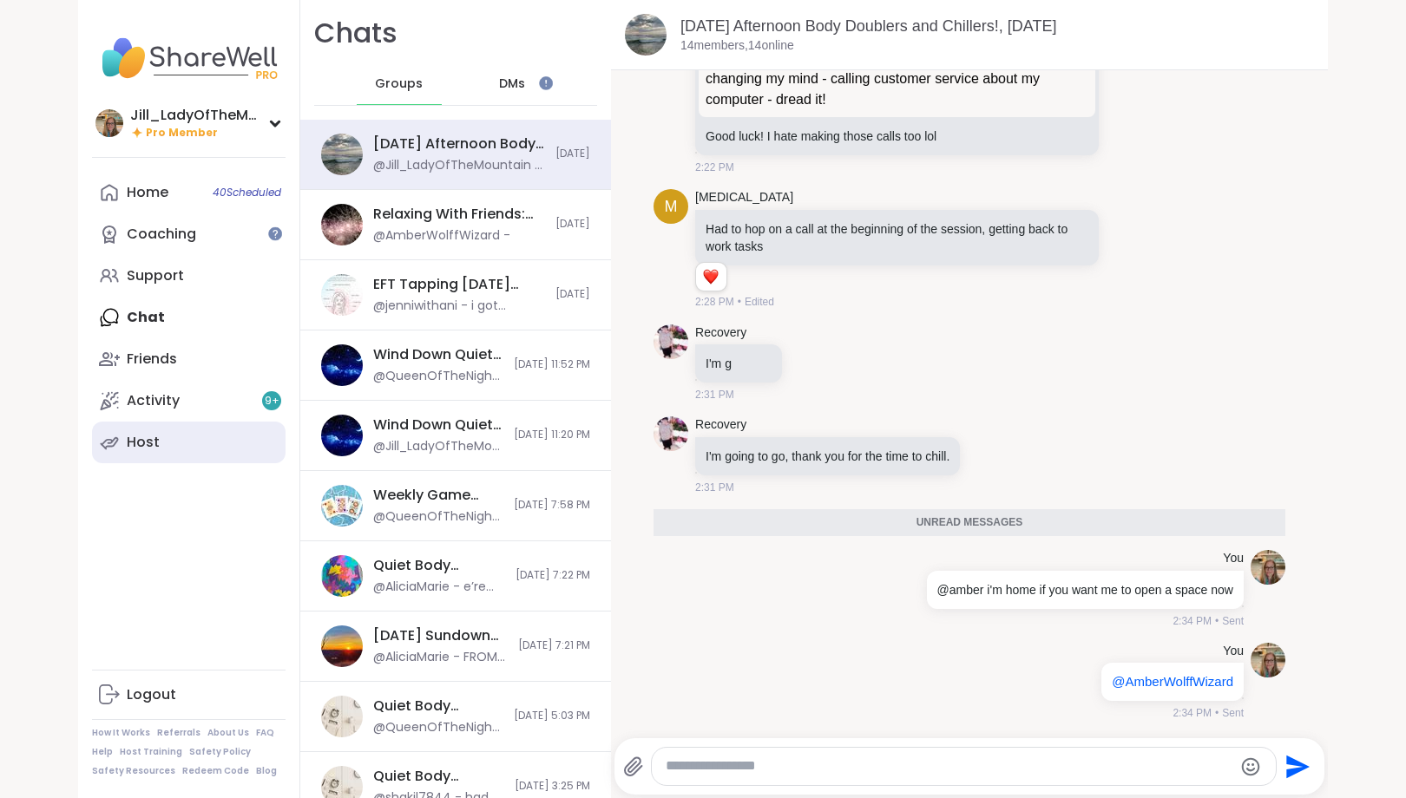
click at [196, 448] on link "Host" at bounding box center [189, 443] width 194 height 42
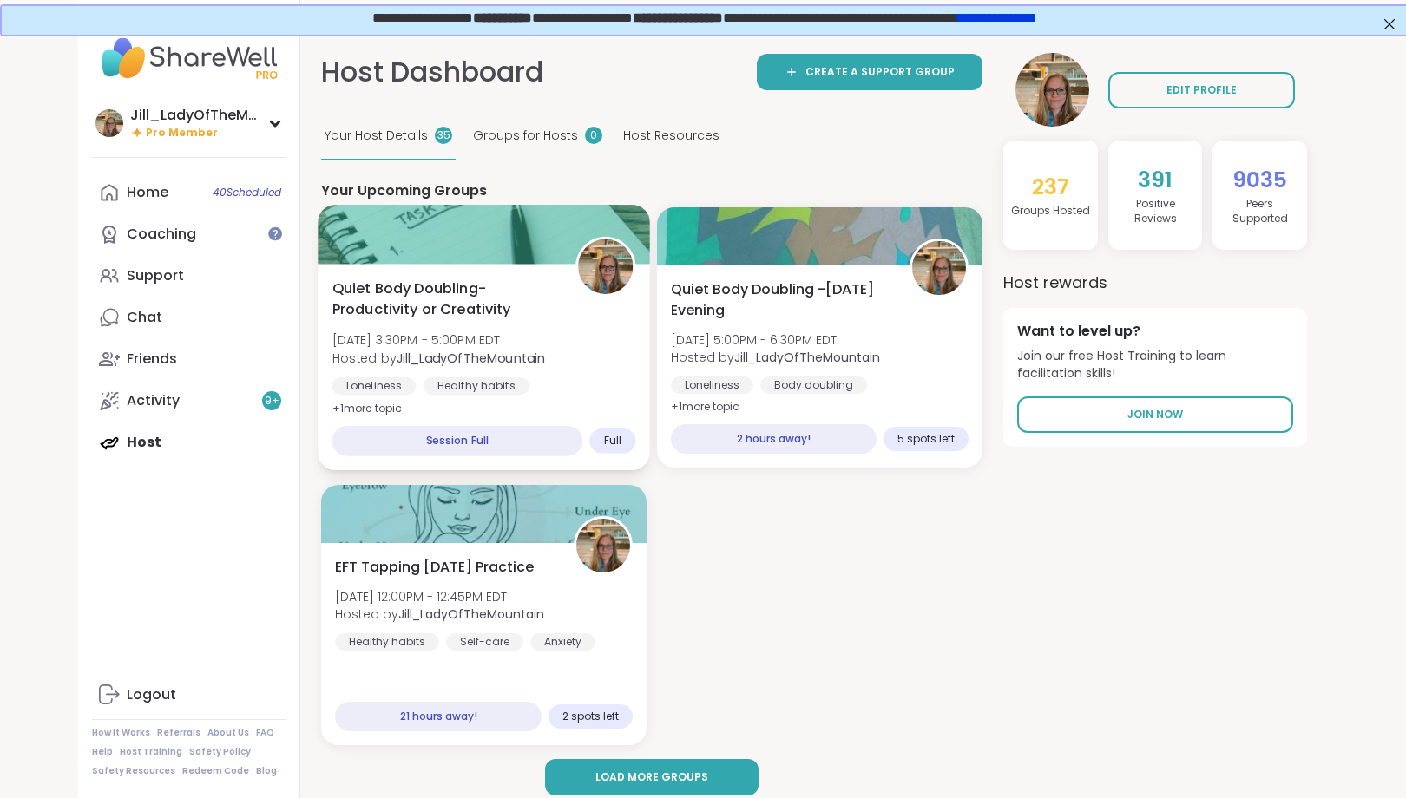
click at [536, 347] on span "[DATE] 3:30PM - 5:00PM EDT" at bounding box center [438, 340] width 213 height 17
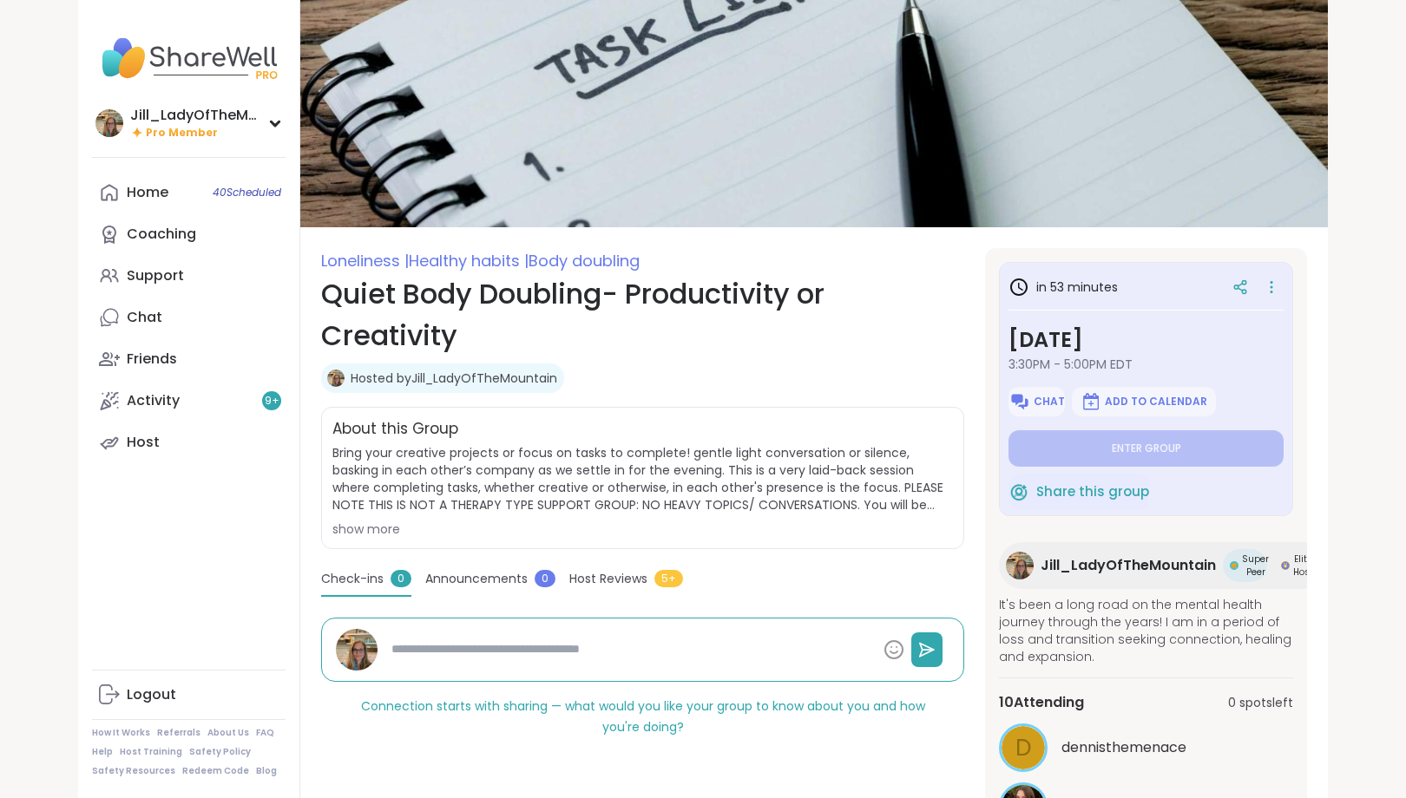
click at [1277, 284] on icon at bounding box center [1271, 287] width 17 height 24
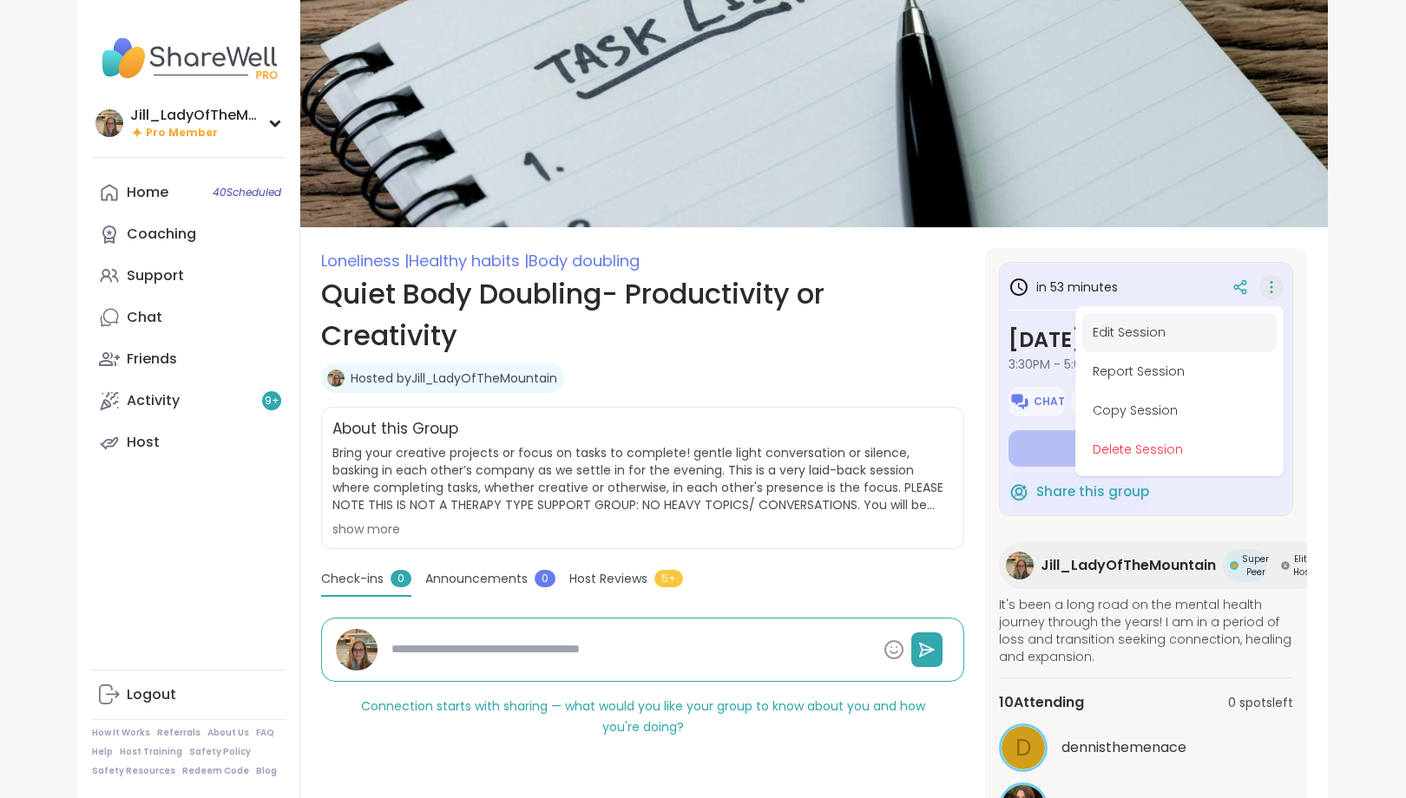
click at [1173, 332] on button "Edit Session" at bounding box center [1179, 332] width 194 height 39
type textarea "*"
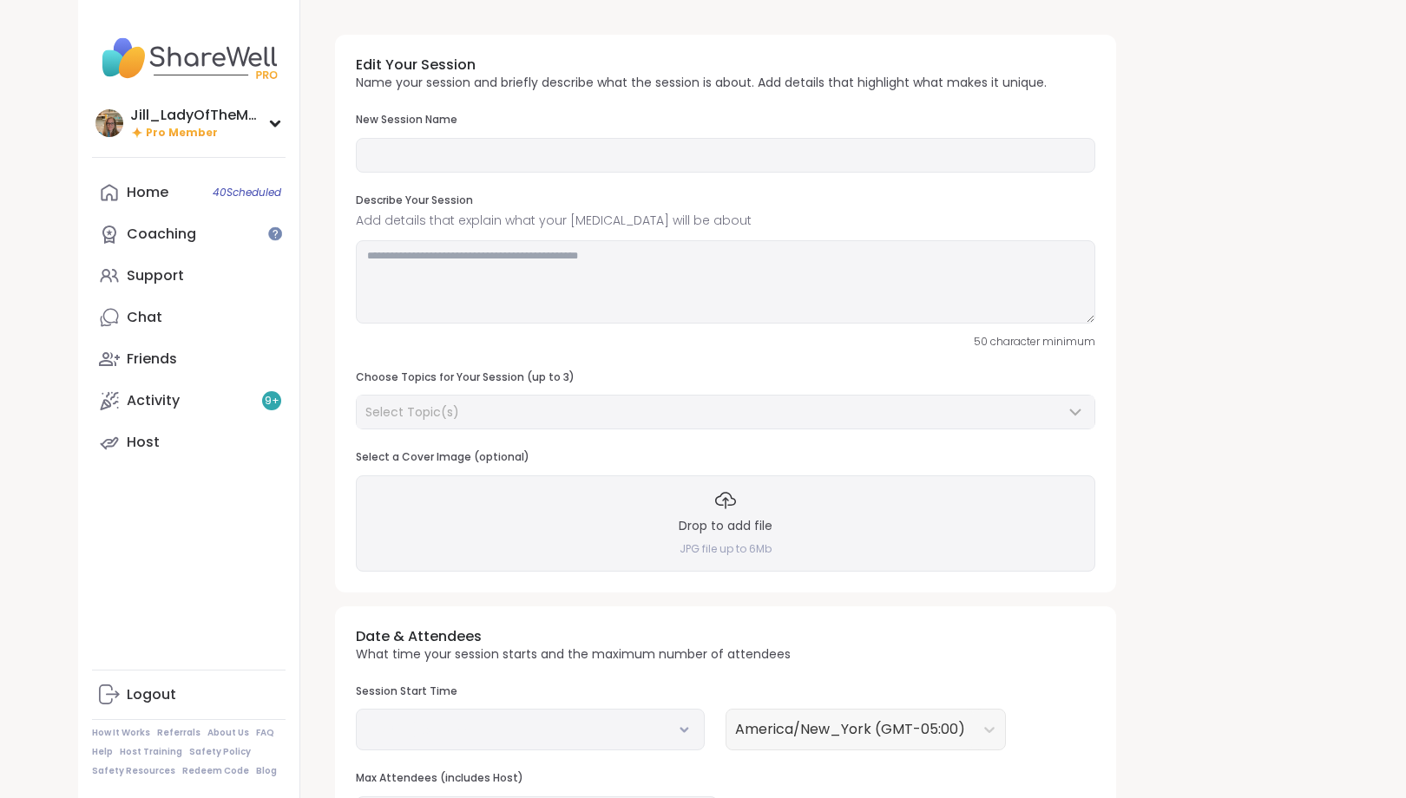
type input "**********"
type textarea "**********"
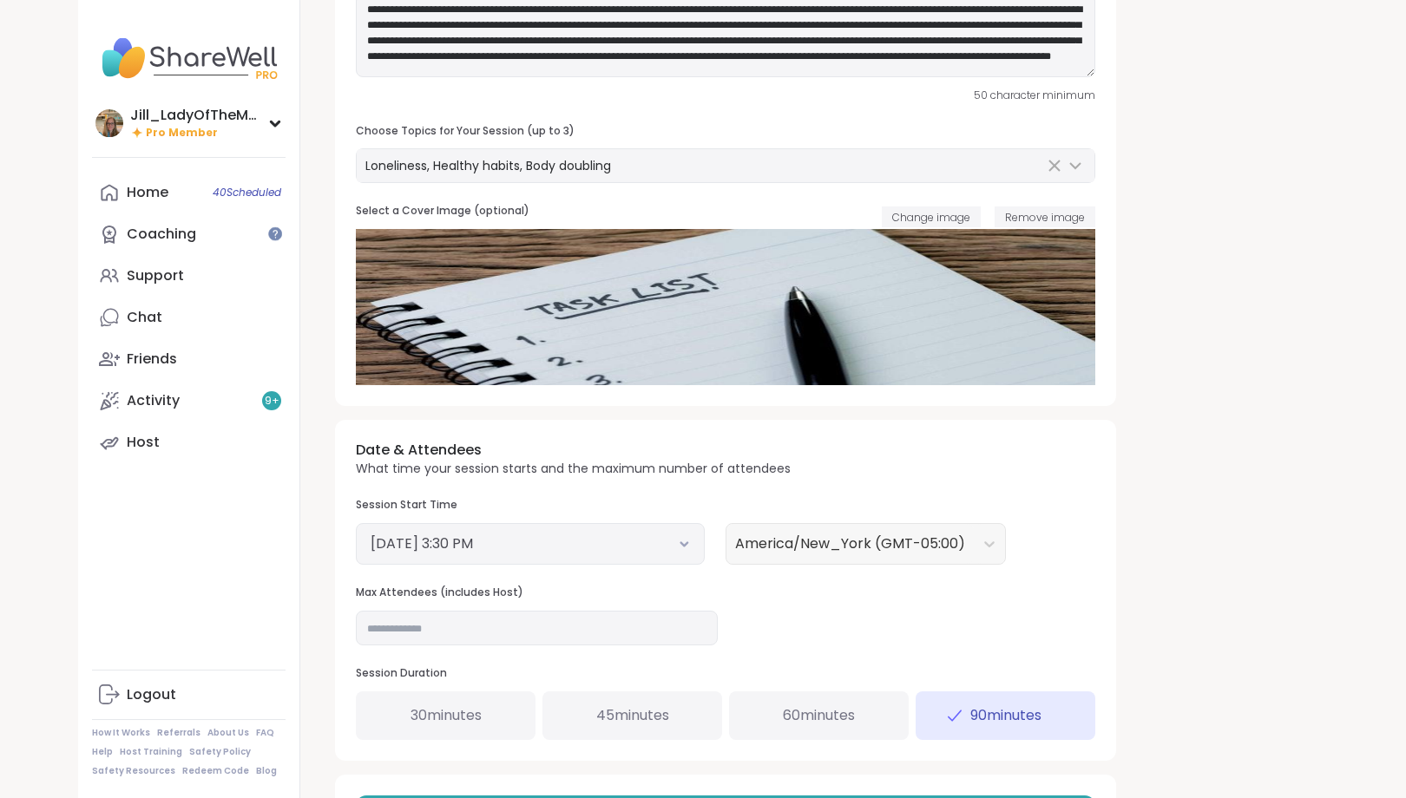
scroll to position [273, 0]
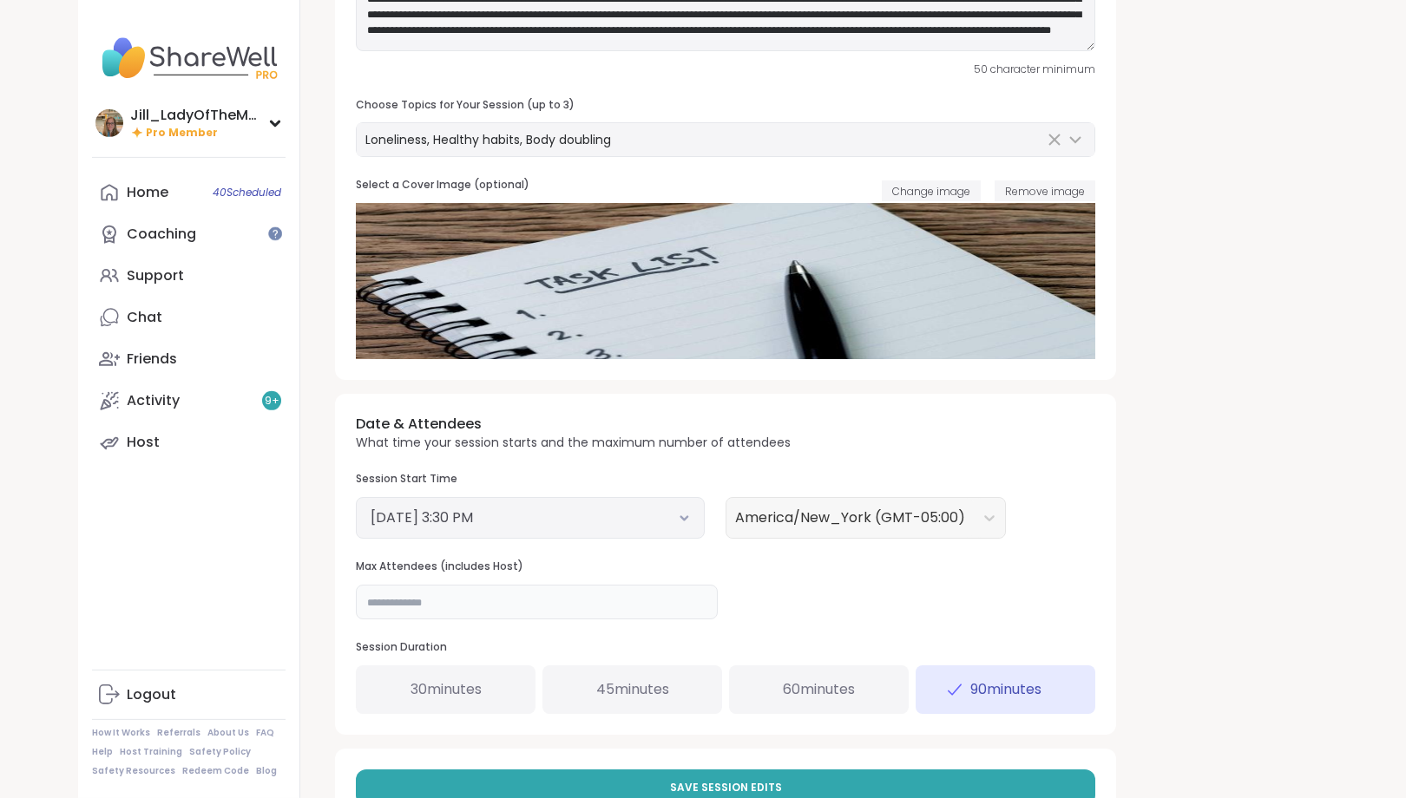
click at [634, 607] on input "**" at bounding box center [537, 602] width 362 height 35
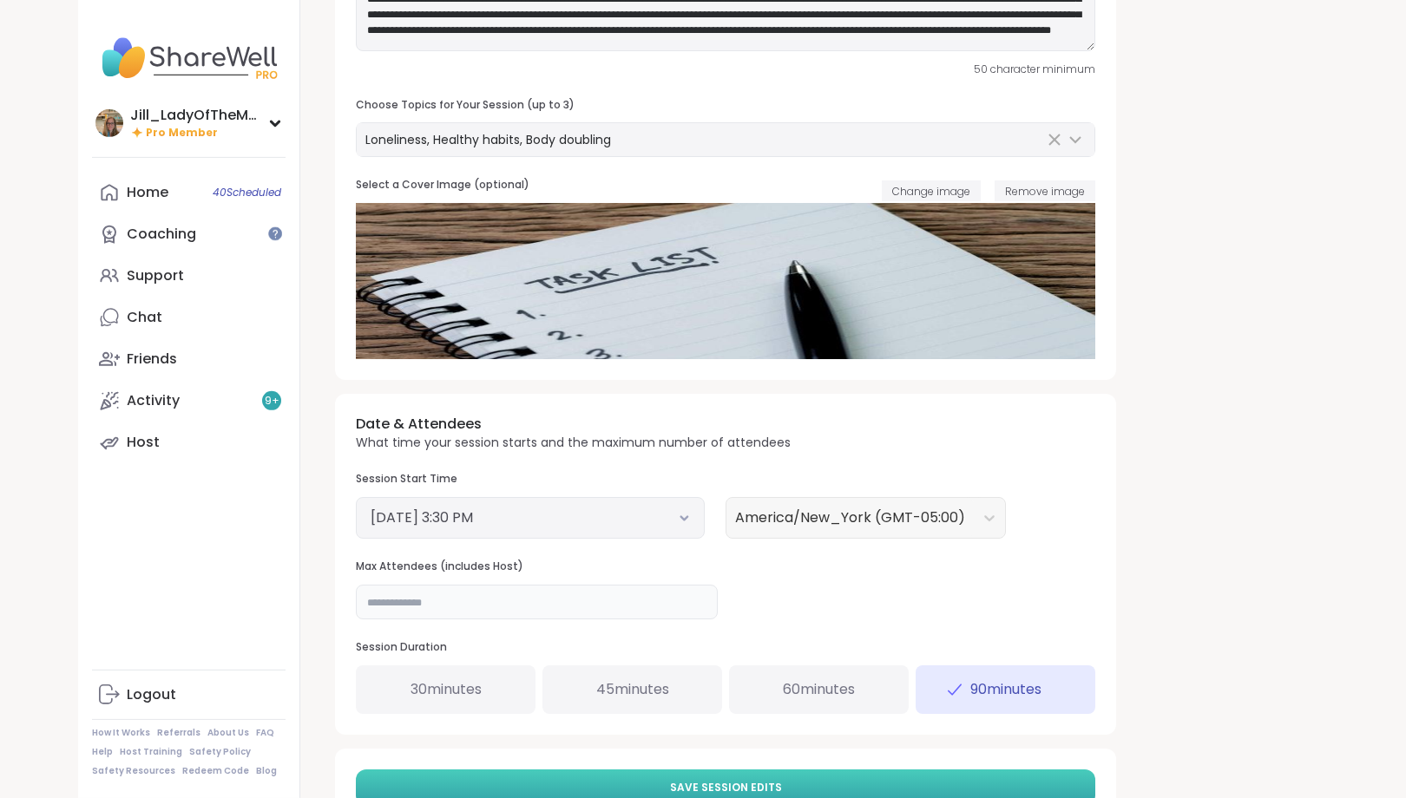
type input "**"
click at [739, 783] on span "Save Session Edits" at bounding box center [726, 788] width 112 height 16
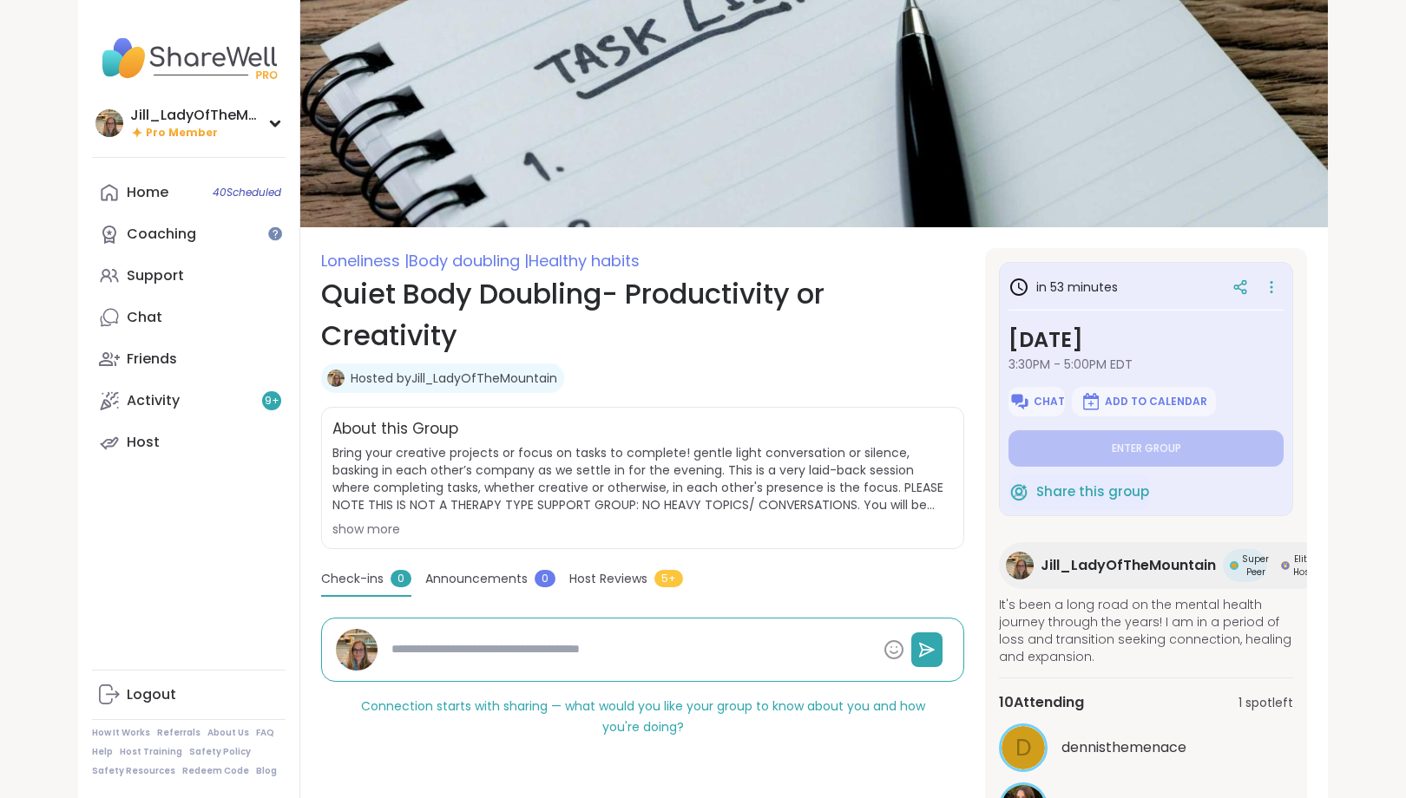
type textarea "*"
